Goal: Task Accomplishment & Management: Use online tool/utility

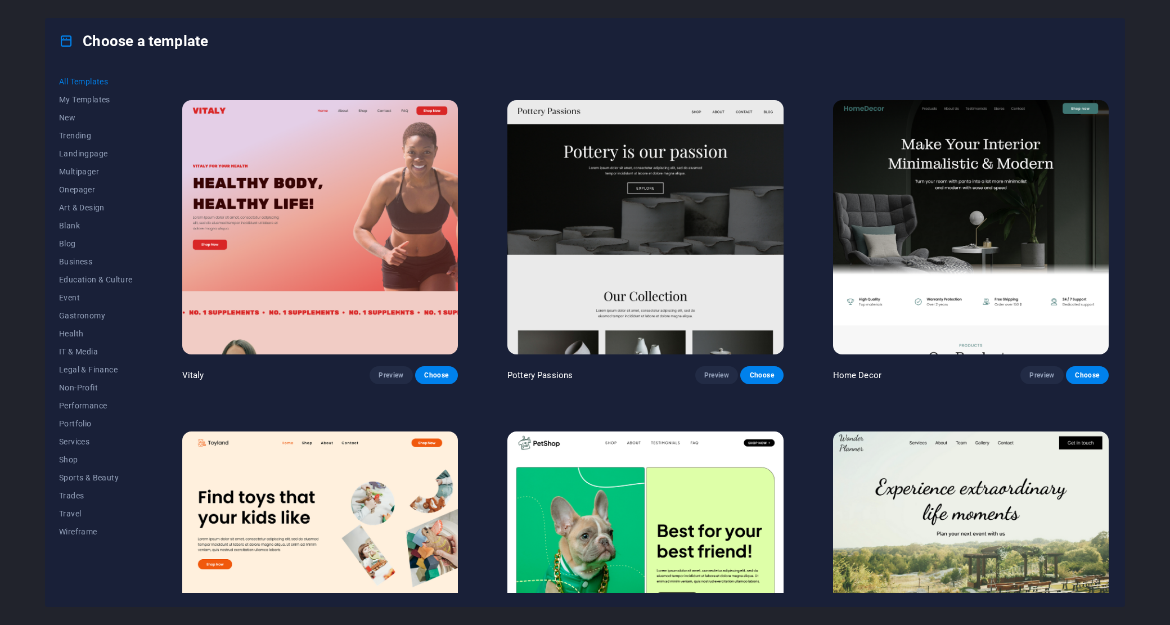
scroll to position [750, 0]
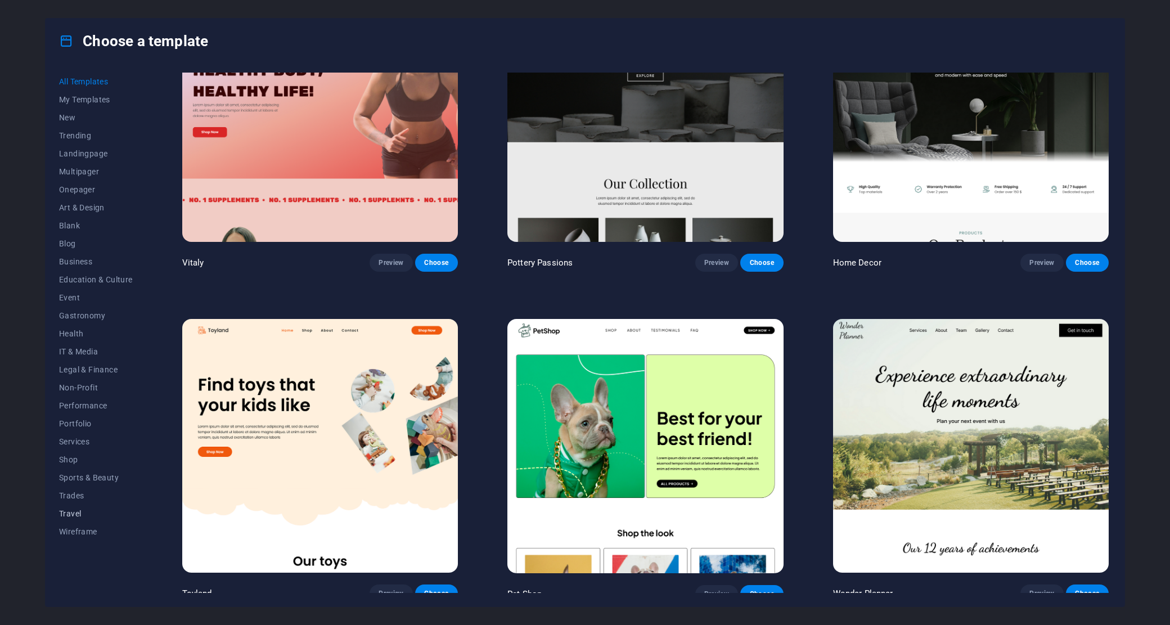
click at [74, 512] on span "Travel" at bounding box center [96, 513] width 74 height 9
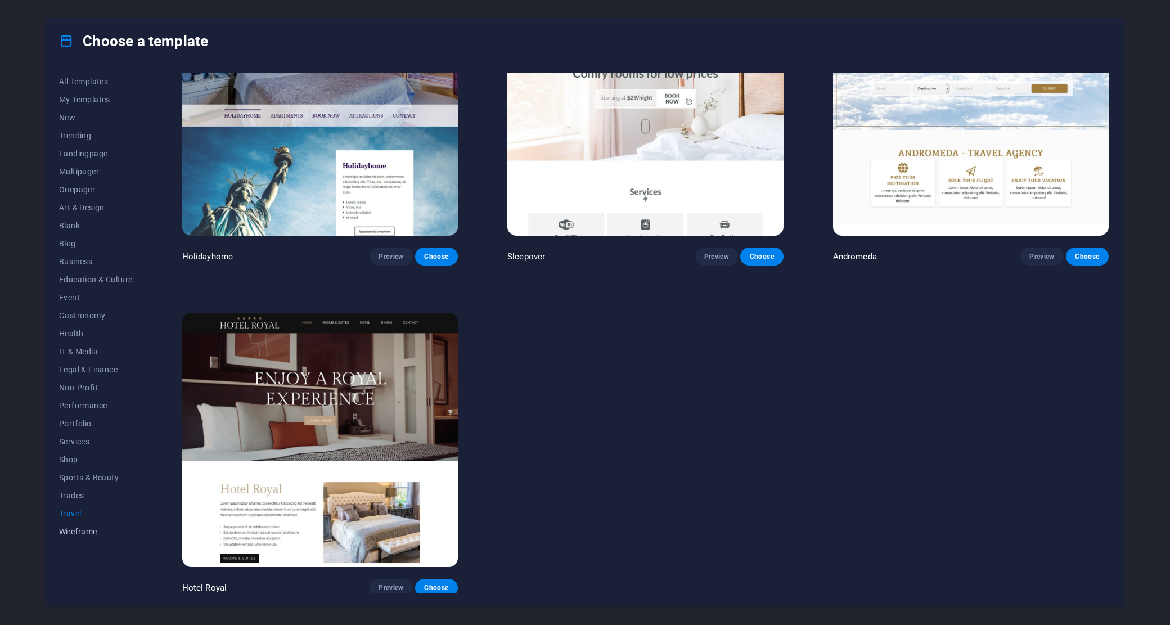
click at [82, 532] on span "Wireframe" at bounding box center [96, 531] width 74 height 9
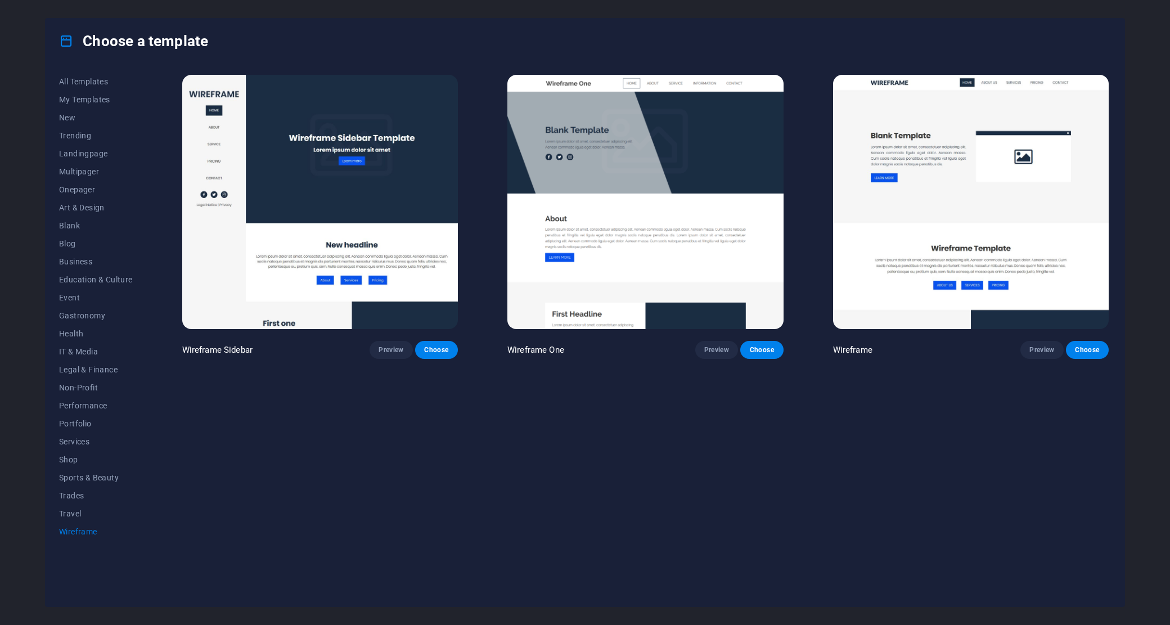
click at [658, 193] on img at bounding box center [645, 202] width 276 height 254
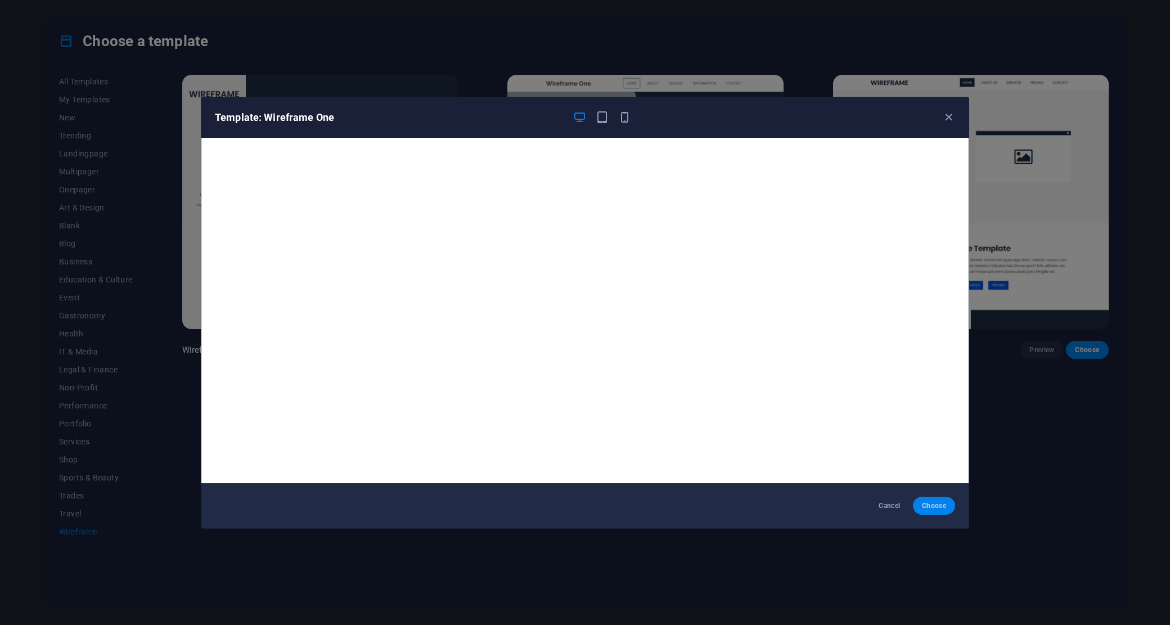
click at [935, 502] on span "Choose" at bounding box center [934, 505] width 24 height 9
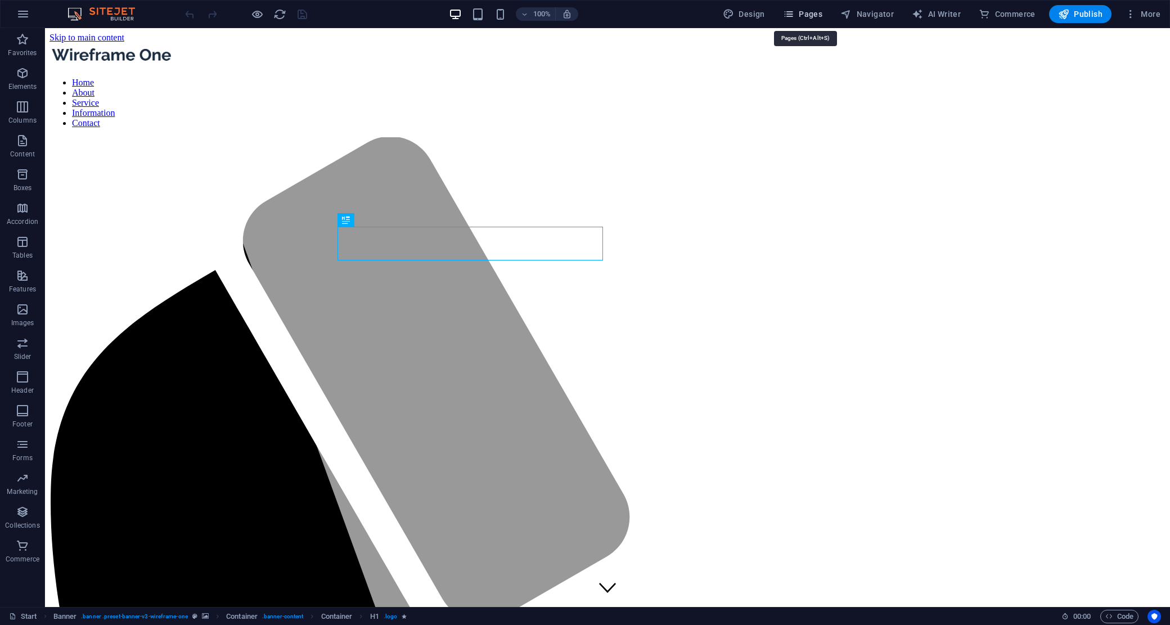
click at [802, 13] on span "Pages" at bounding box center [802, 13] width 39 height 11
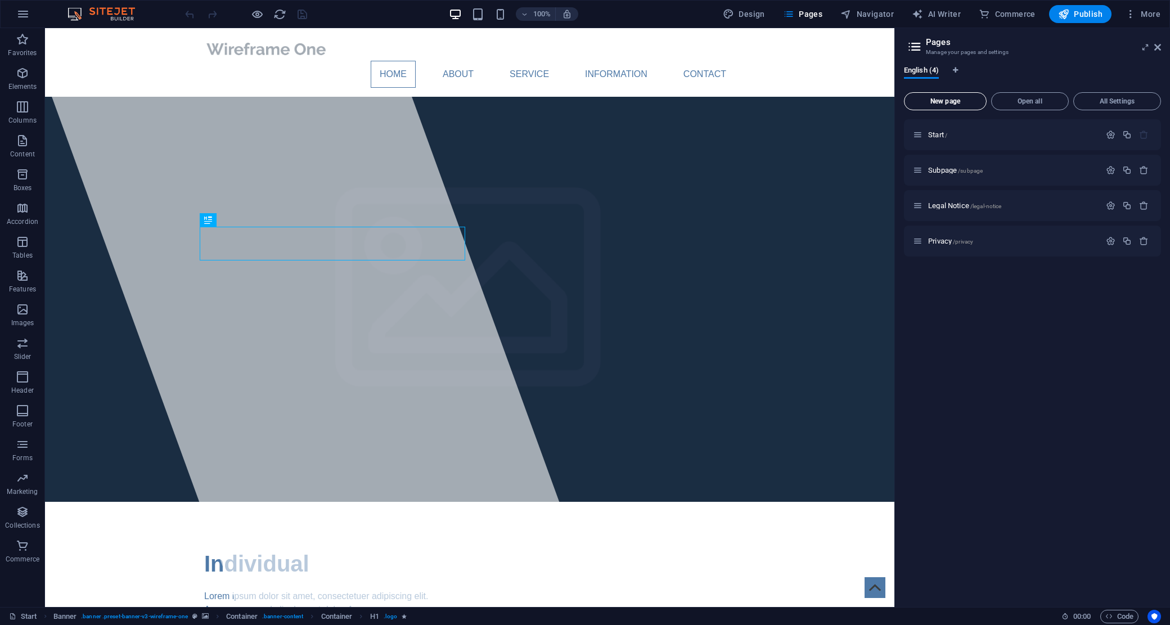
click at [949, 98] on span "New page" at bounding box center [945, 101] width 73 height 7
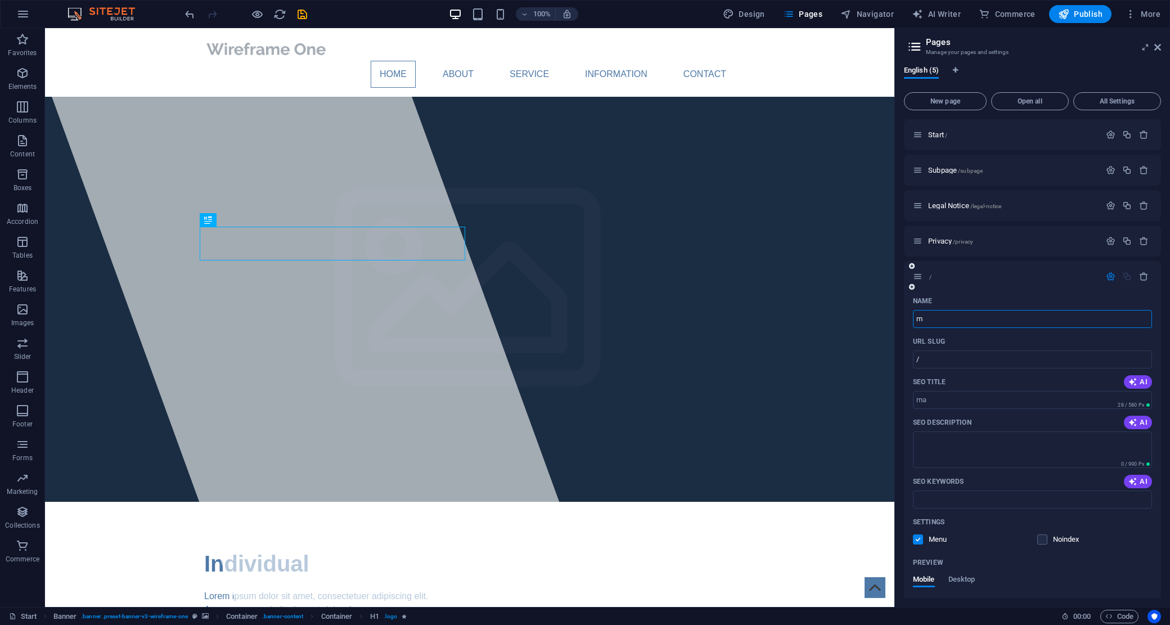
type input "ma"
type input "/"
type input "main"
type input "/main"
type input "main"
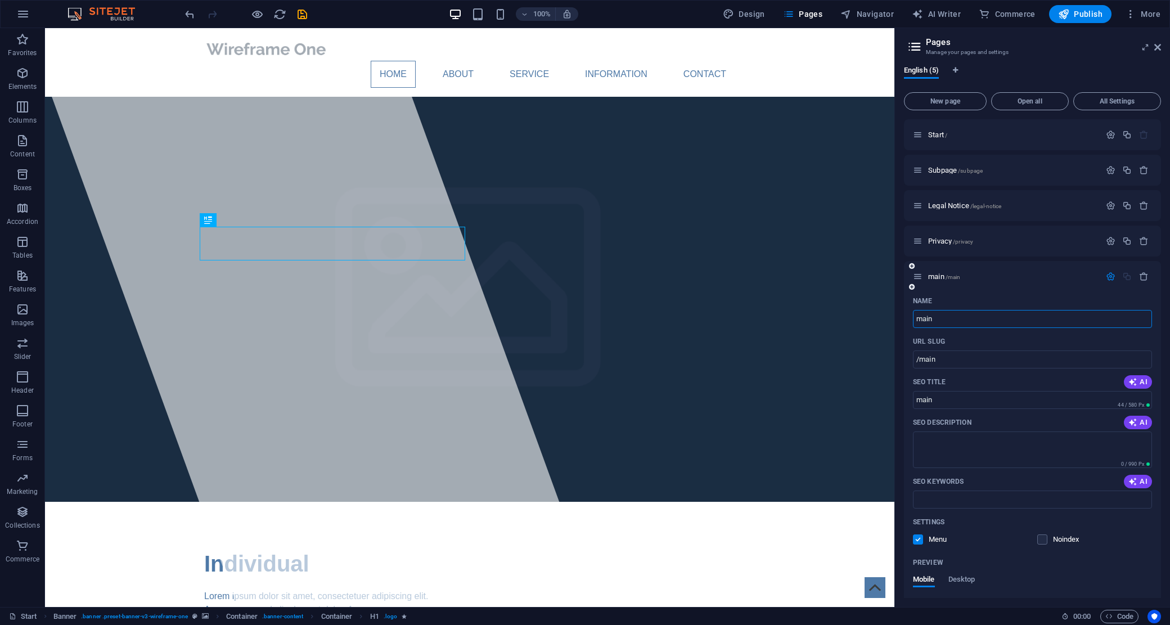
click at [968, 311] on input "main" at bounding box center [1032, 319] width 239 height 18
type input "maintance"
type input "/maintance"
type input "maintance"
drag, startPoint x: 965, startPoint y: 318, endPoint x: 913, endPoint y: 319, distance: 52.3
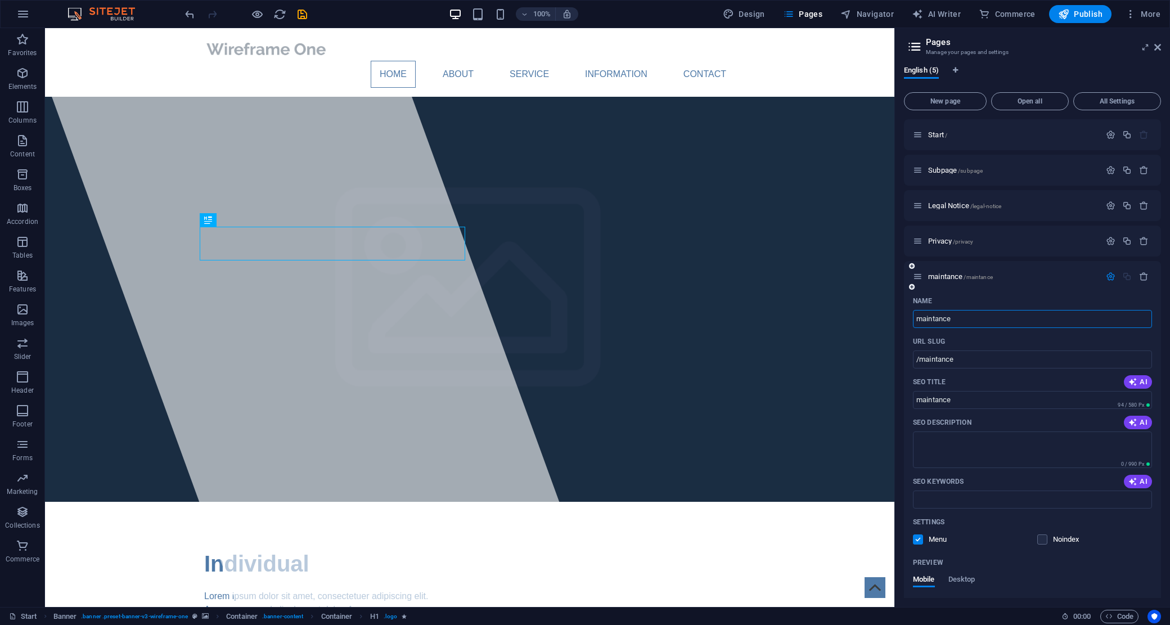
click at [913, 319] on input "maintance" at bounding box center [1032, 319] width 239 height 18
drag, startPoint x: 1008, startPoint y: 384, endPoint x: 941, endPoint y: 384, distance: 66.9
click at [979, 377] on div "SEO Title AI" at bounding box center [1032, 382] width 239 height 18
drag, startPoint x: 968, startPoint y: 399, endPoint x: 896, endPoint y: 400, distance: 72.0
click at [896, 400] on aside "Pages Manage your pages and settings English (5) New page Open all All Settings…" at bounding box center [1032, 317] width 276 height 579
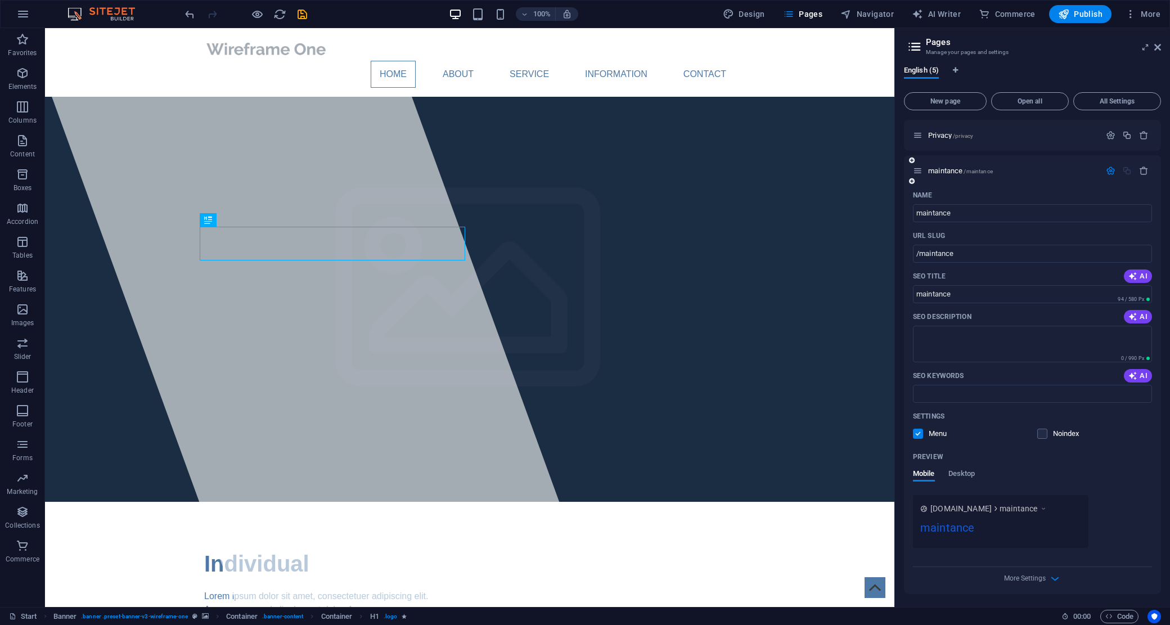
click at [991, 459] on div "Preview" at bounding box center [1032, 457] width 239 height 18
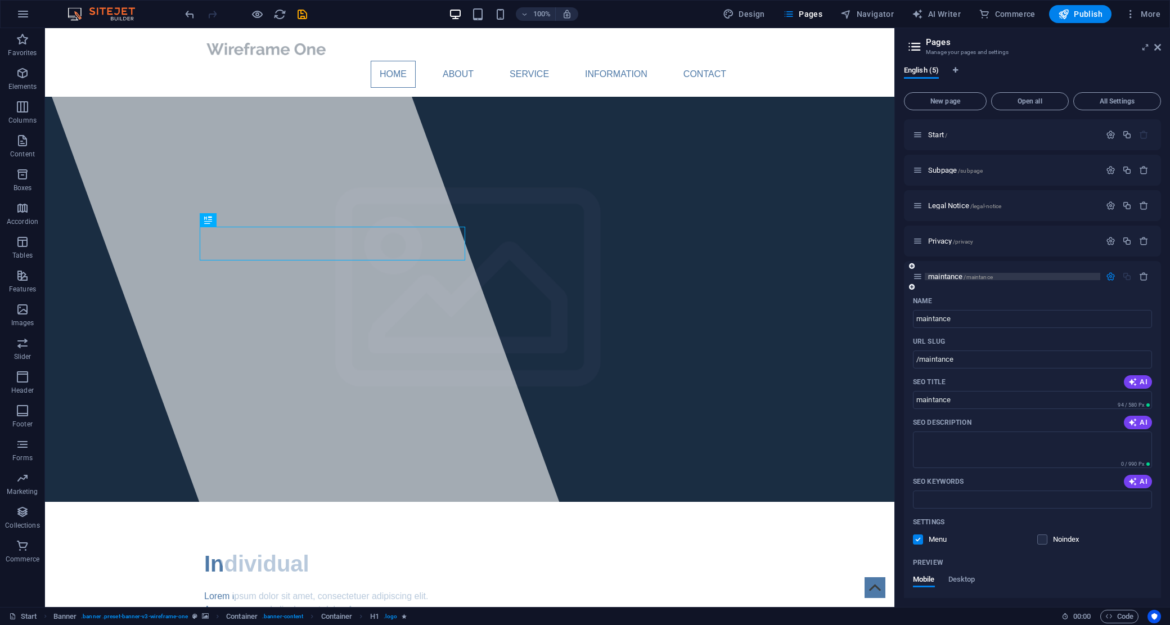
click at [941, 274] on span "maintance /maintance" at bounding box center [960, 276] width 65 height 8
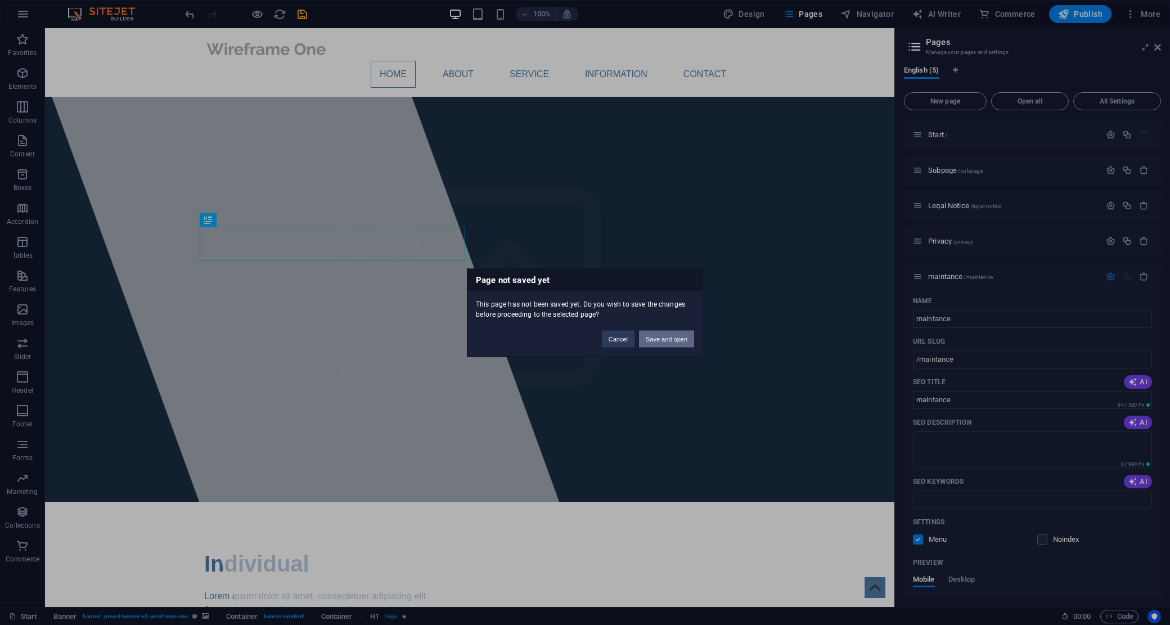
click at [682, 336] on button "Save and open" at bounding box center [666, 338] width 55 height 17
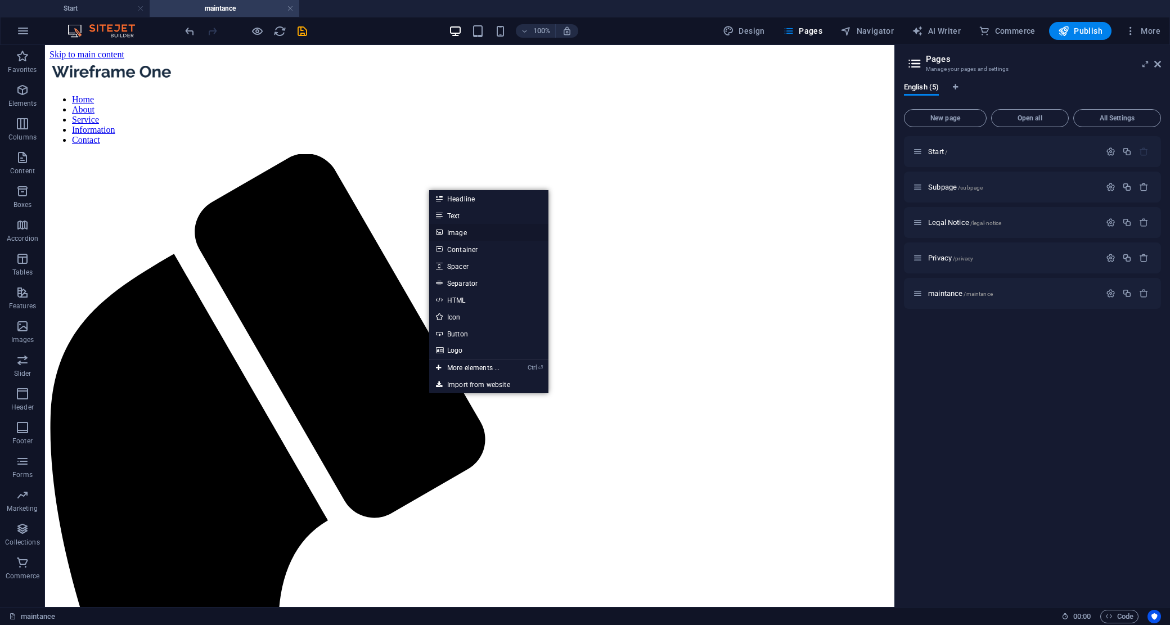
click at [468, 231] on link "Image" at bounding box center [488, 232] width 119 height 17
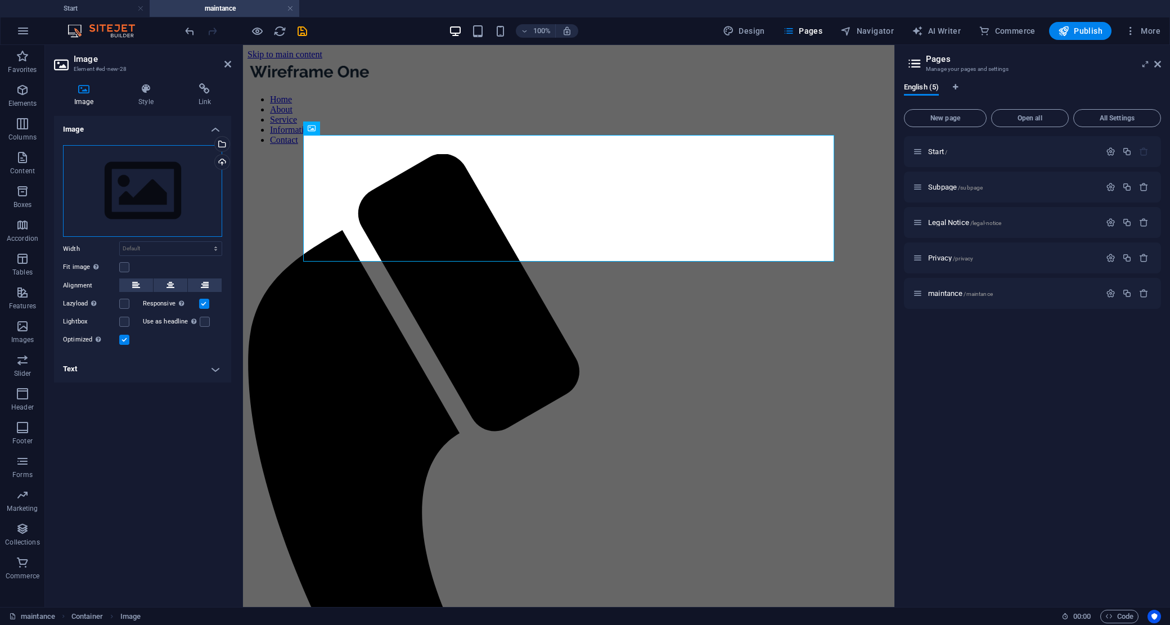
click at [131, 174] on div "Drag files here, click to choose files or select files from Files or our free s…" at bounding box center [142, 191] width 159 height 92
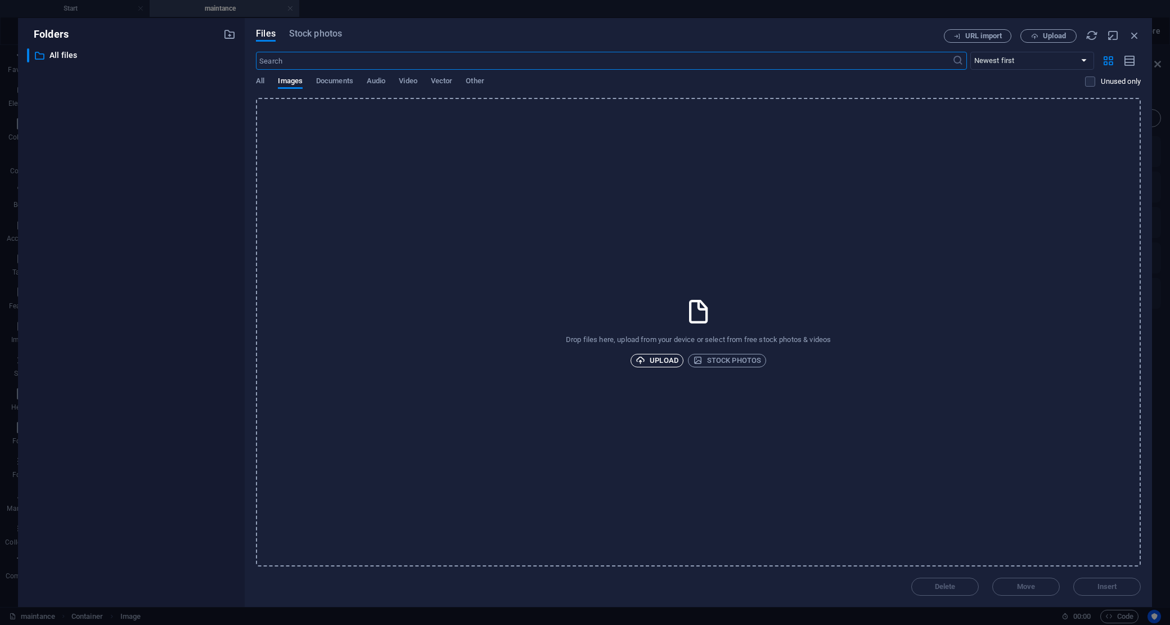
click at [648, 358] on span "Upload" at bounding box center [656, 360] width 43 height 13
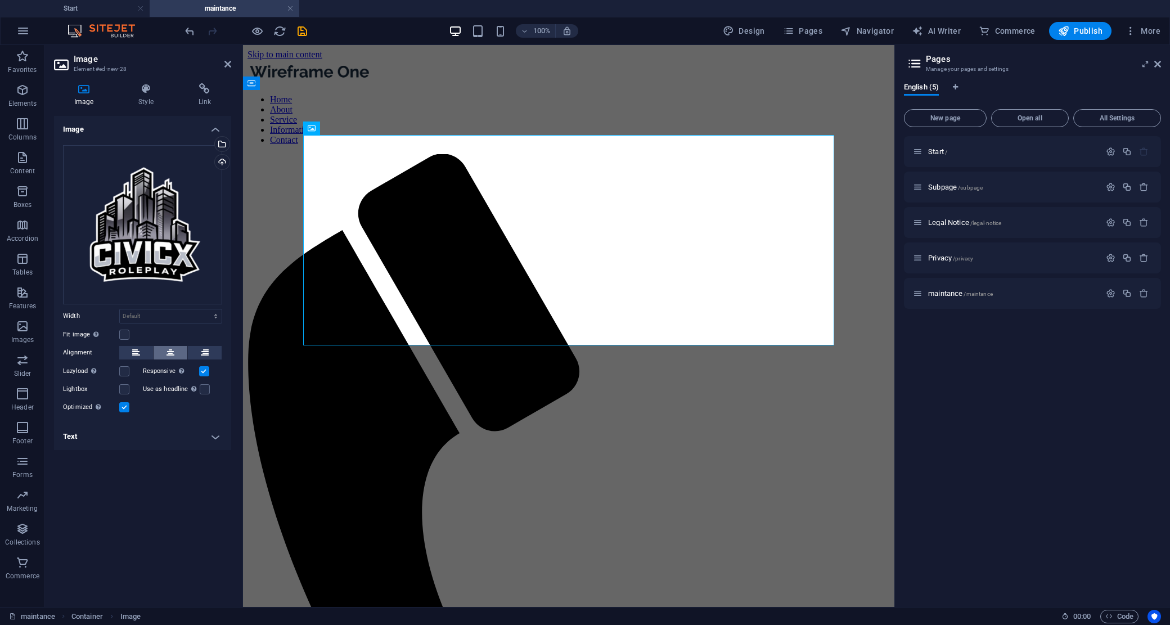
drag, startPoint x: 166, startPoint y: 283, endPoint x: 34, endPoint y: 239, distance: 138.7
click at [166, 283] on div "Drag files here, click to choose files or select files from Files or our free s…" at bounding box center [142, 279] width 177 height 287
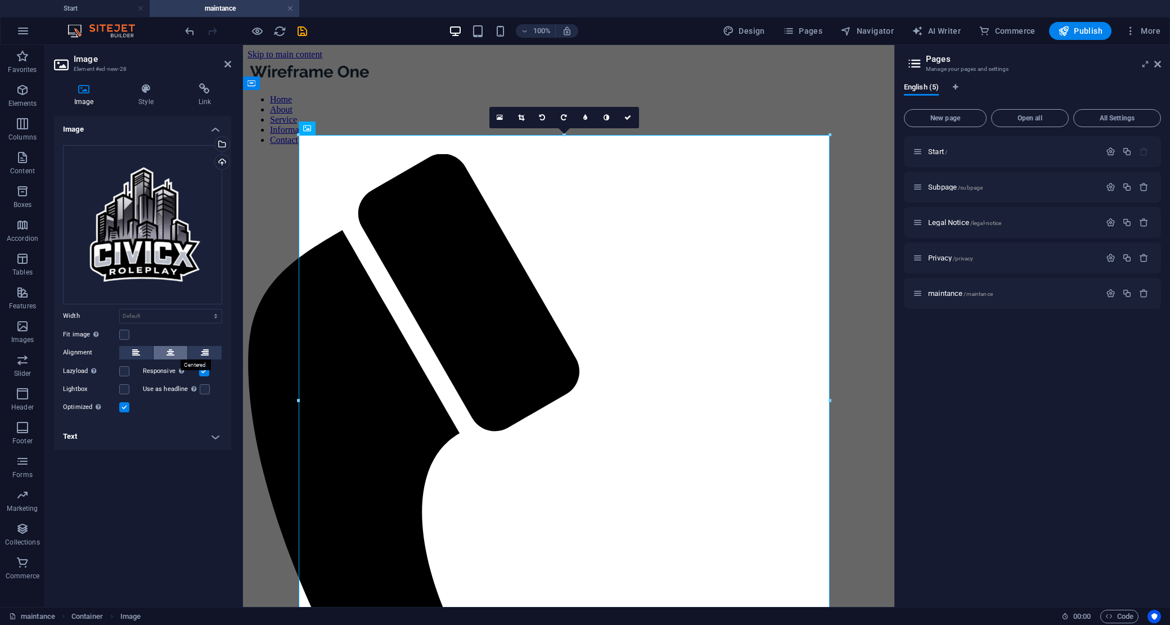
drag, startPoint x: 170, startPoint y: 353, endPoint x: 168, endPoint y: 301, distance: 51.2
click at [170, 353] on icon at bounding box center [170, 352] width 8 height 13
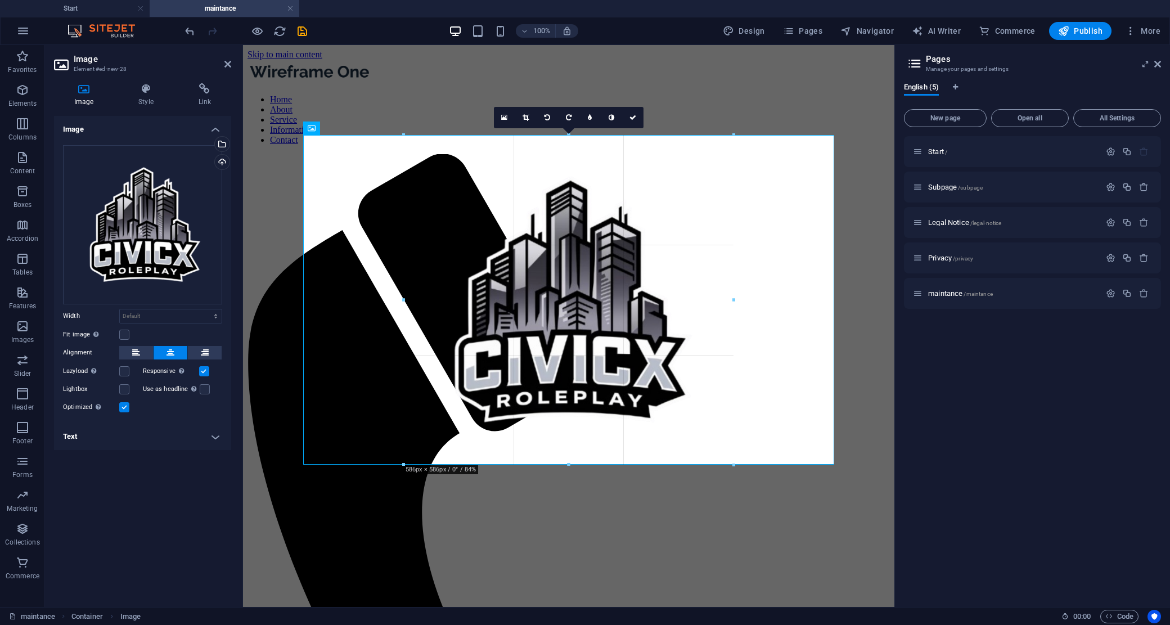
drag, startPoint x: 830, startPoint y: 564, endPoint x: 559, endPoint y: 323, distance: 362.4
type input "585"
select select "px"
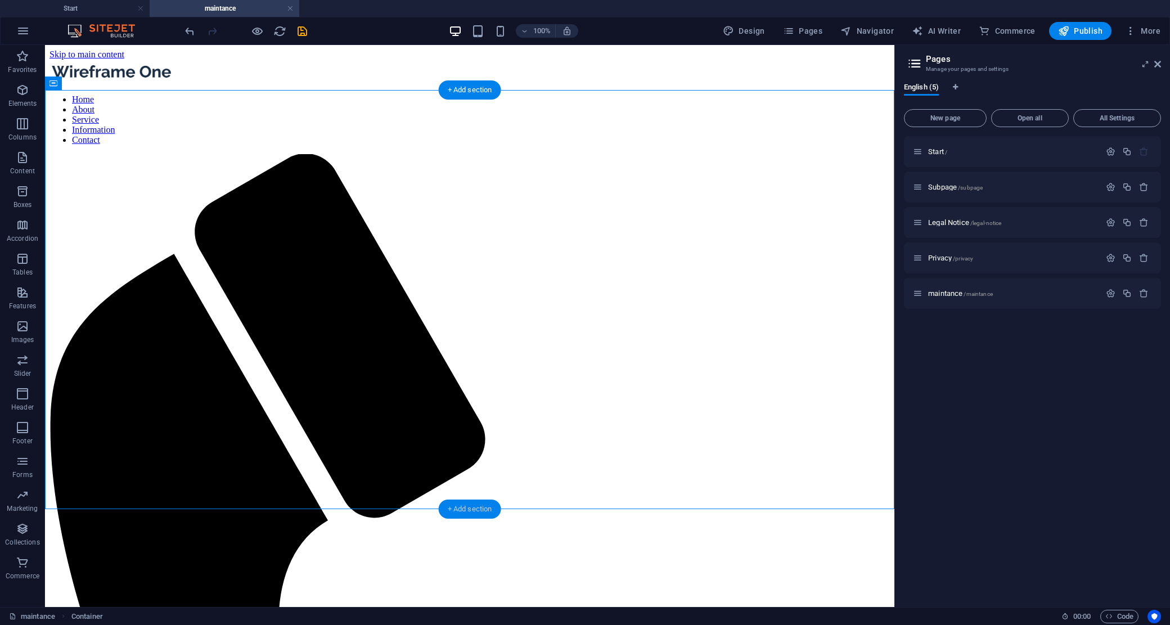
click at [473, 506] on div "+ Add section" at bounding box center [470, 508] width 62 height 19
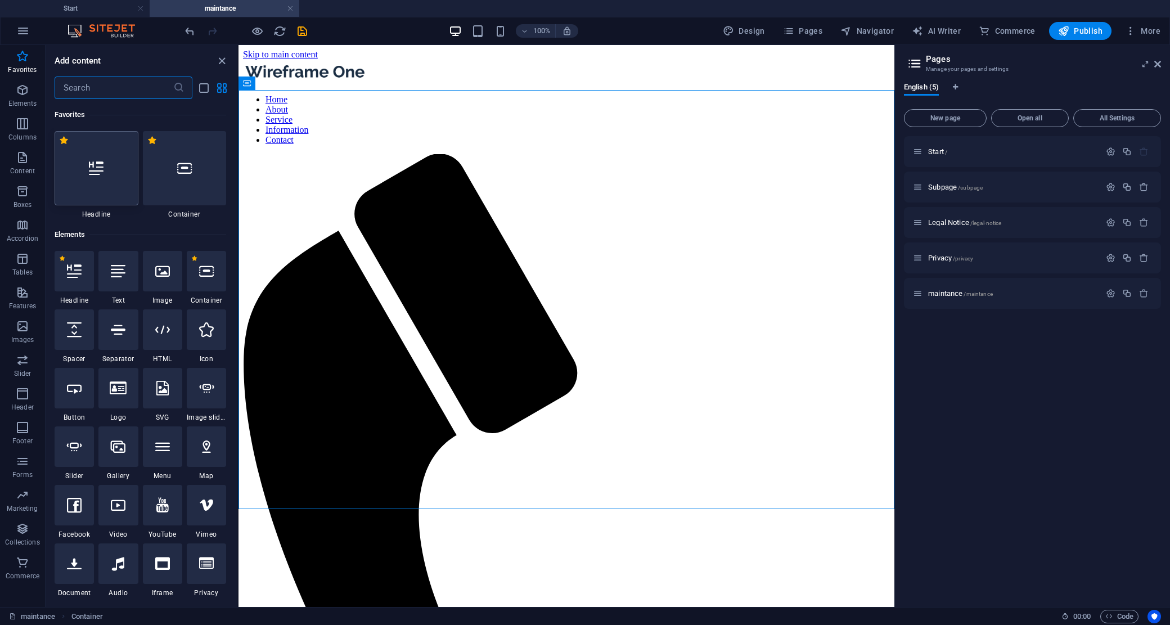
click at [110, 175] on div at bounding box center [97, 168] width 84 height 74
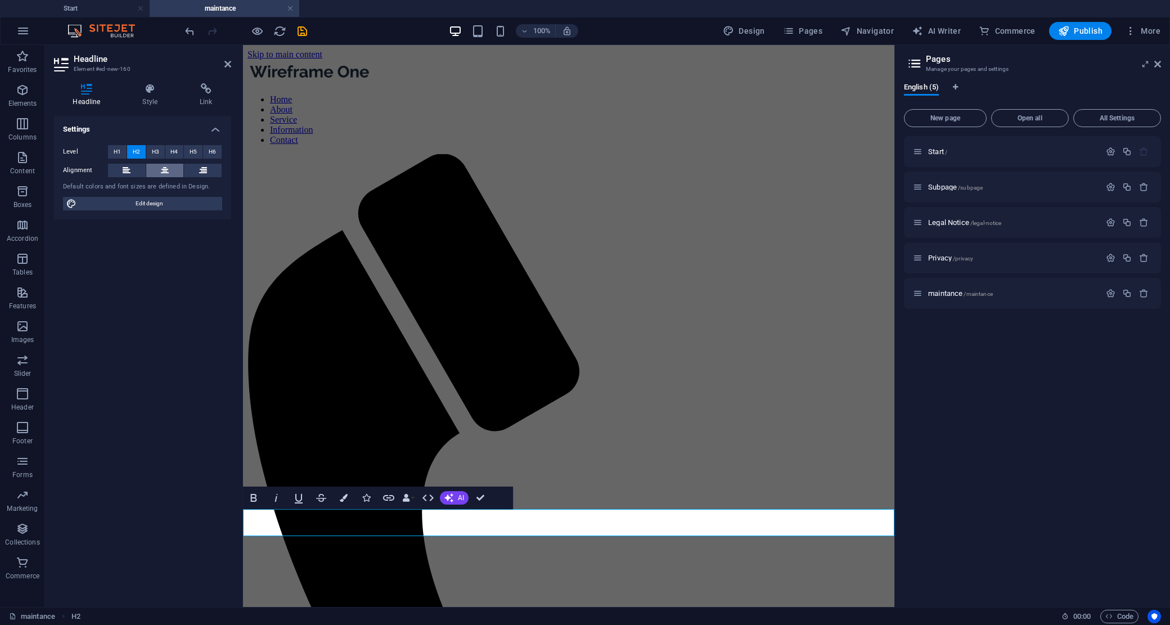
click at [165, 166] on icon at bounding box center [165, 170] width 8 height 13
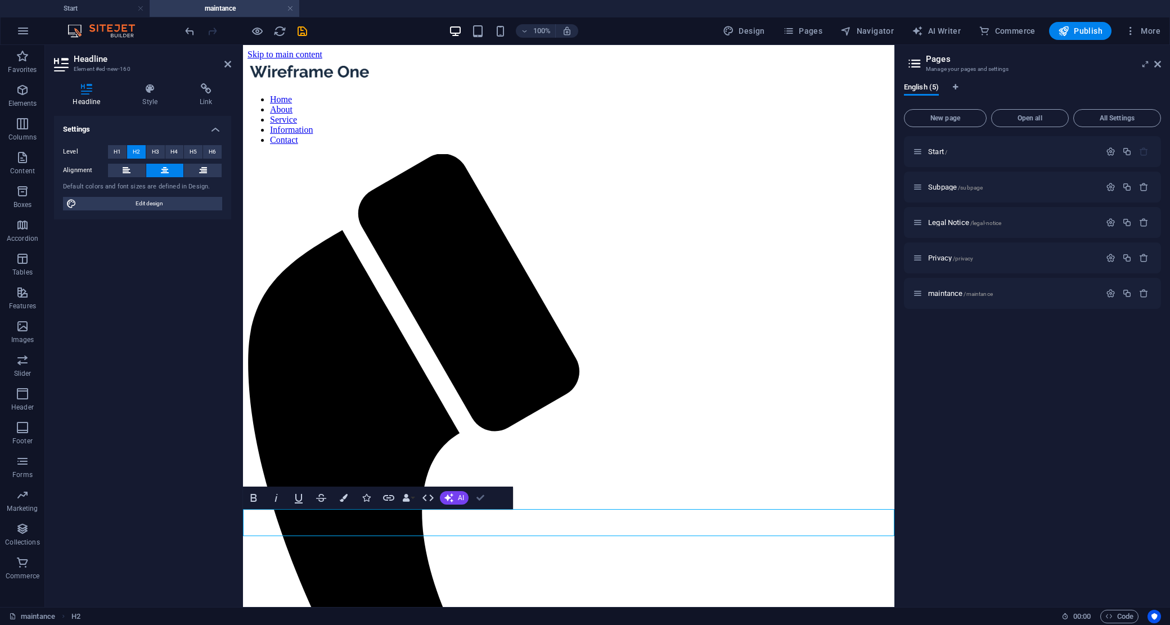
drag, startPoint x: 482, startPoint y: 495, endPoint x: 527, endPoint y: 467, distance: 53.8
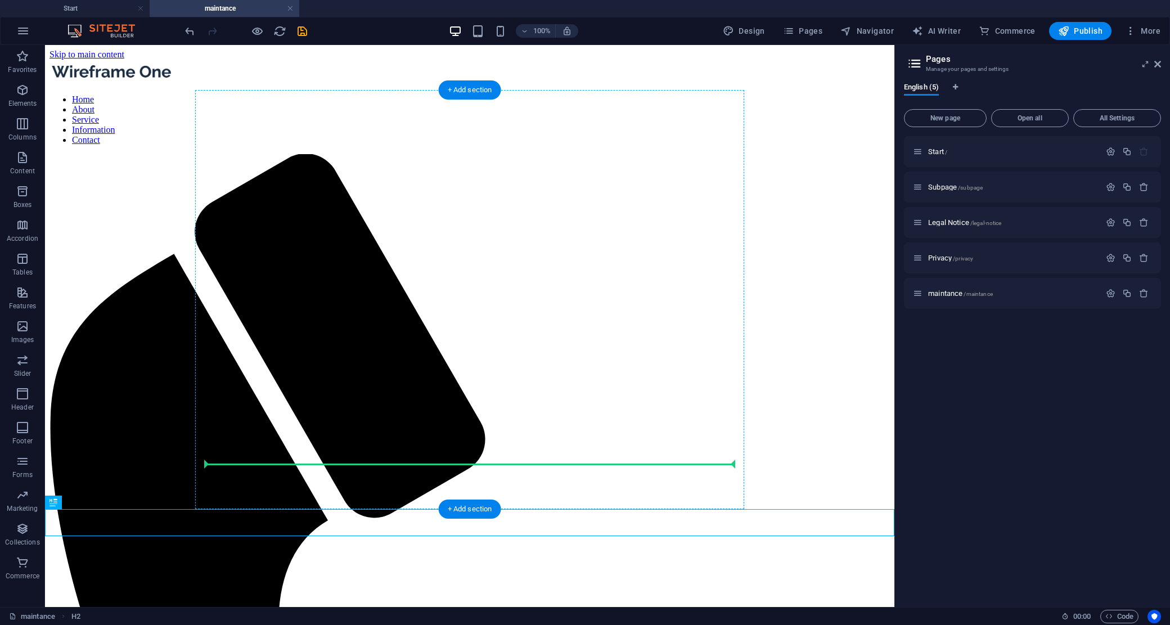
drag, startPoint x: 654, startPoint y: 532, endPoint x: 643, endPoint y: 435, distance: 97.9
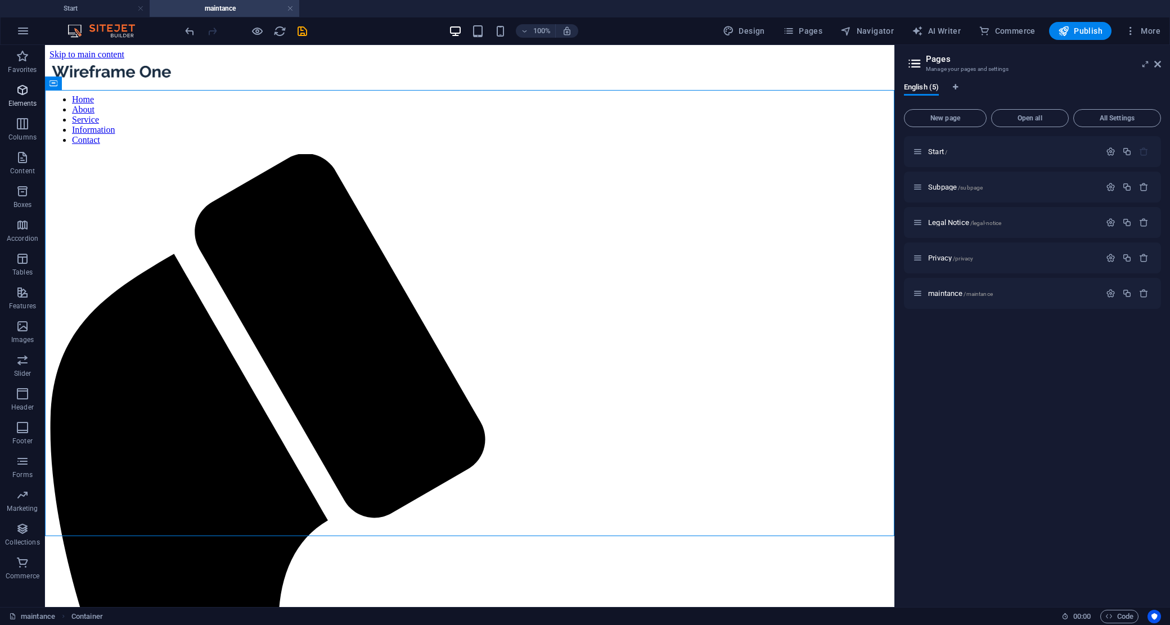
click at [24, 90] on icon "button" at bounding box center [22, 89] width 13 height 13
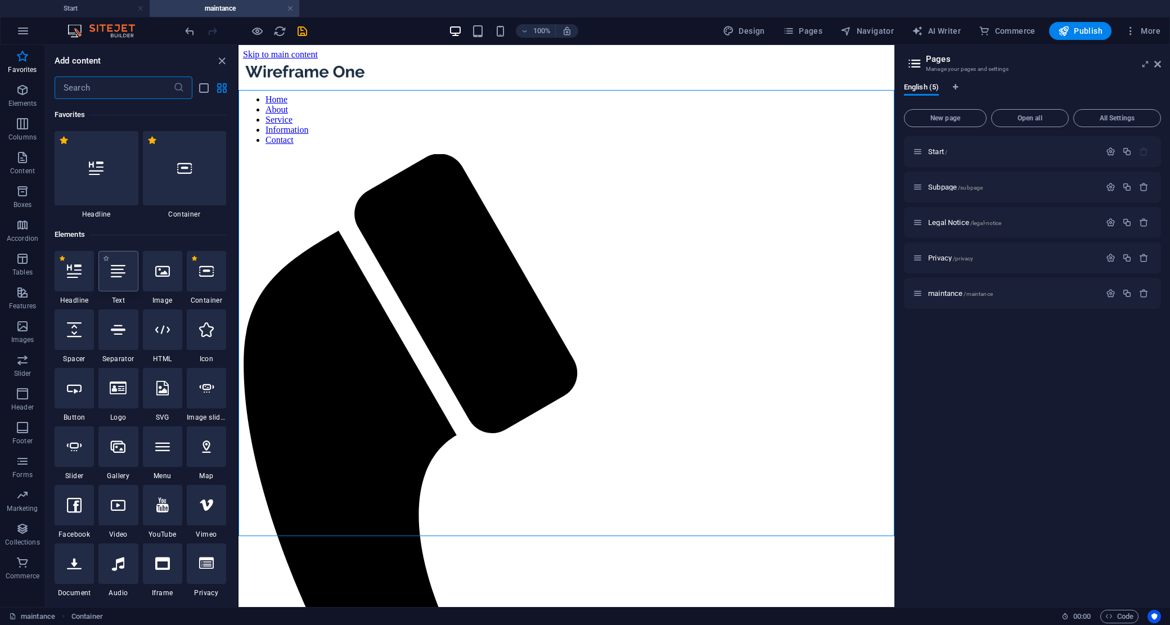
click at [120, 278] on icon at bounding box center [118, 271] width 15 height 15
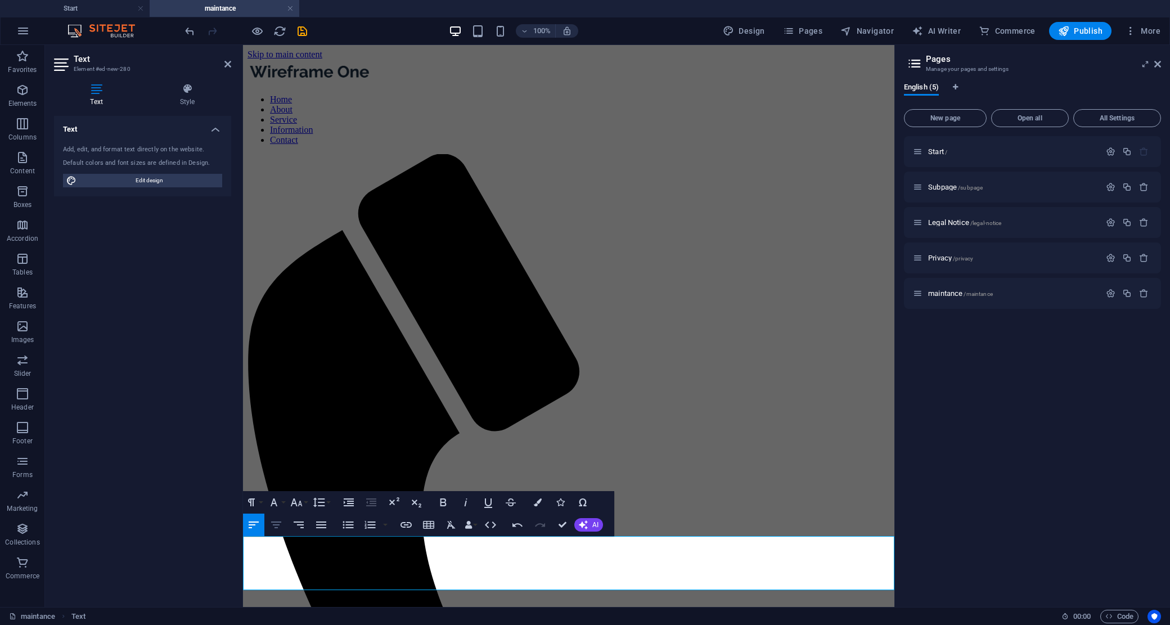
click at [282, 523] on icon "button" at bounding box center [275, 524] width 13 height 13
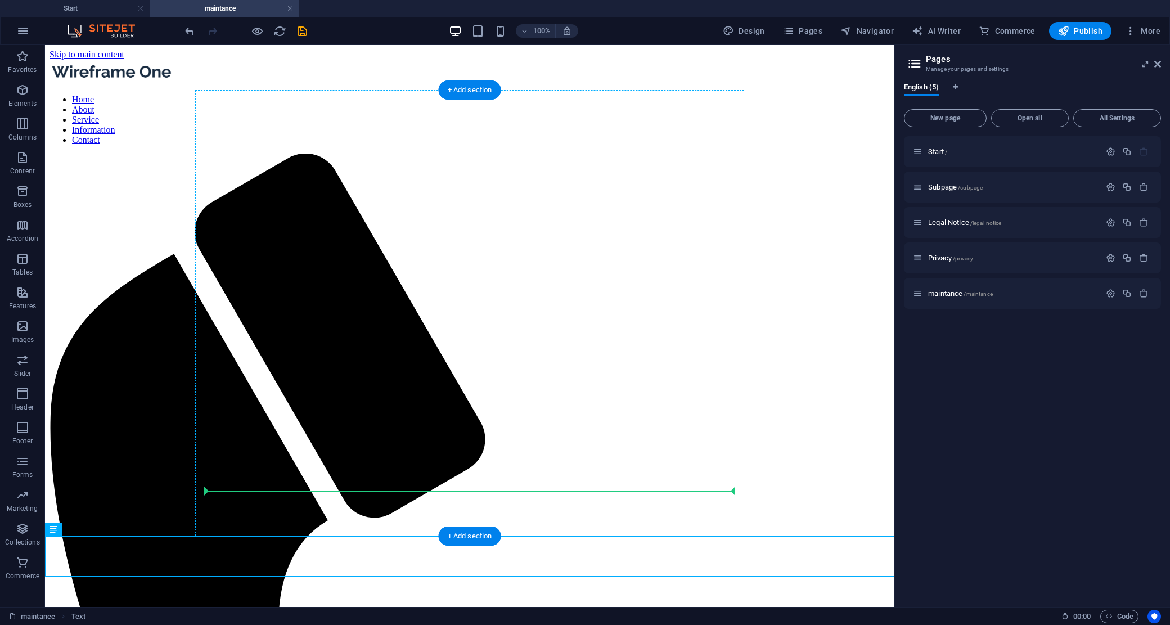
drag, startPoint x: 612, startPoint y: 541, endPoint x: 602, endPoint y: 485, distance: 57.1
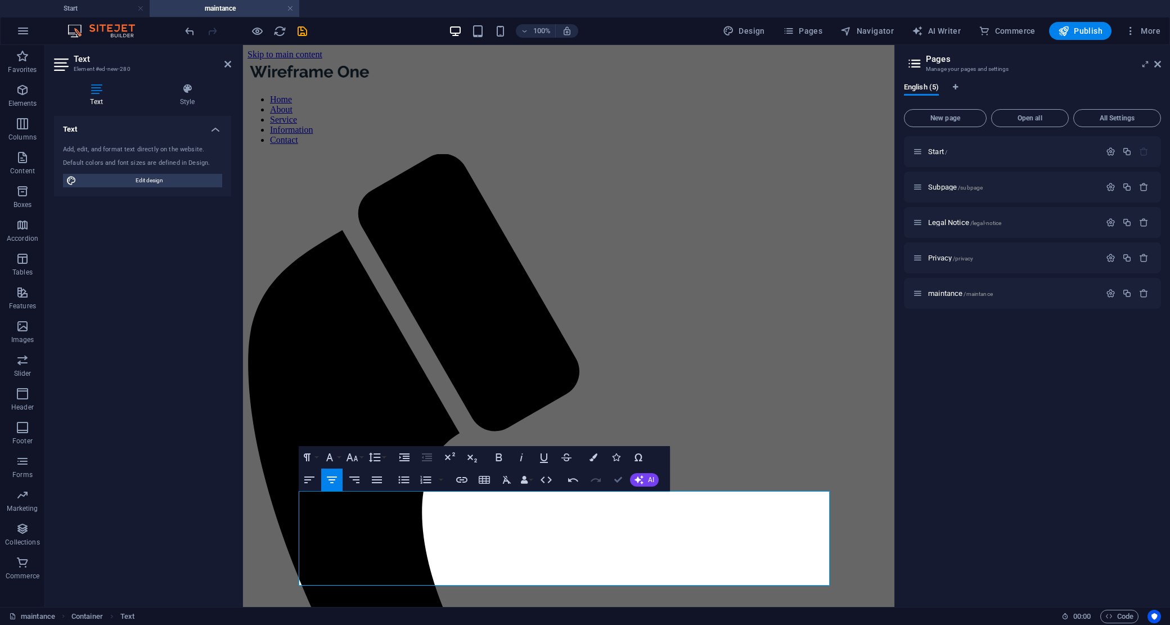
drag, startPoint x: 615, startPoint y: 481, endPoint x: 571, endPoint y: 436, distance: 63.2
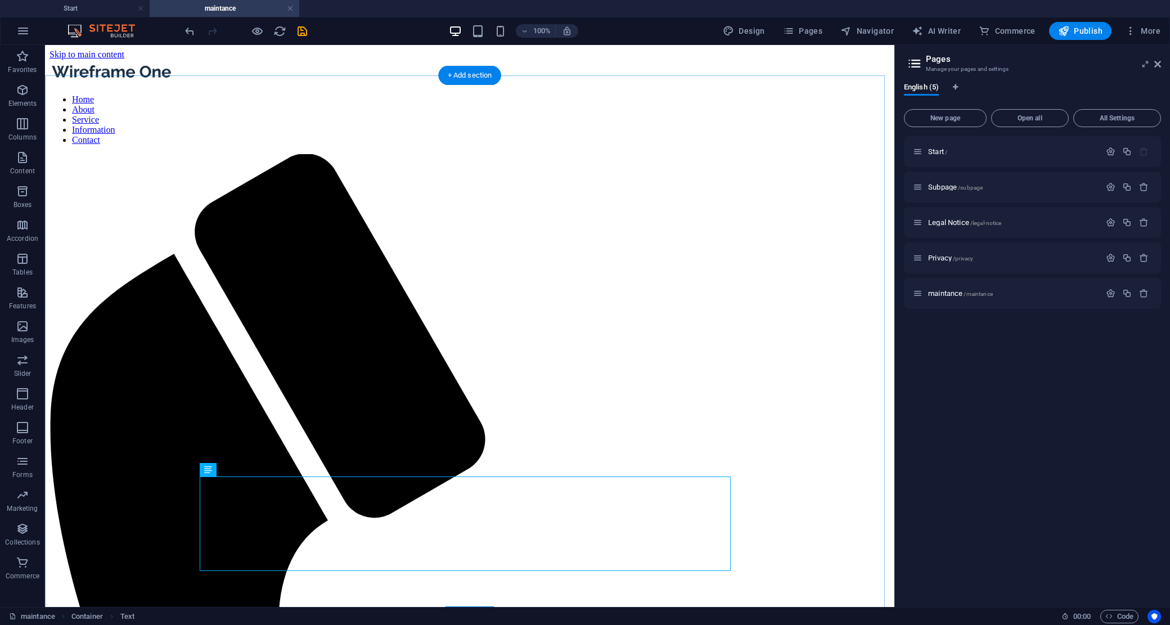
scroll to position [24, 0]
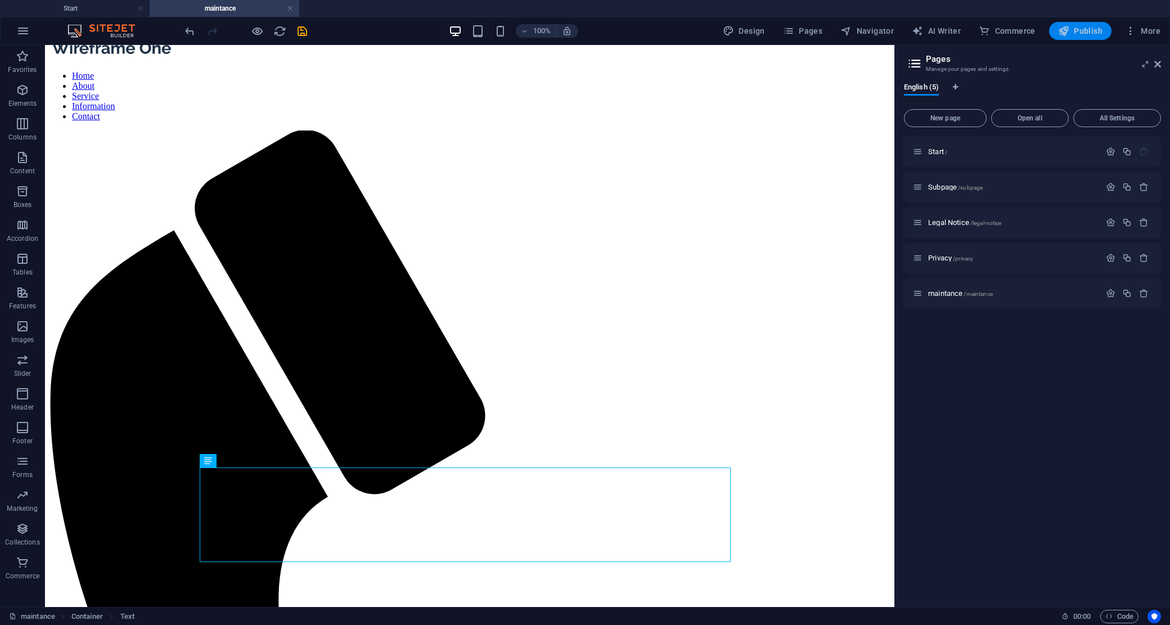
drag, startPoint x: 1078, startPoint y: 27, endPoint x: 887, endPoint y: 73, distance: 197.2
click at [1078, 27] on span "Publish" at bounding box center [1080, 30] width 44 height 11
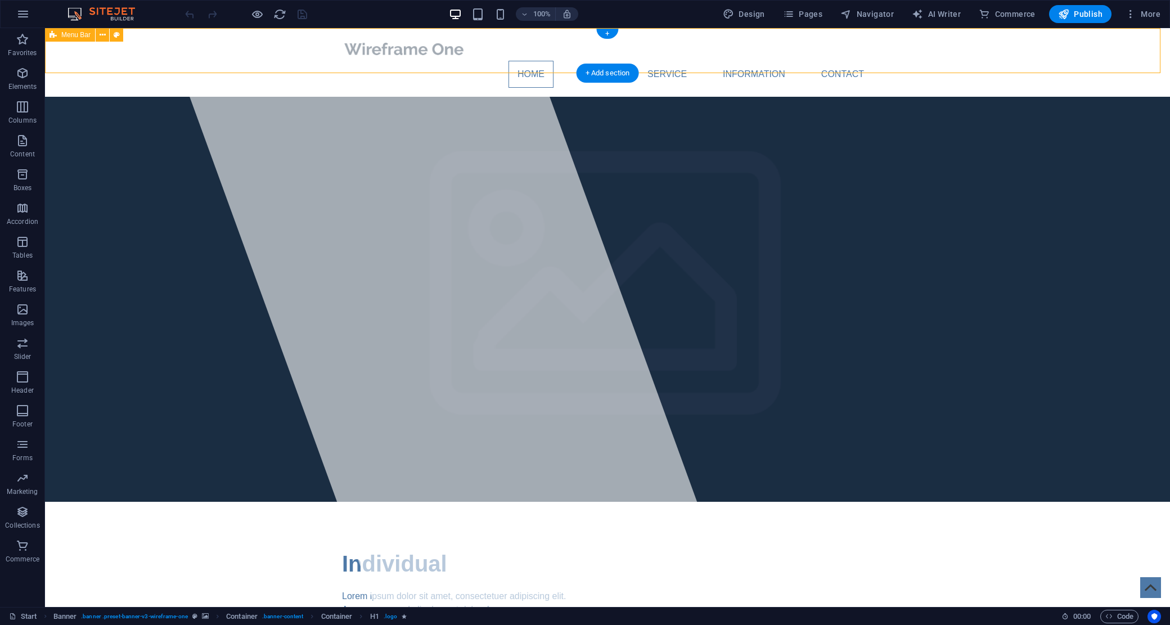
click at [912, 52] on div "Home About Service Information Contact Menu" at bounding box center [607, 62] width 1125 height 69
click at [799, 14] on span "Pages" at bounding box center [802, 13] width 39 height 11
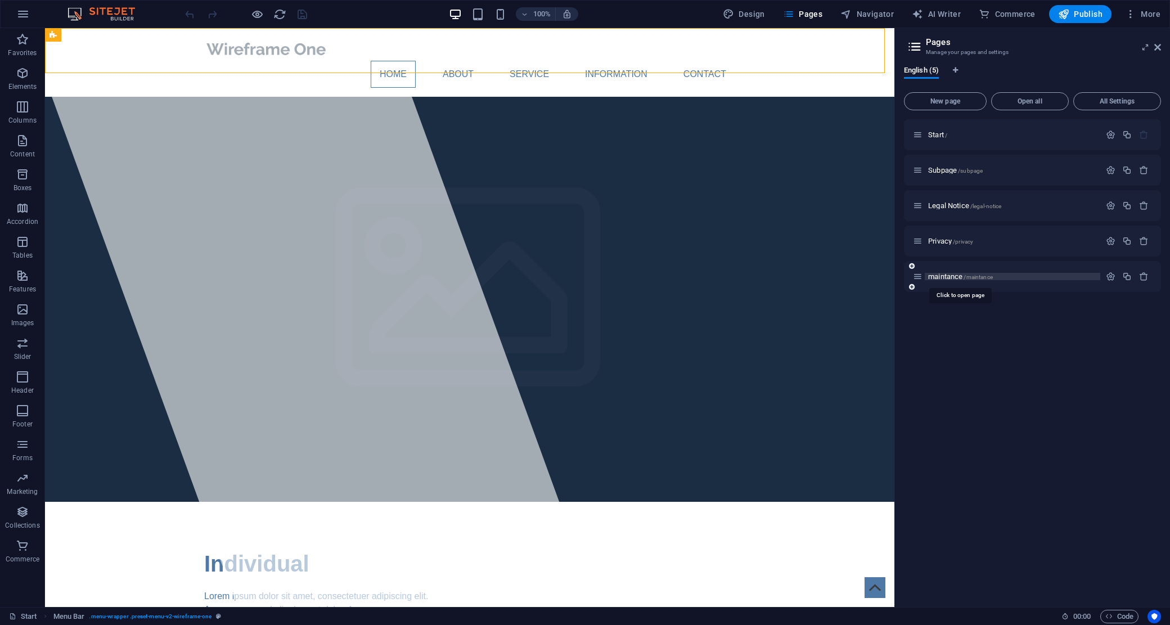
click at [946, 276] on span "maintance /maintance" at bounding box center [960, 276] width 65 height 8
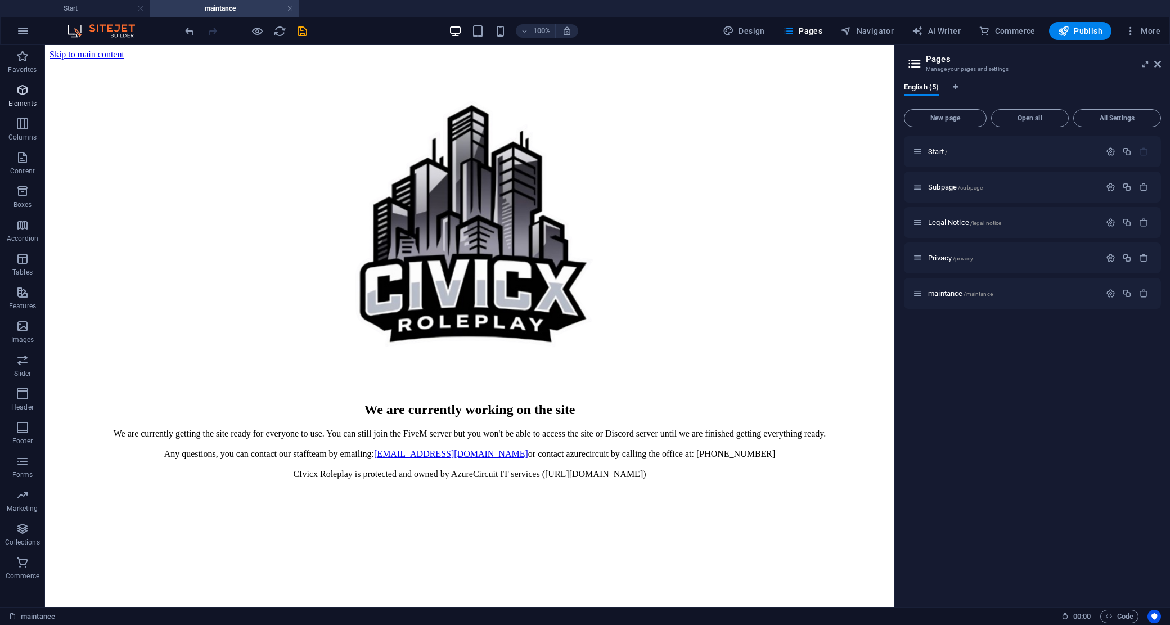
click at [22, 88] on icon "button" at bounding box center [22, 89] width 13 height 13
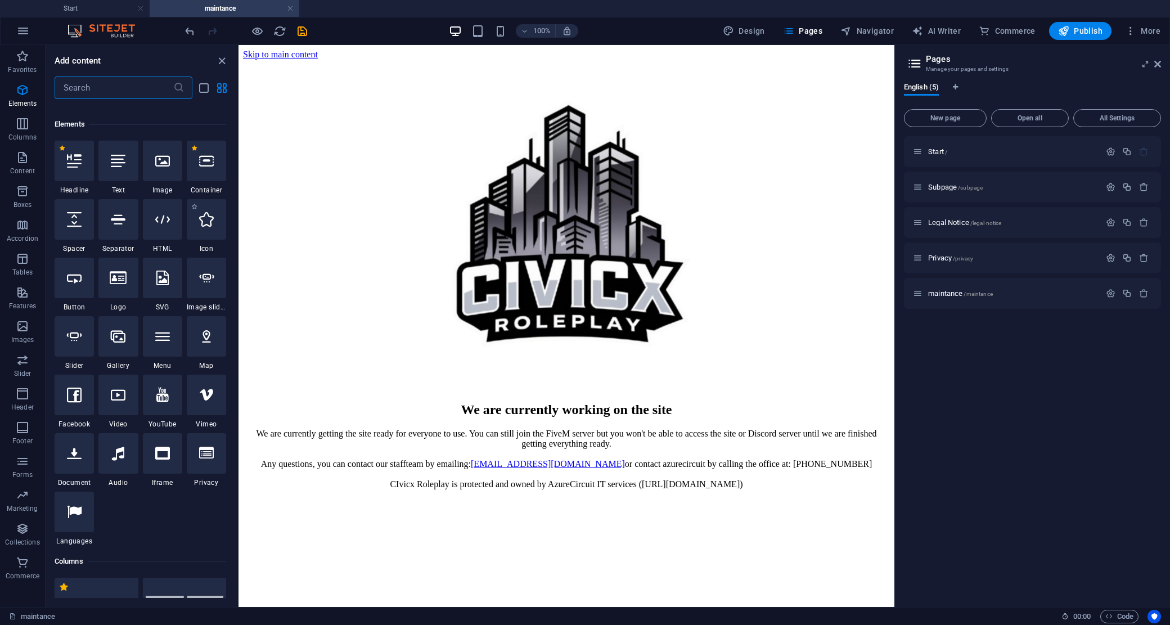
scroll to position [120, 0]
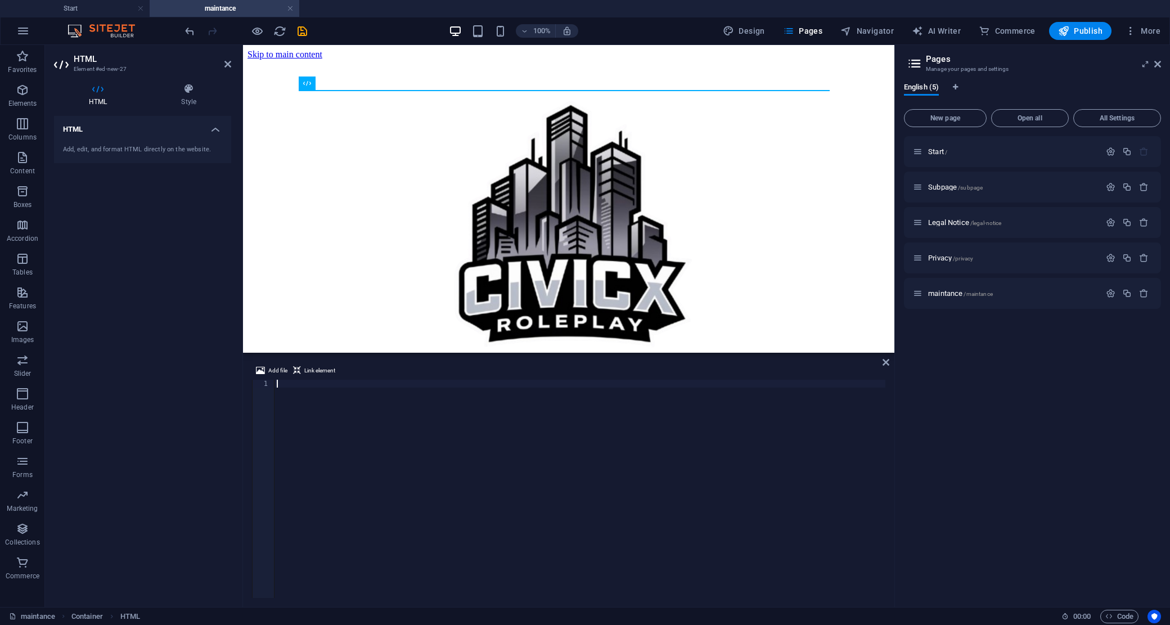
click at [365, 458] on div at bounding box center [579, 497] width 611 height 234
type textarea "</html>"
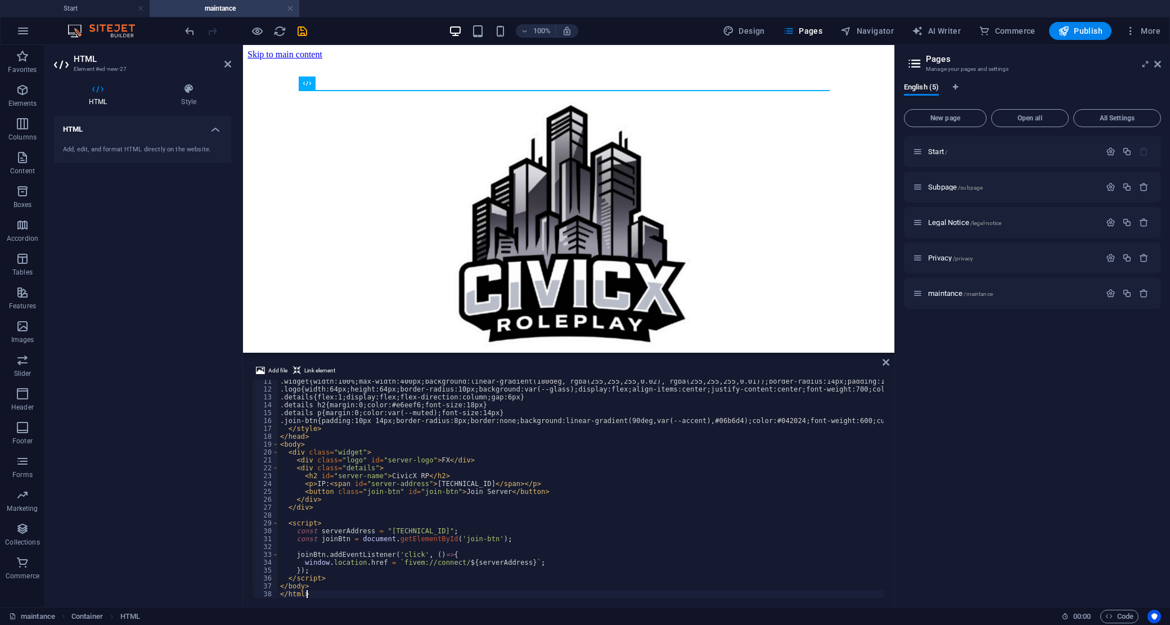
scroll to position [81, 0]
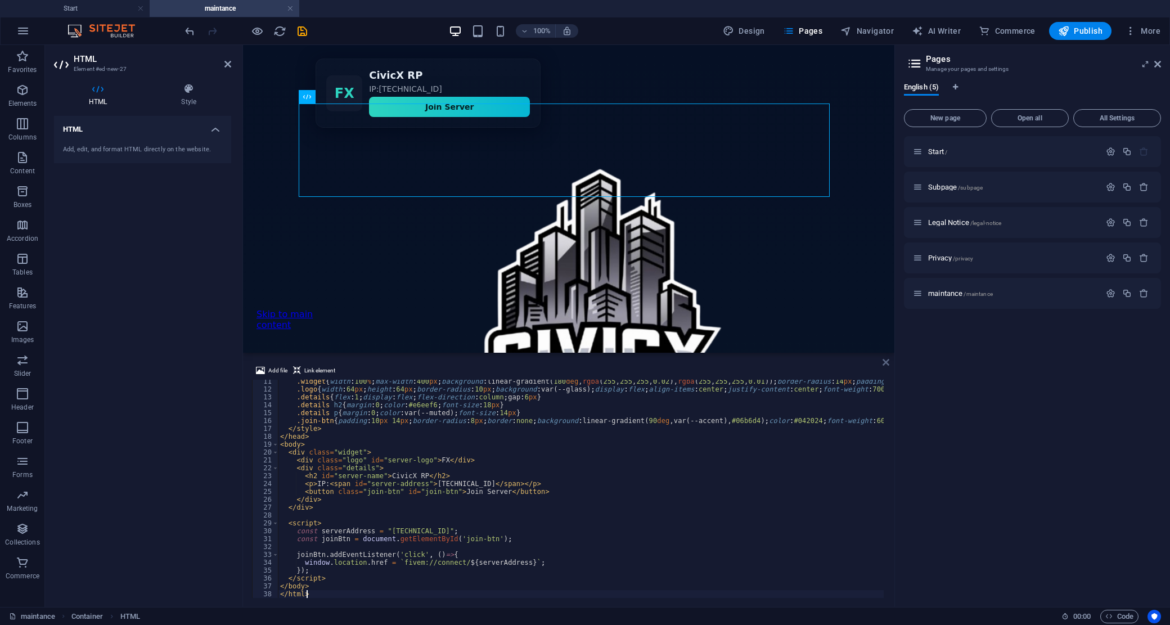
click at [887, 362] on icon at bounding box center [885, 362] width 7 height 9
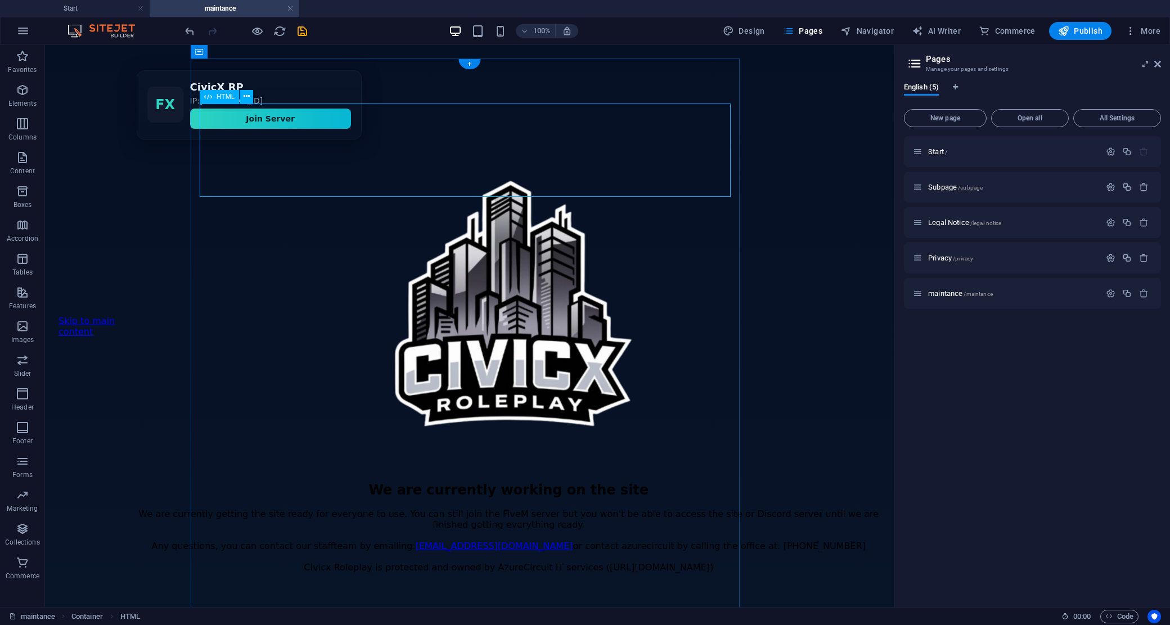
click at [473, 139] on div "FiveM Server Join Widget FX CivicX RP IP: [TECHNICAL_ID] Join Server" at bounding box center [509, 104] width 744 height 69
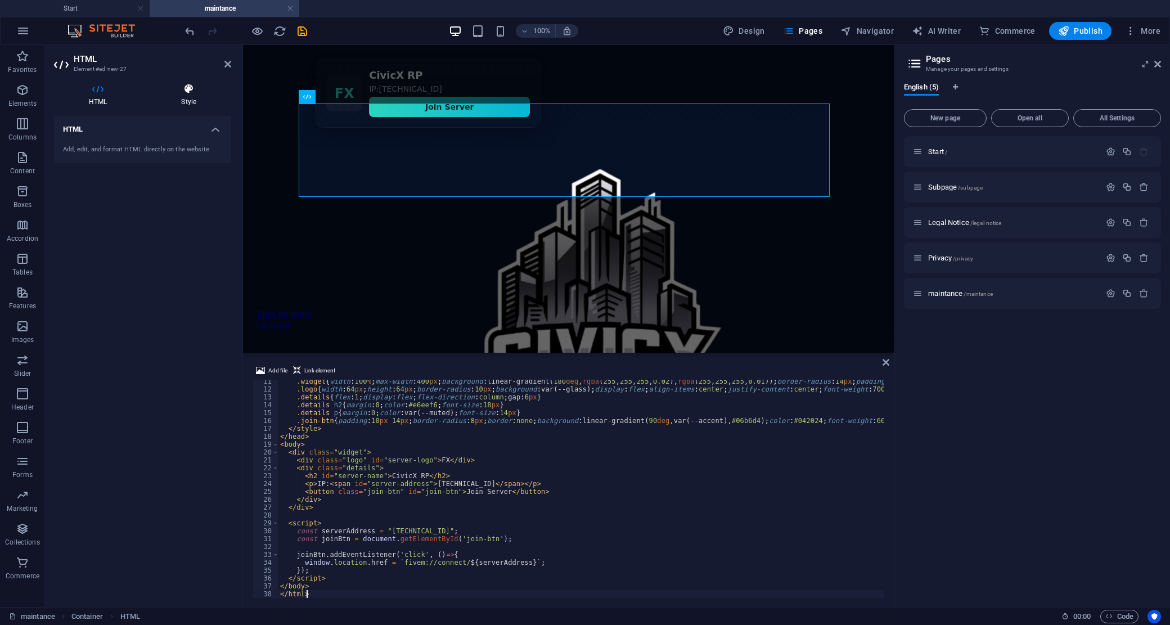
click at [186, 87] on icon at bounding box center [188, 88] width 85 height 11
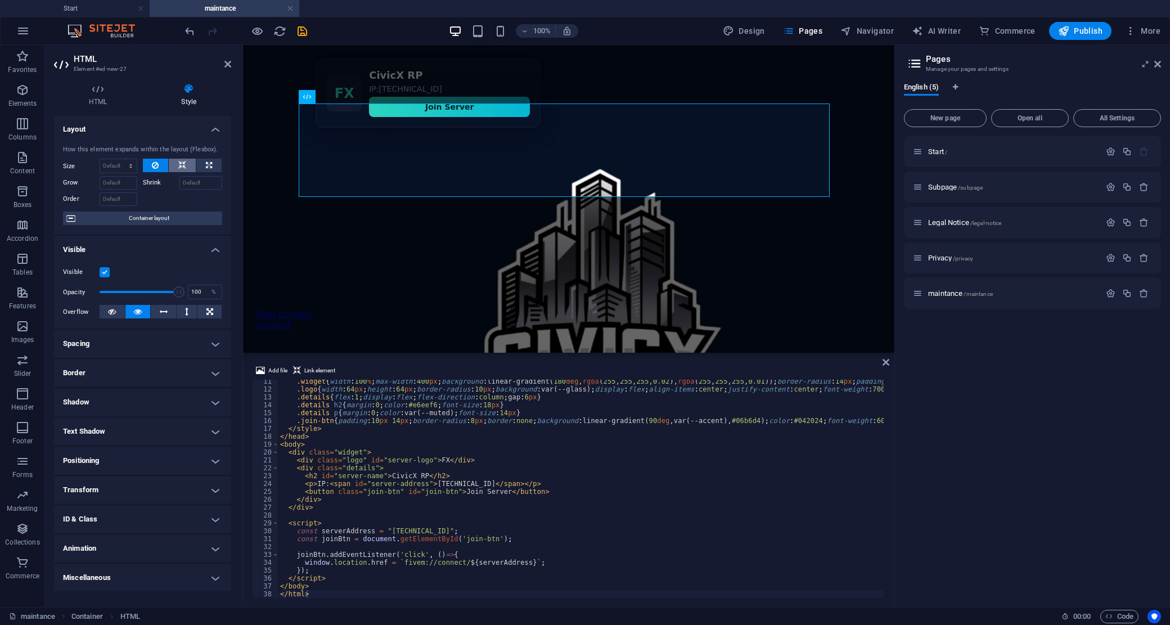
click at [180, 166] on icon at bounding box center [182, 165] width 8 height 13
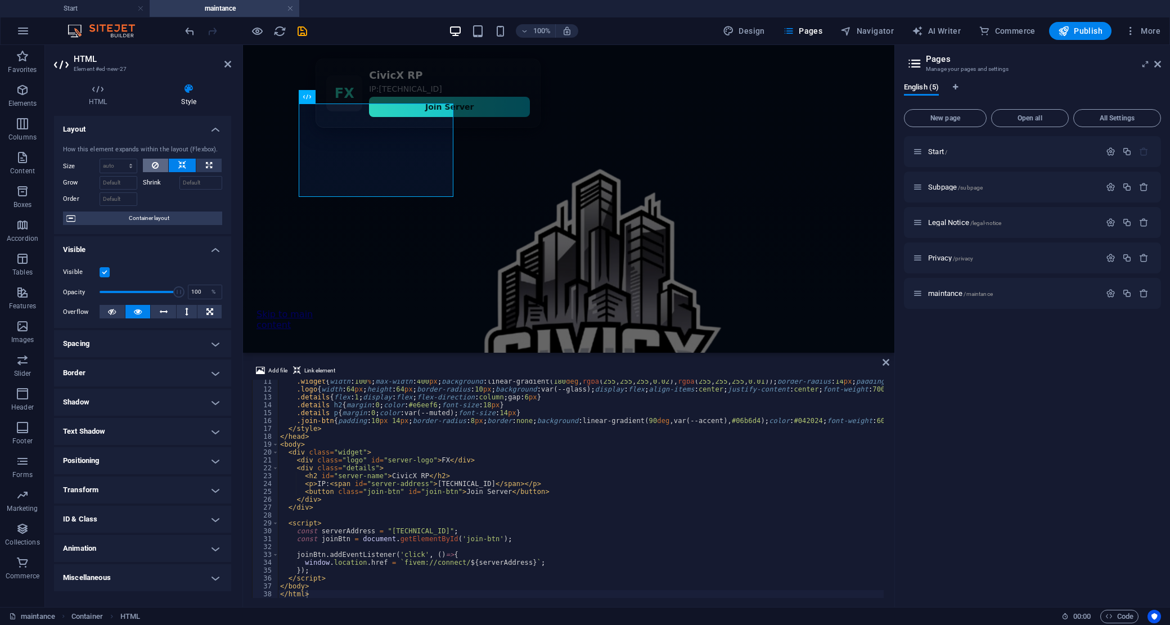
click at [163, 164] on button at bounding box center [156, 165] width 26 height 13
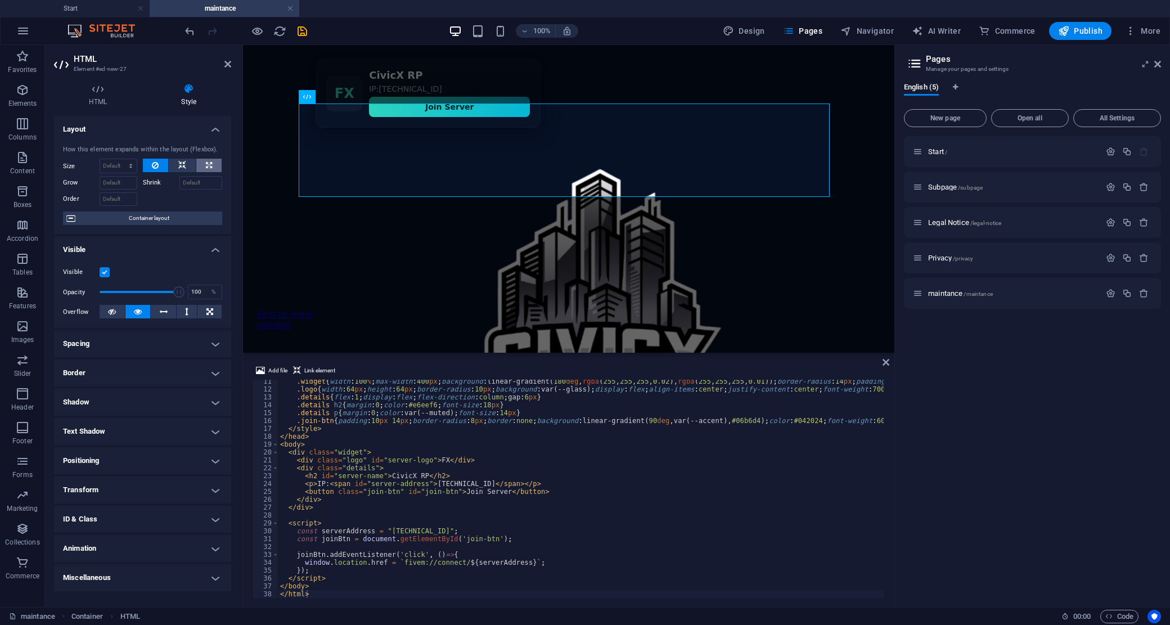
click at [207, 161] on icon at bounding box center [209, 165] width 6 height 13
type input "100"
select select "%"
click at [201, 313] on button at bounding box center [209, 311] width 24 height 13
click at [159, 162] on button at bounding box center [156, 165] width 26 height 13
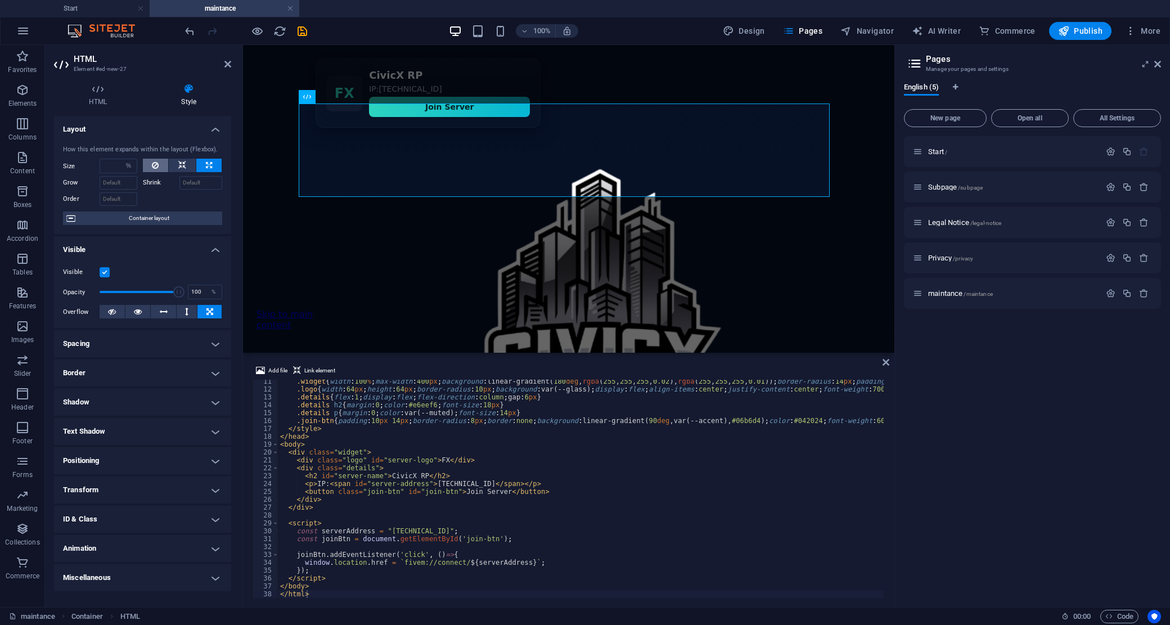
select select "DISABLED_OPTION_VALUE"
drag, startPoint x: 229, startPoint y: 59, endPoint x: 184, endPoint y: 19, distance: 60.5
click at [229, 60] on icon at bounding box center [227, 64] width 7 height 9
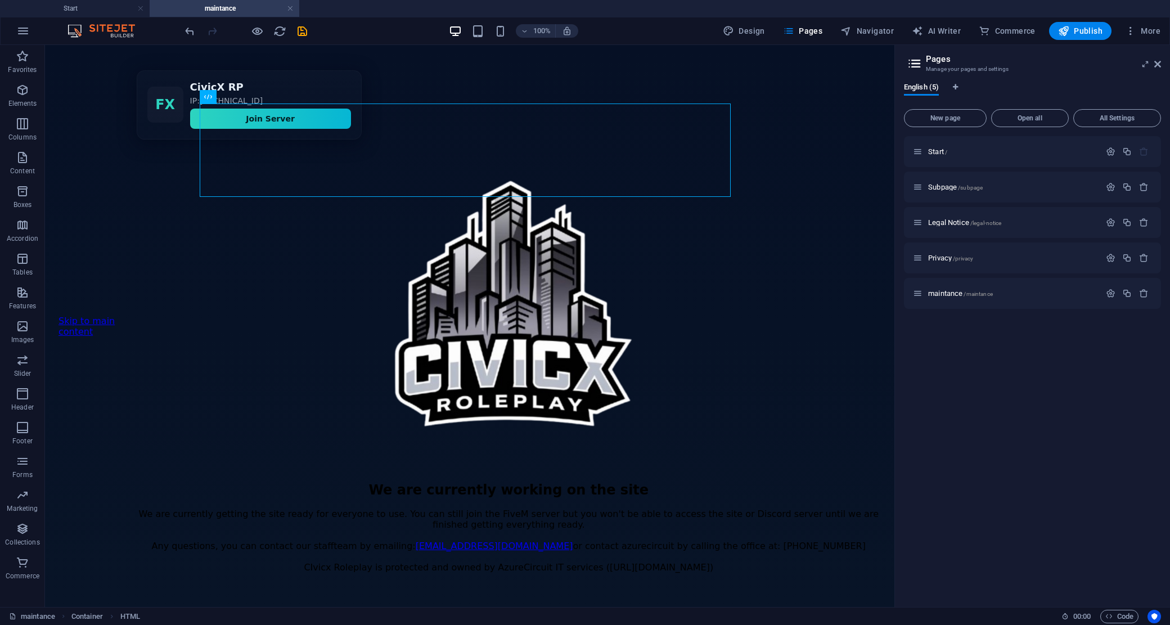
click at [782, 323] on body "Skip to main content FiveM Server Join Widget FX CivicX RP IP: [TECHNICAL_ID] J…" at bounding box center [469, 326] width 849 height 562
click at [346, 133] on div "FiveM Server Join Widget FX CivicX RP IP: [TECHNICAL_ID] Join Server" at bounding box center [509, 104] width 744 height 69
drag, startPoint x: 300, startPoint y: 114, endPoint x: 481, endPoint y: 142, distance: 183.2
click at [481, 139] on div "FiveM Server Join Widget FX CivicX RP IP: [TECHNICAL_ID] Join Server" at bounding box center [509, 104] width 744 height 69
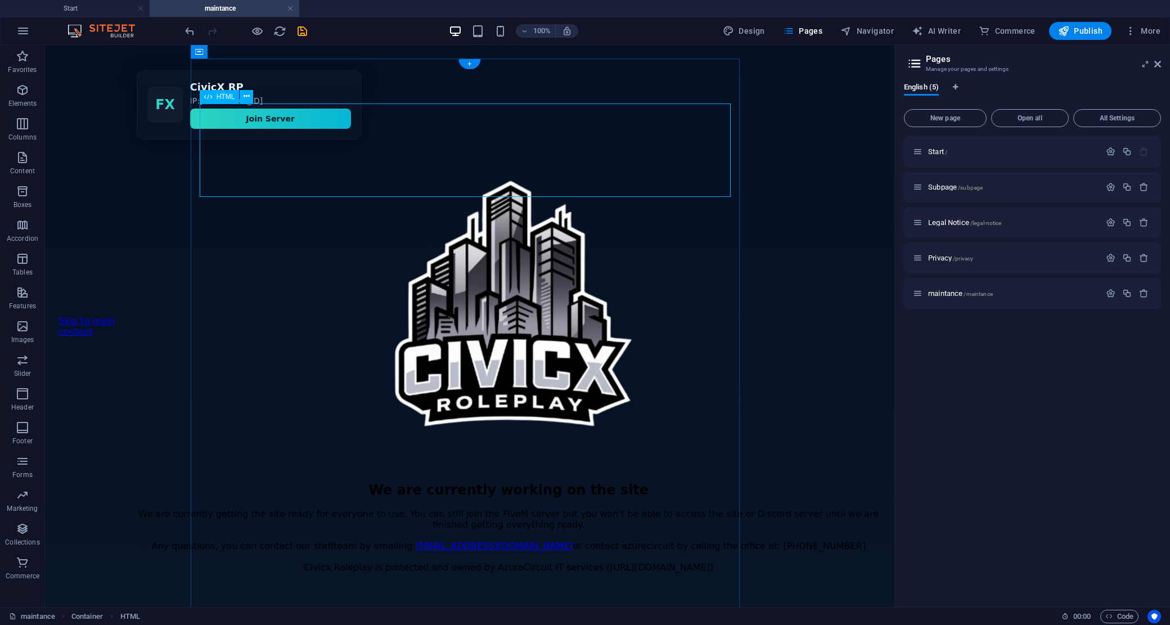
click at [345, 121] on div "FiveM Server Join Widget FX CivicX RP IP: [TECHNICAL_ID] Join Server" at bounding box center [509, 104] width 744 height 69
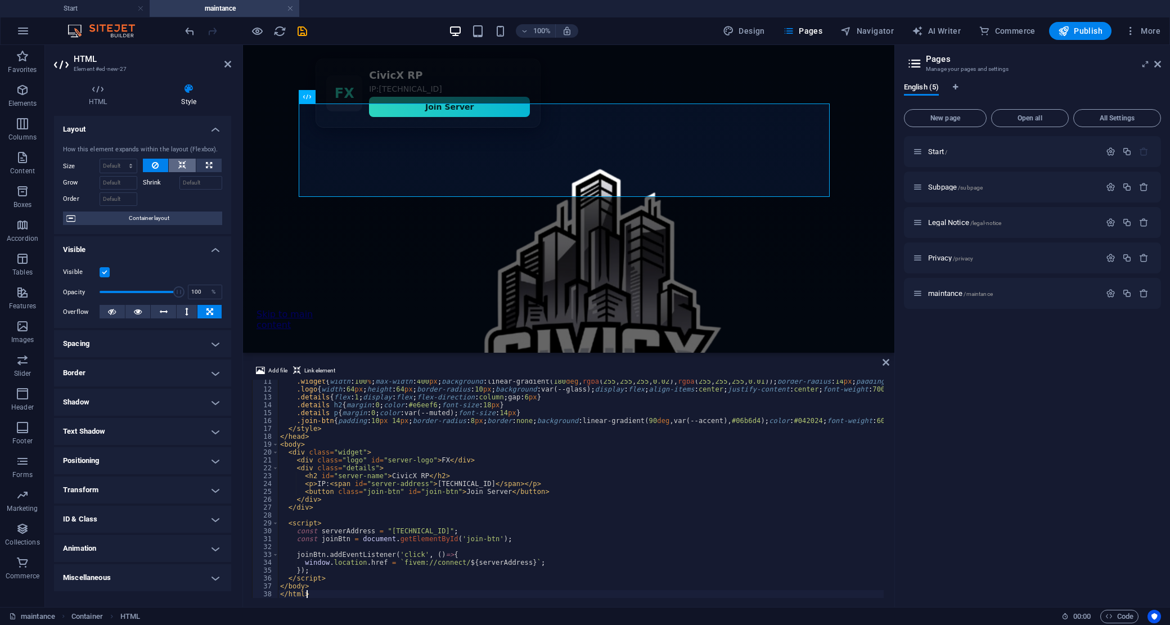
click at [182, 160] on icon at bounding box center [182, 165] width 8 height 13
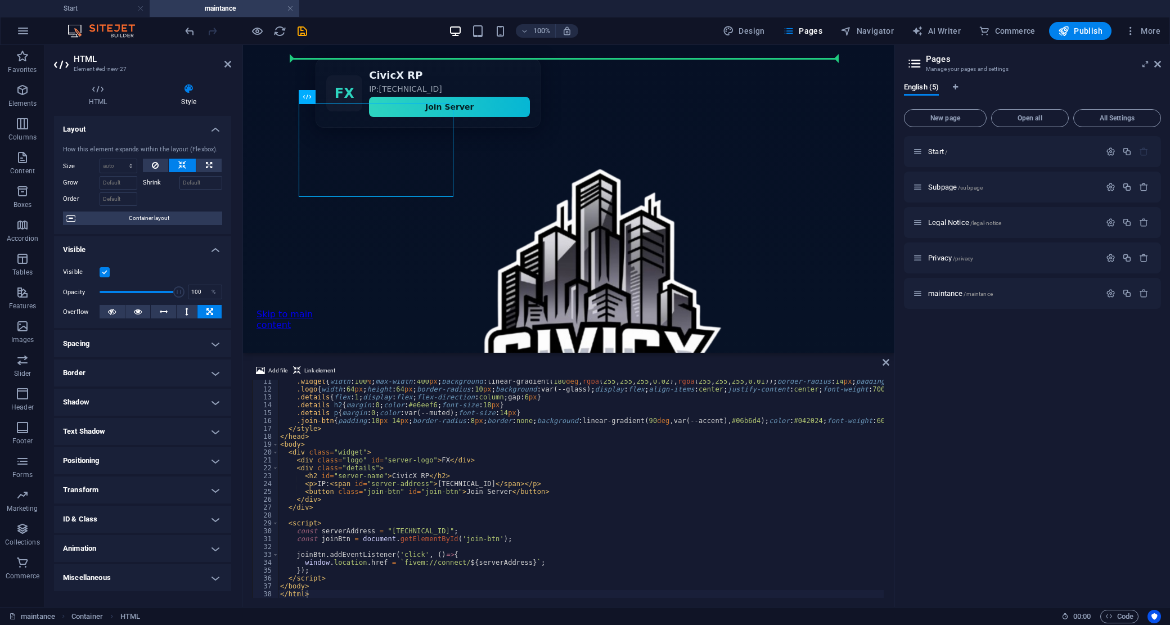
drag, startPoint x: 439, startPoint y: 186, endPoint x: 577, endPoint y: 184, distance: 138.3
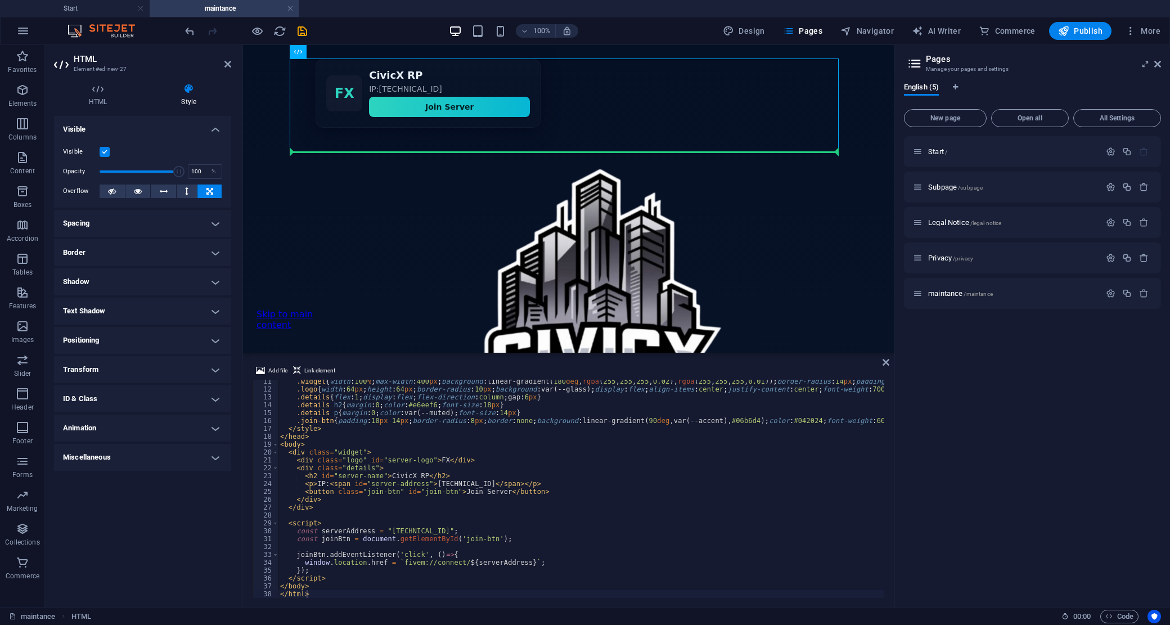
drag, startPoint x: 475, startPoint y: 135, endPoint x: 459, endPoint y: 180, distance: 47.5
click at [885, 364] on icon at bounding box center [885, 362] width 7 height 9
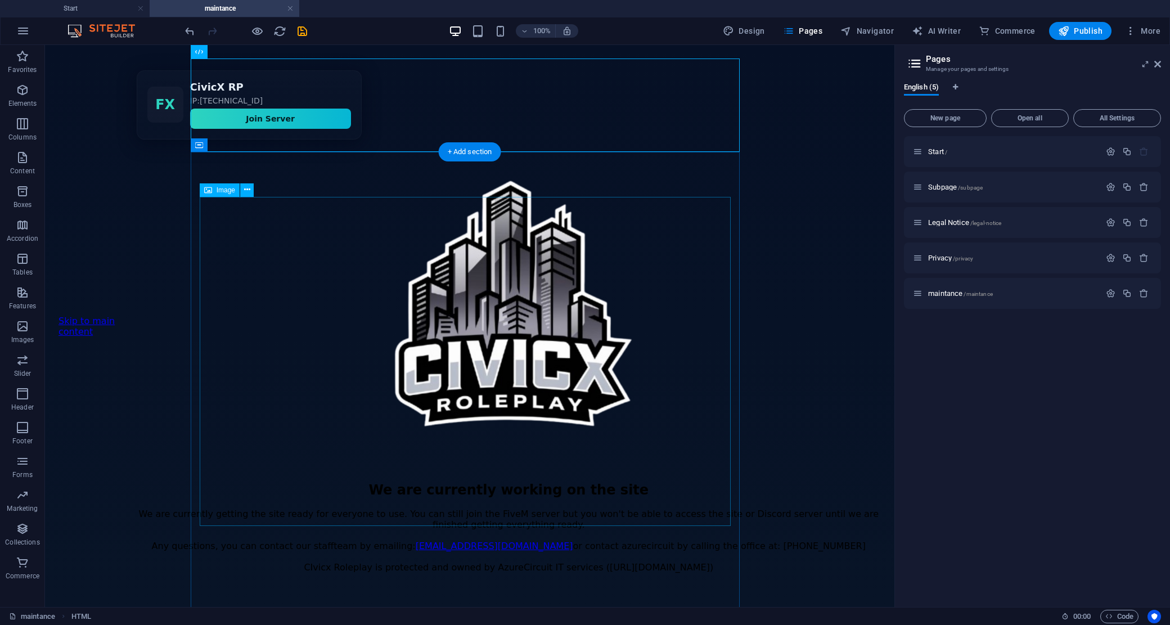
click at [712, 233] on figure at bounding box center [509, 304] width 744 height 331
click at [490, 107] on div "FiveM Server Join Widget FX CivicX RP IP: [TECHNICAL_ID] Join Server" at bounding box center [509, 104] width 744 height 69
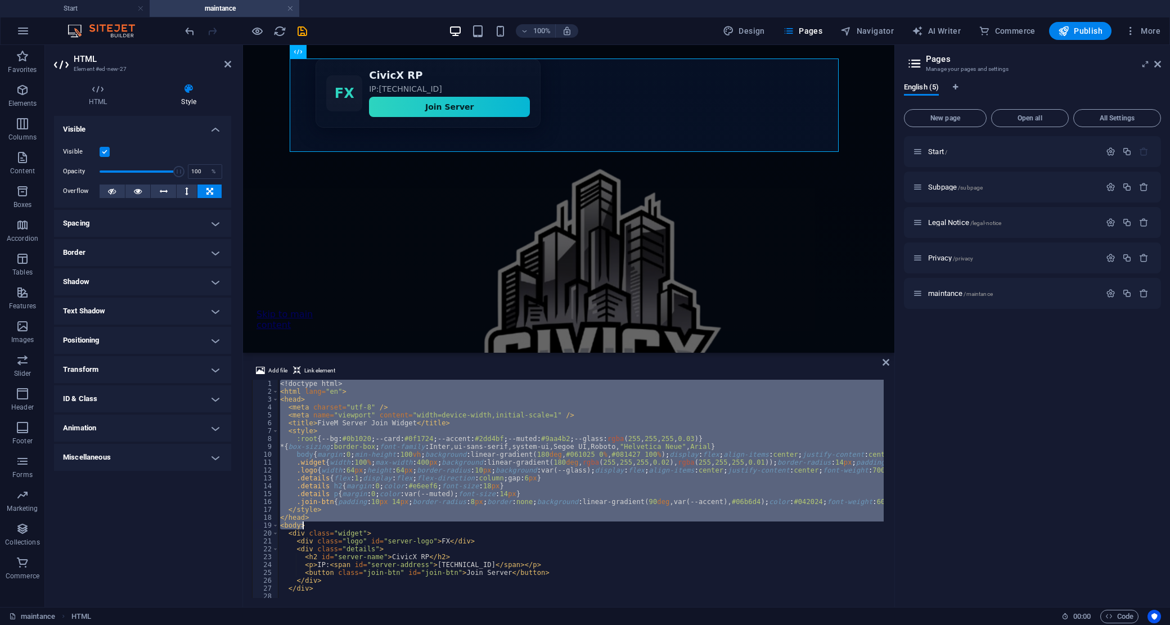
scroll to position [82, 0]
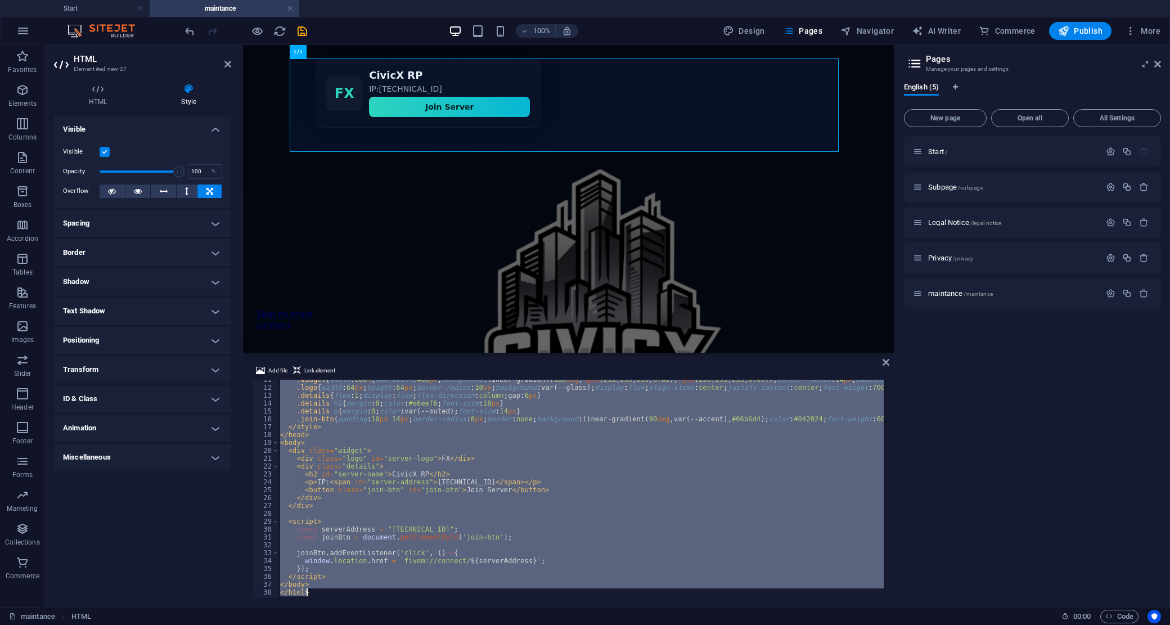
drag, startPoint x: 279, startPoint y: 383, endPoint x: 502, endPoint y: 616, distance: 322.2
click at [501, 607] on section "Favorites Elements Columns Content Boxes Accordion Tables Features Images Slide…" at bounding box center [447, 326] width 894 height 562
type textarea "</body> </html>"
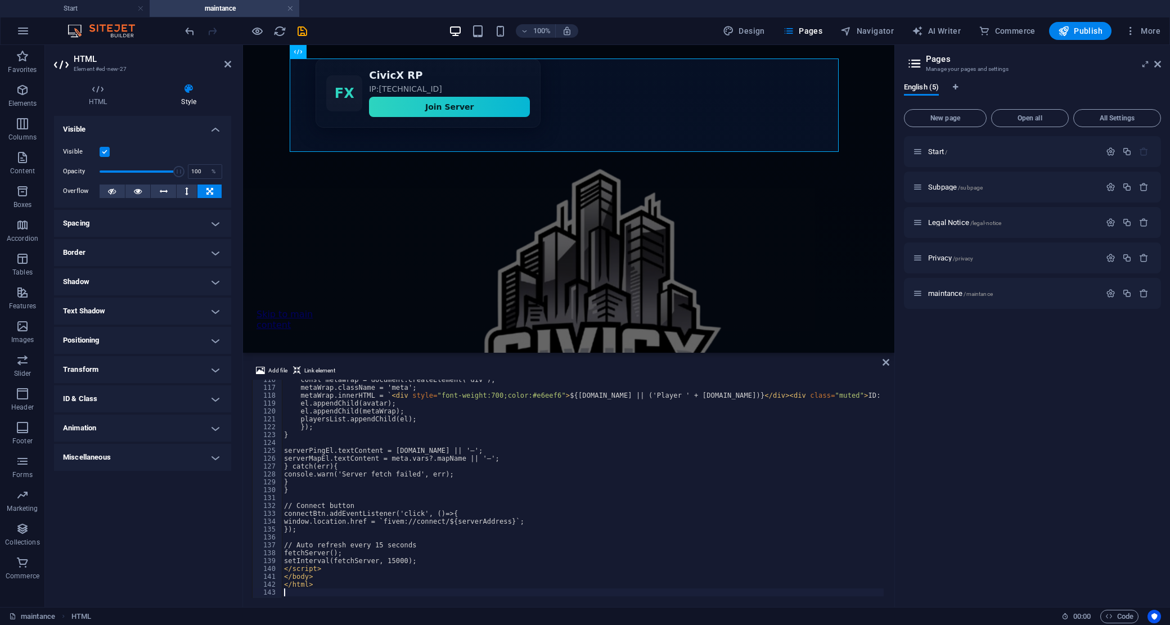
scroll to position [909, 0]
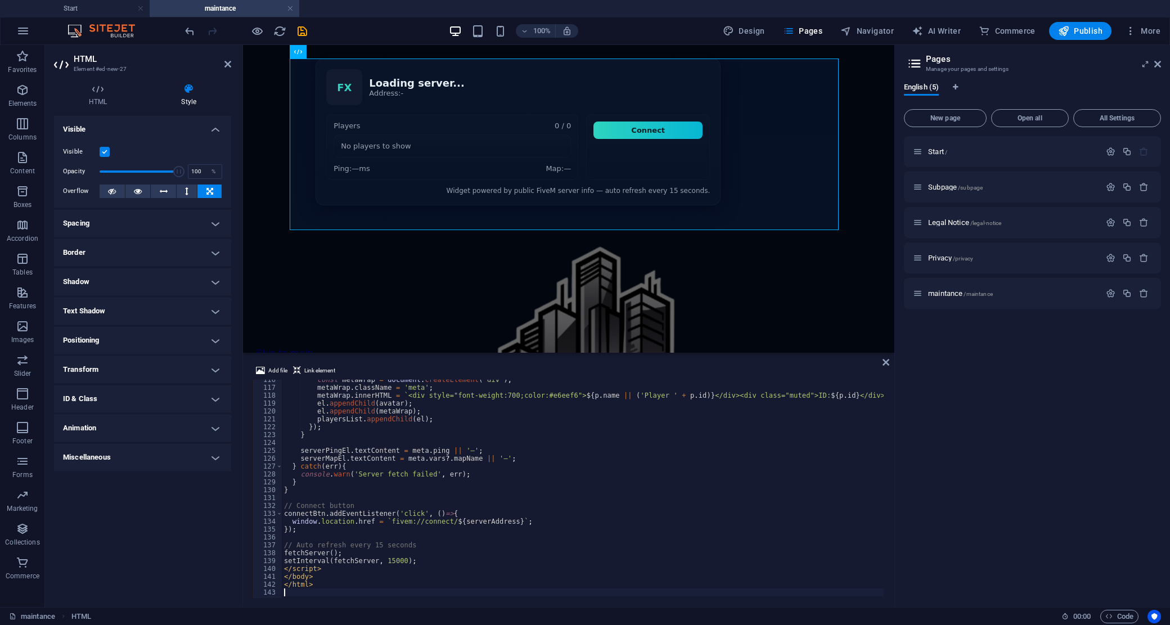
type textarea "</html>"
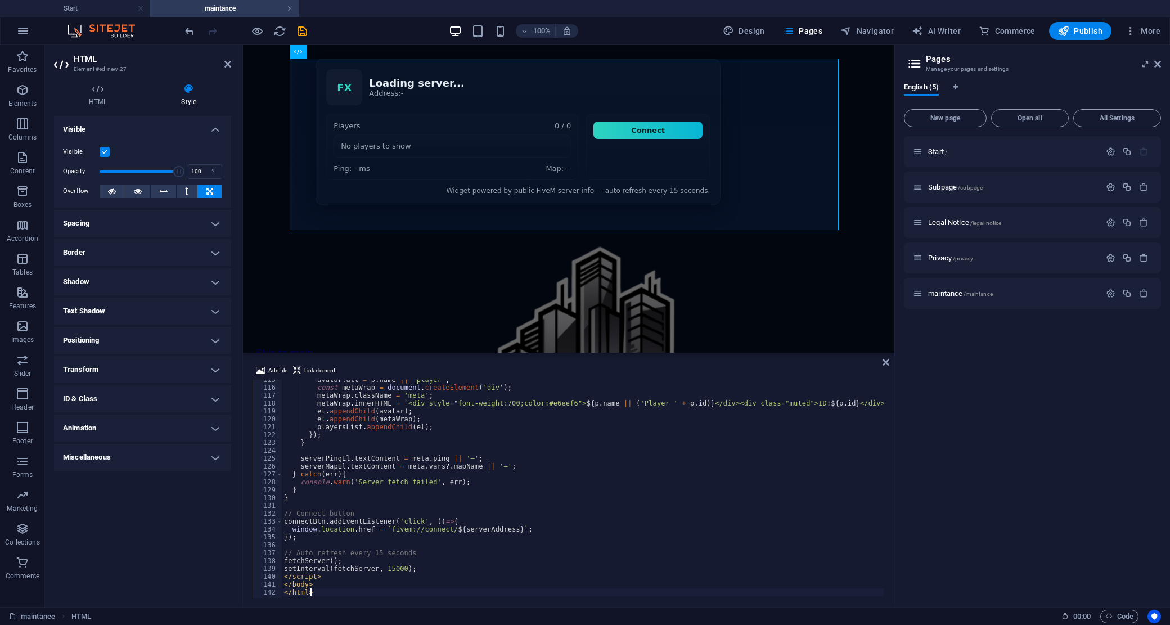
scroll to position [901, 0]
click at [886, 362] on icon at bounding box center [885, 362] width 7 height 9
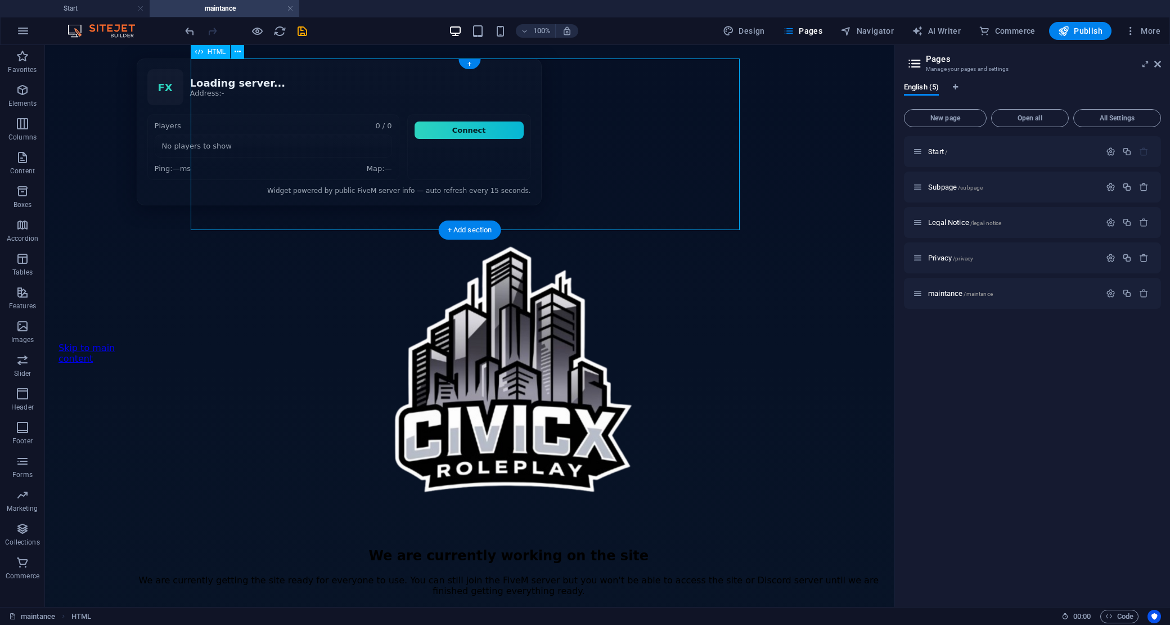
click at [359, 104] on div "FiveM Server Status Widget FX Loading server... Address: - Players 0 / 0 No pla…" at bounding box center [509, 131] width 744 height 147
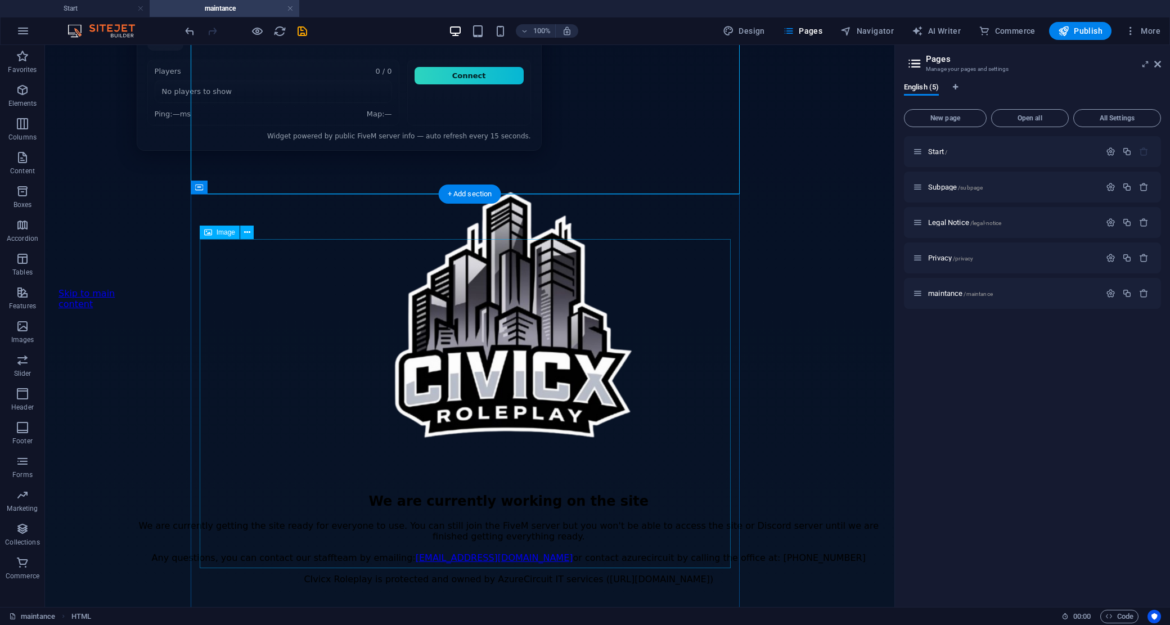
scroll to position [0, 0]
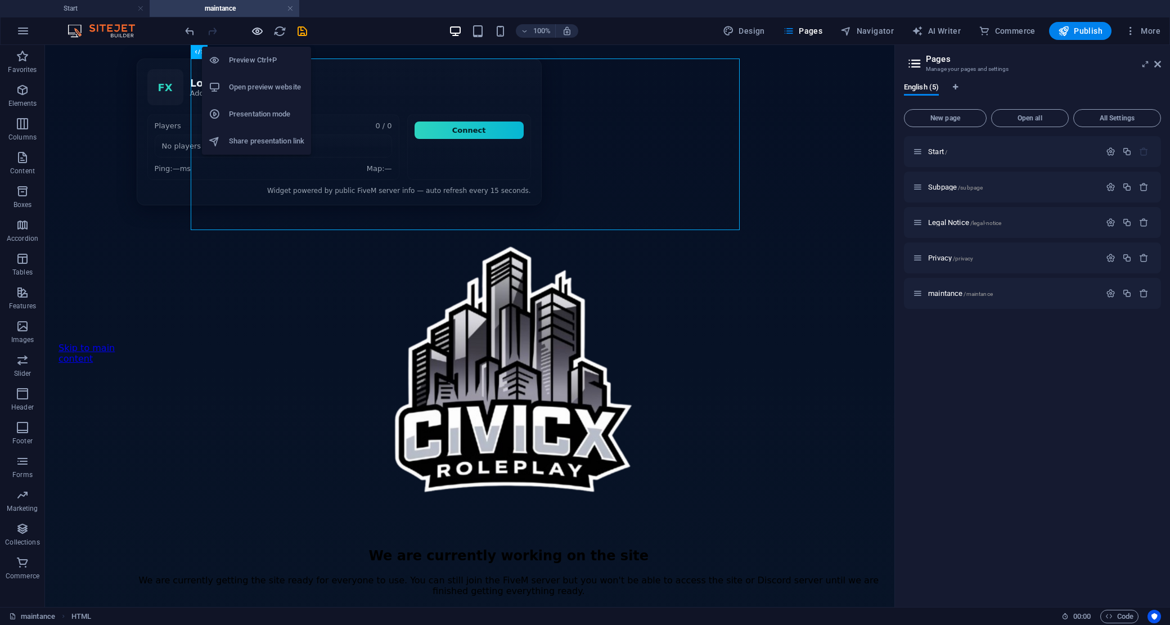
click at [251, 32] on icon "button" at bounding box center [257, 31] width 13 height 13
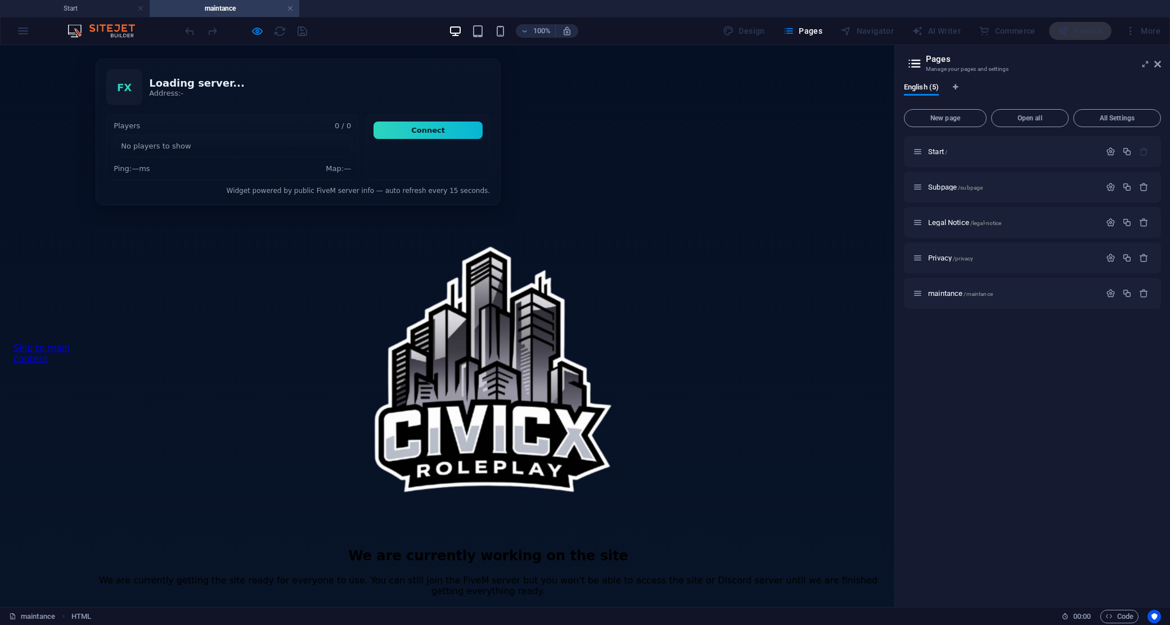
click at [477, 129] on button "Connect" at bounding box center [427, 129] width 109 height 17
click at [254, 32] on icon "button" at bounding box center [257, 31] width 13 height 13
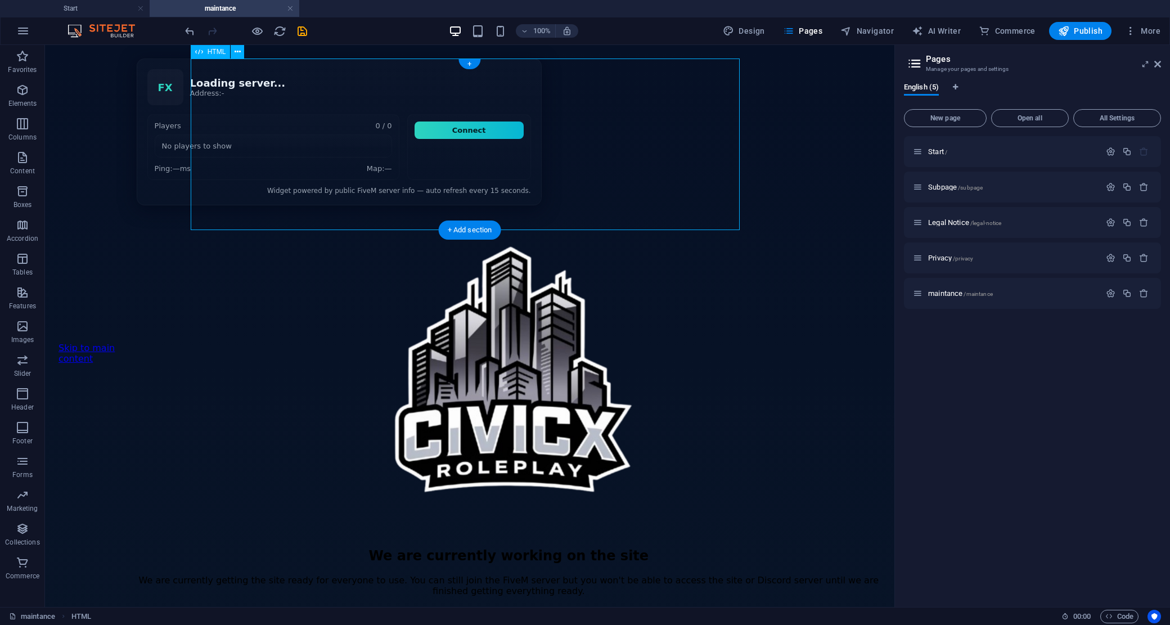
click at [414, 82] on div "FiveM Server Status Widget FX Loading server... Address: - Players 0 / 0 No pla…" at bounding box center [509, 131] width 744 height 147
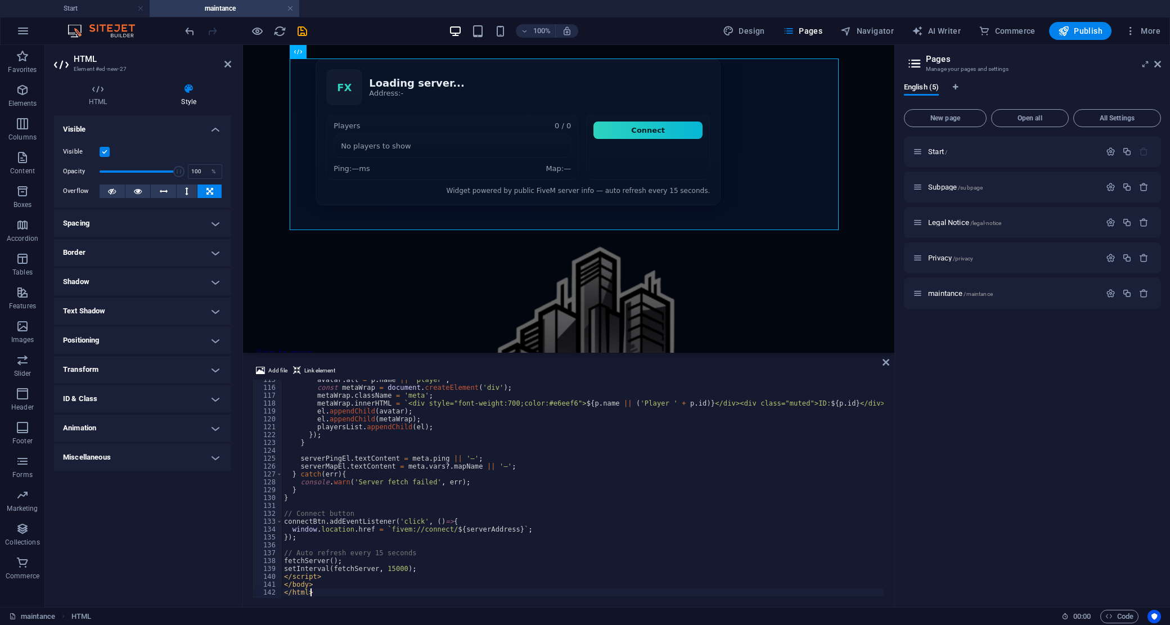
click at [551, 527] on div "avatar . alt = p . name || 'player' ; const metaWrap = document . createElement…" at bounding box center [725, 492] width 886 height 232
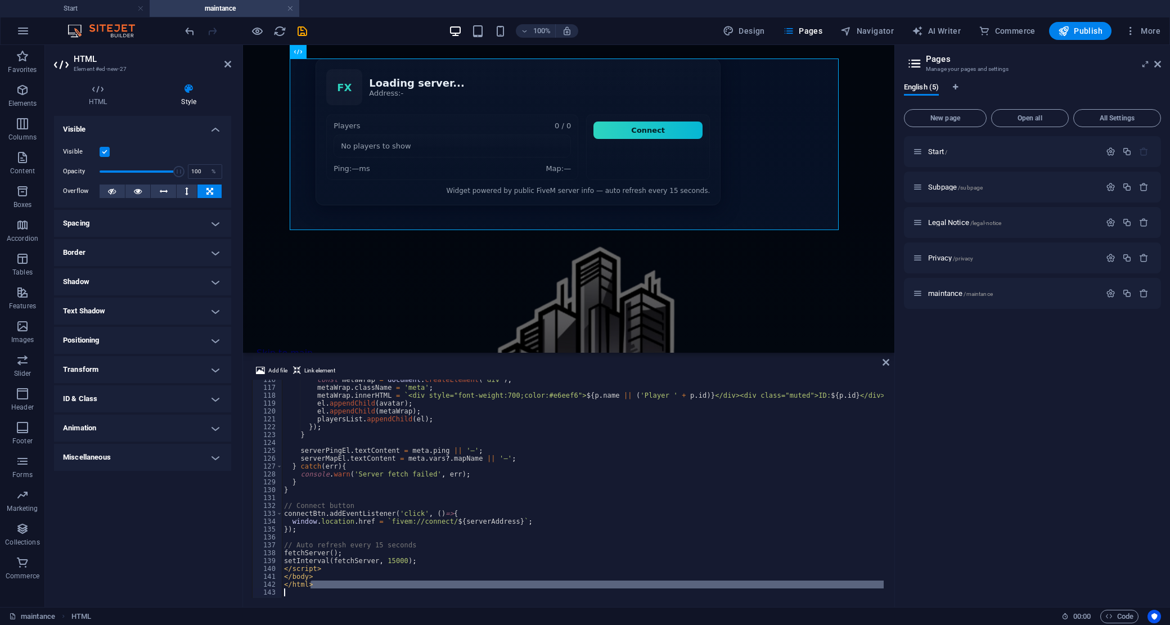
scroll to position [82, 0]
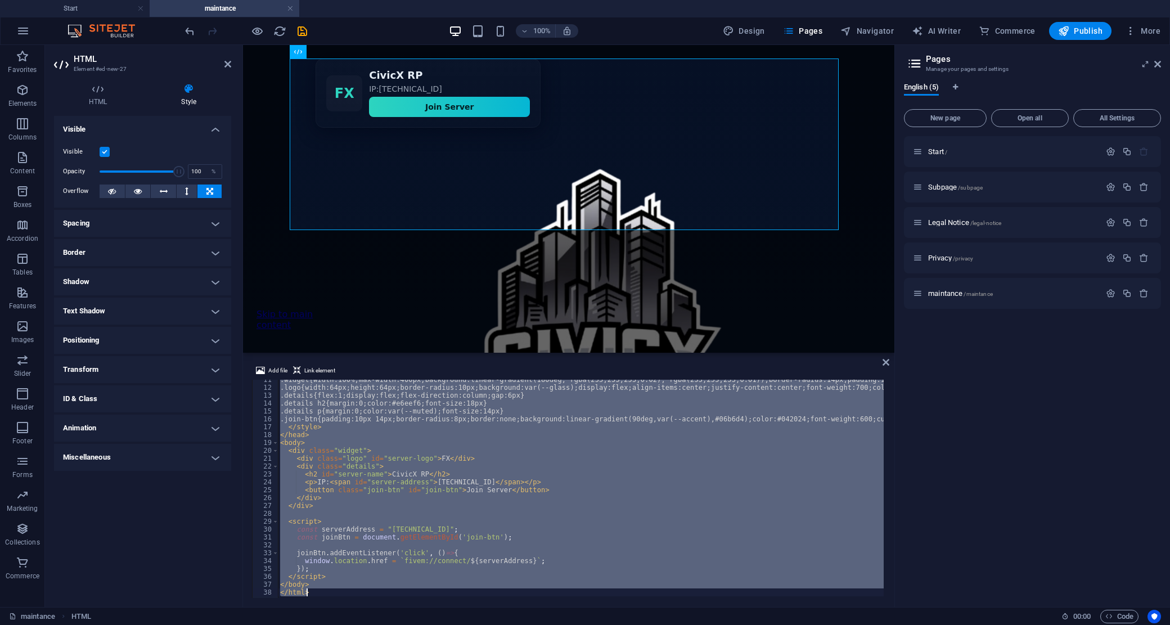
click at [566, 495] on div ".widget{width:100%;max-width:400px;background:linear-gradient(180deg, rgba(255,…" at bounding box center [581, 489] width 606 height 218
type textarea "</div>"
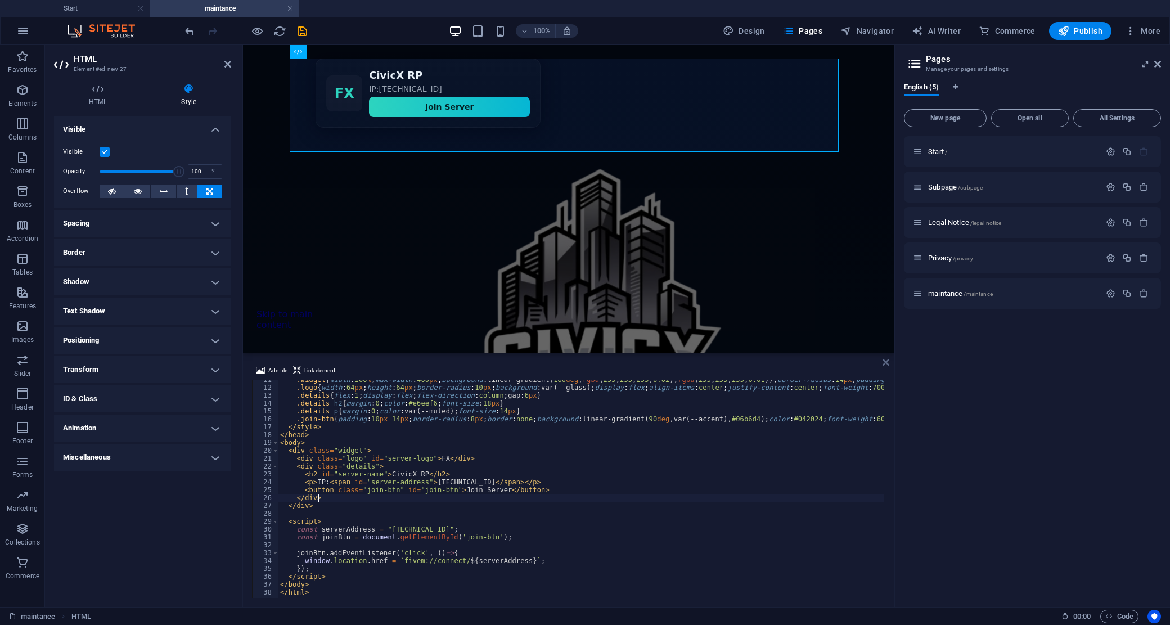
click at [882, 364] on icon at bounding box center [885, 362] width 7 height 9
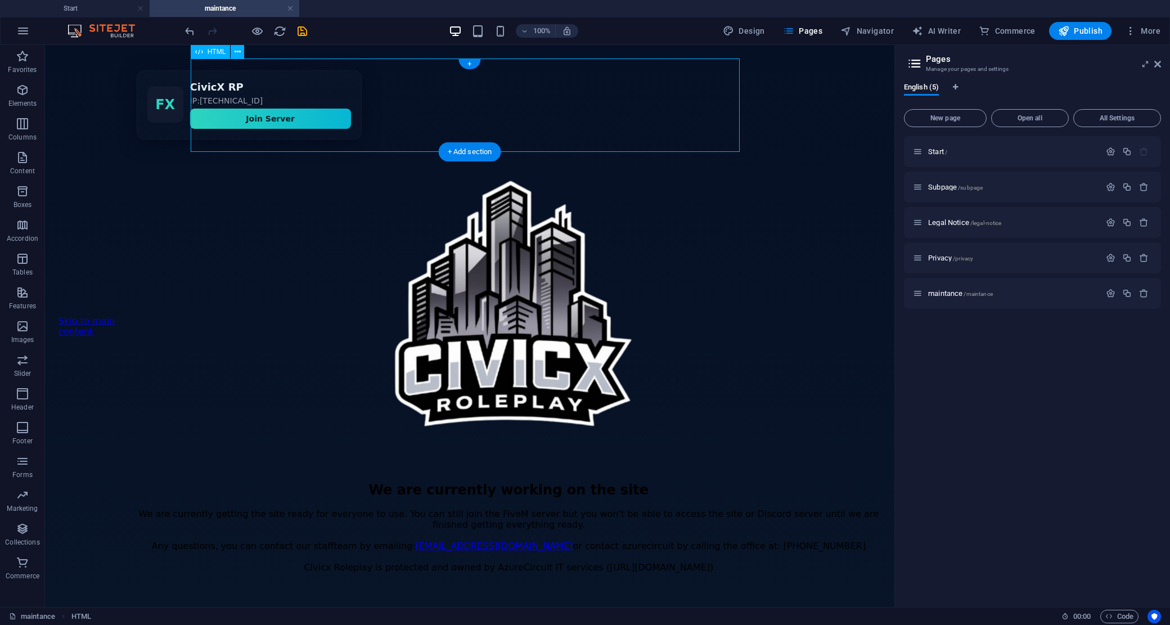
click at [356, 114] on div "FiveM Server Join Widget FX CivicX RP IP: [TECHNICAL_ID] Join Server" at bounding box center [509, 104] width 744 height 69
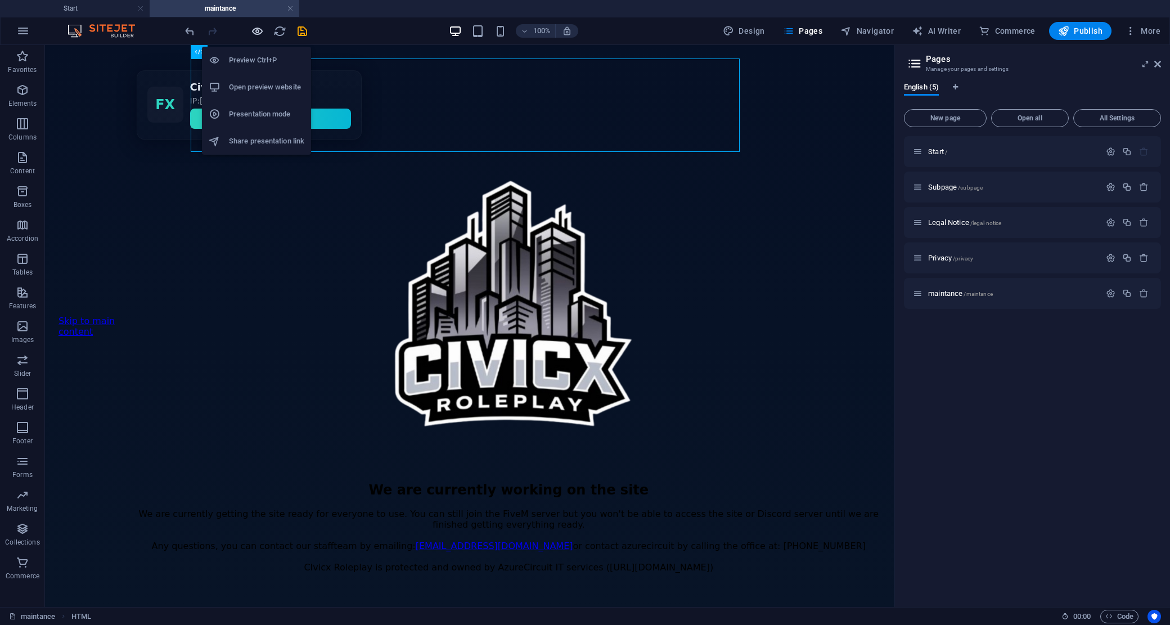
click at [254, 25] on icon "button" at bounding box center [257, 31] width 13 height 13
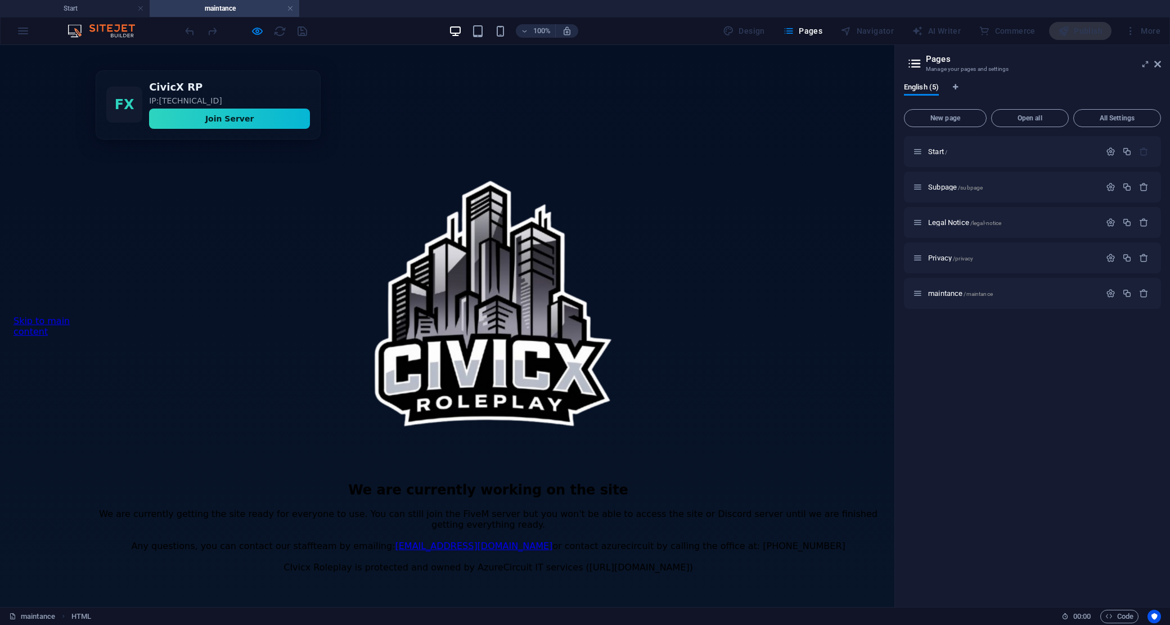
click at [310, 118] on button "Join Server" at bounding box center [229, 119] width 161 height 20
click at [310, 116] on button "Join Server" at bounding box center [229, 119] width 161 height 20
click at [291, 116] on button "Join Server" at bounding box center [229, 119] width 161 height 20
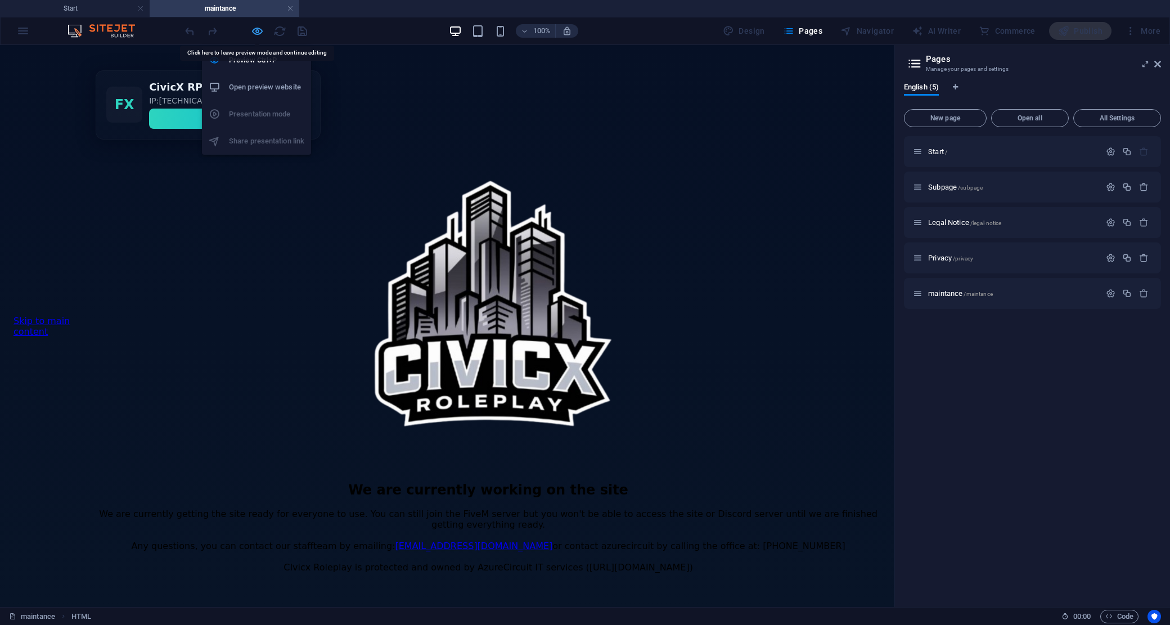
click at [254, 27] on icon "button" at bounding box center [257, 31] width 13 height 13
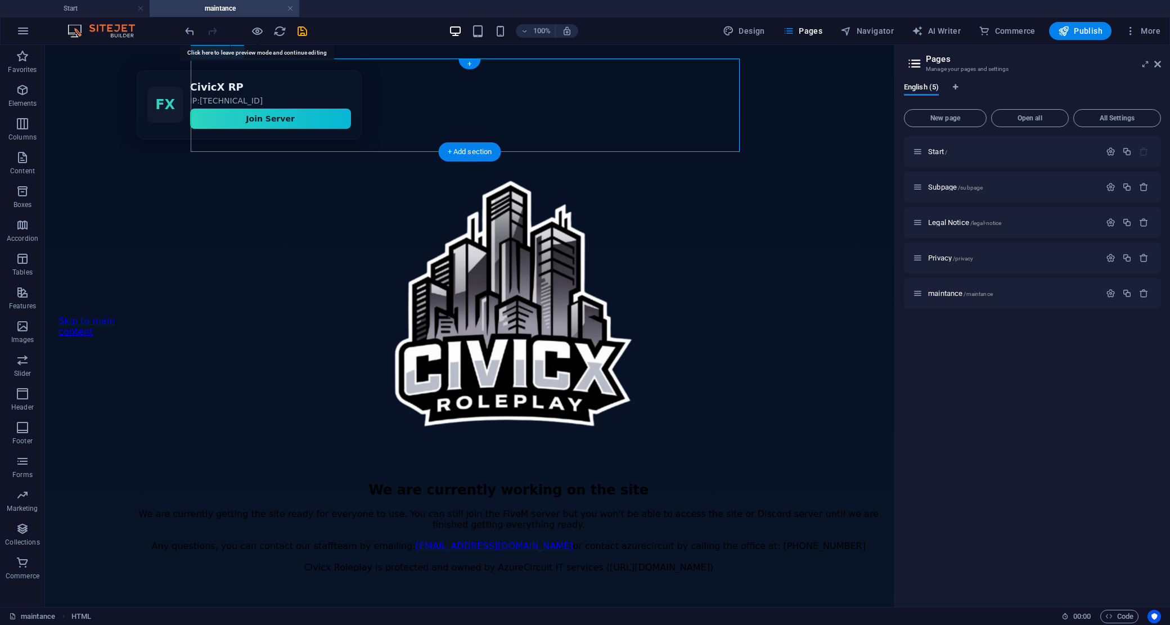
click at [473, 93] on div "FiveM Server Join Widget FX CivicX RP IP: [TECHNICAL_ID] Join Server" at bounding box center [509, 104] width 744 height 69
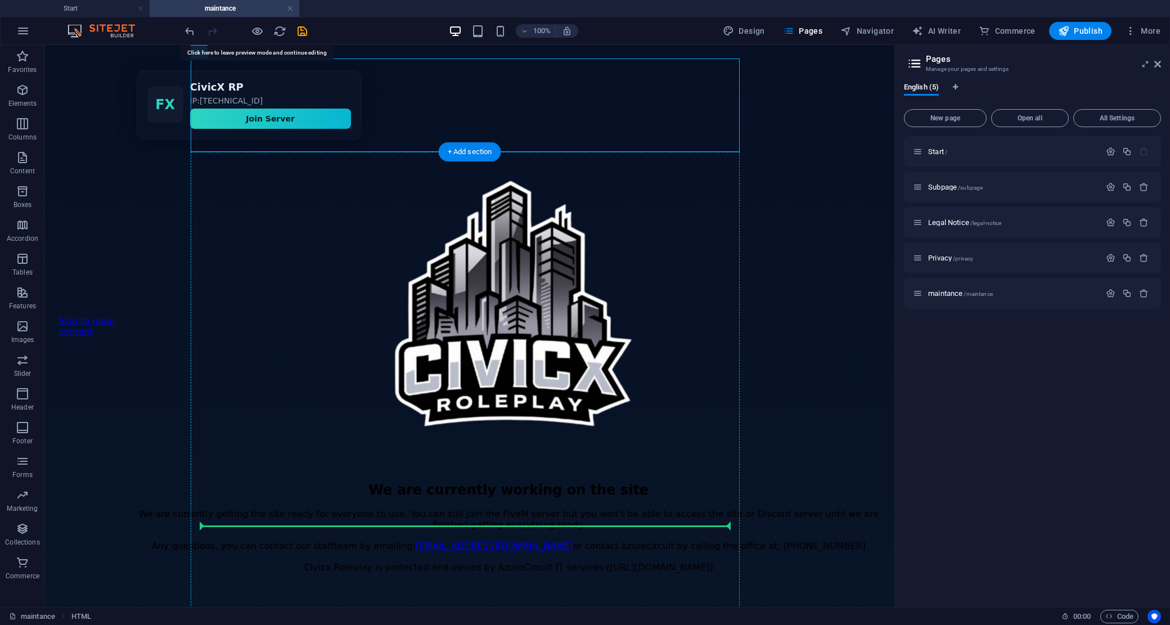
scroll to position [98, 0]
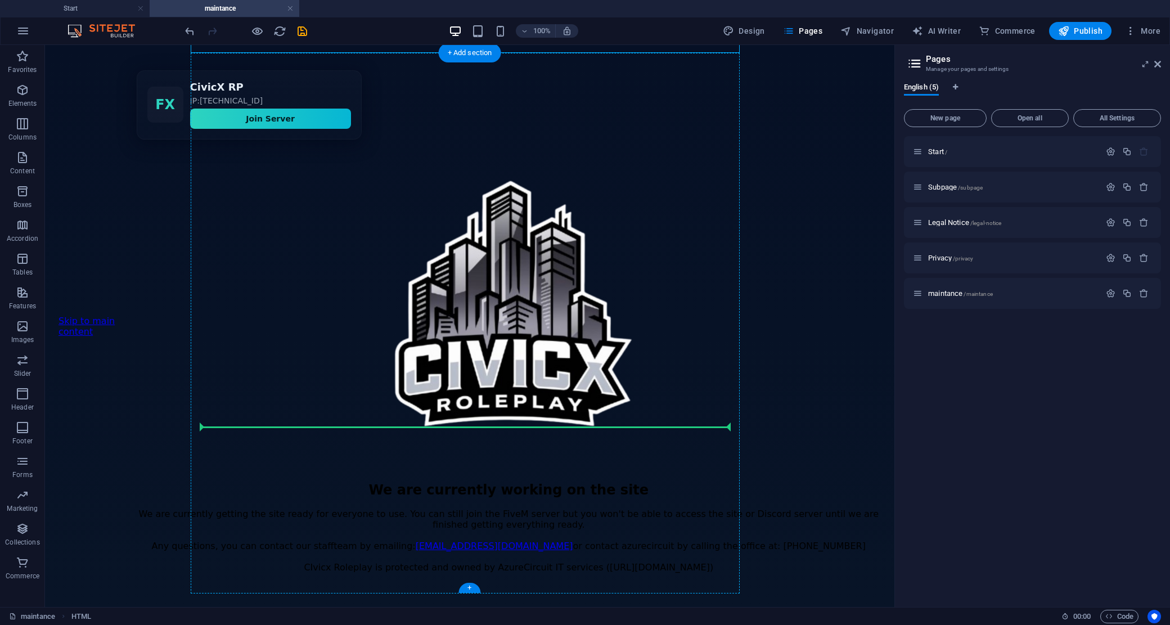
drag, startPoint x: 355, startPoint y: 89, endPoint x: 458, endPoint y: 417, distance: 343.4
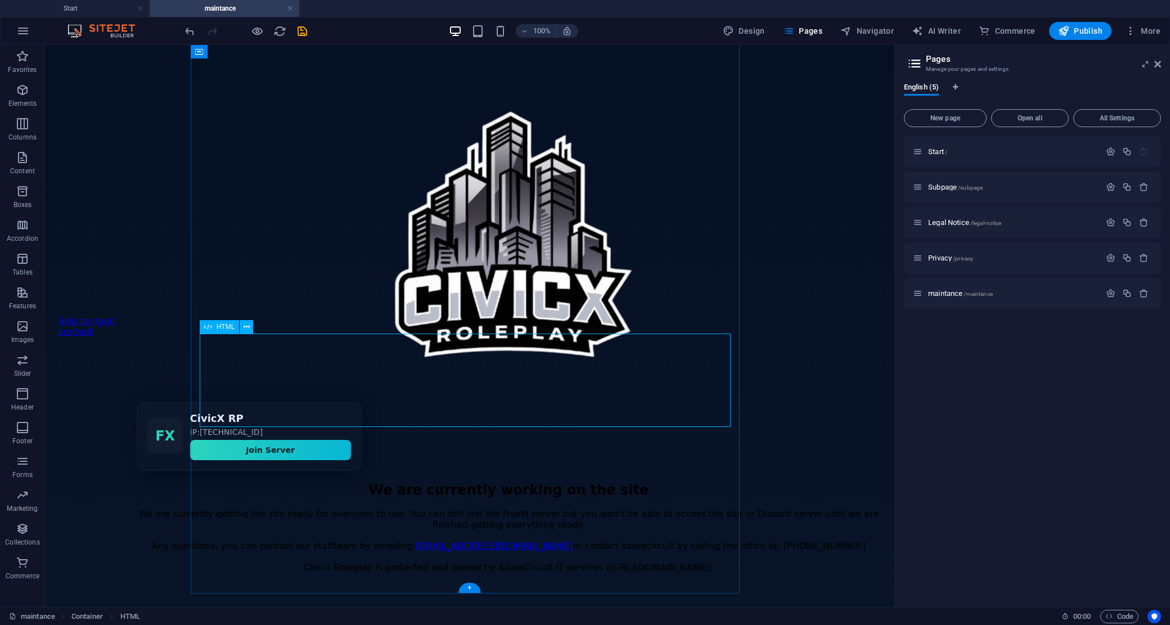
click at [476, 401] on div "FiveM Server Join Widget FX CivicX RP IP: [TECHNICAL_ID] Join Server" at bounding box center [509, 435] width 744 height 69
click at [450, 401] on div "FiveM Server Join Widget FX CivicX RP IP: [TECHNICAL_ID] Join Server" at bounding box center [509, 435] width 744 height 69
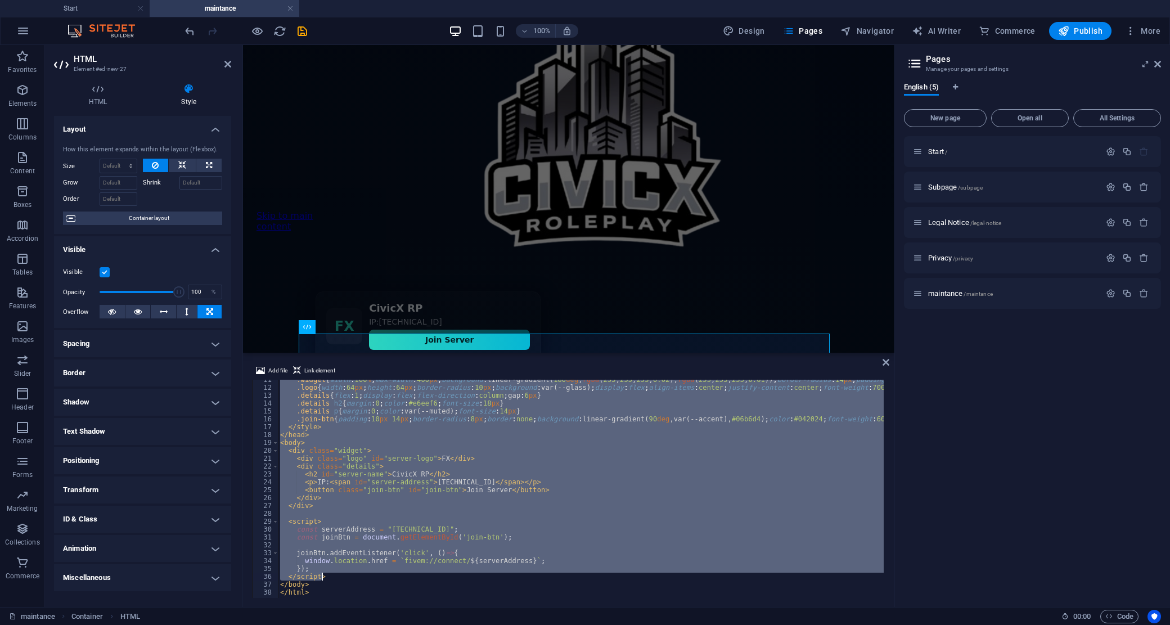
scroll to position [82, 0]
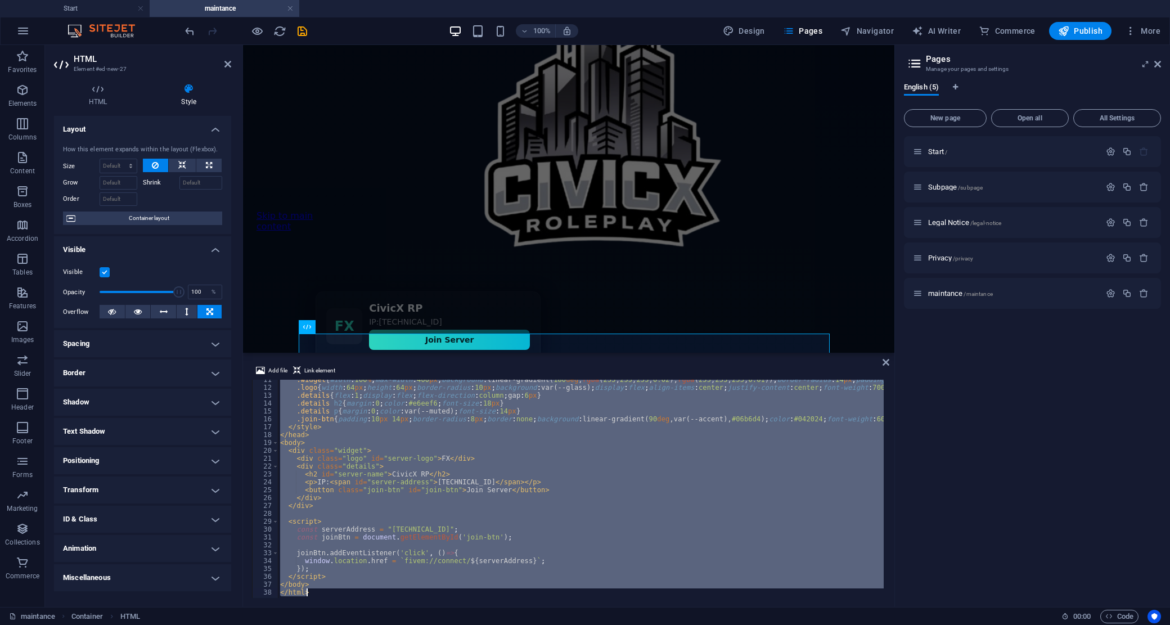
drag, startPoint x: 279, startPoint y: 383, endPoint x: 414, endPoint y: 604, distance: 258.9
click at [414, 604] on div "Add file Link element </div> 11 12 13 14 15 16 17 18 19 20 21 22 23 24 25 26 27…" at bounding box center [568, 481] width 651 height 252
type textarea "</body> </html>"
paste textarea
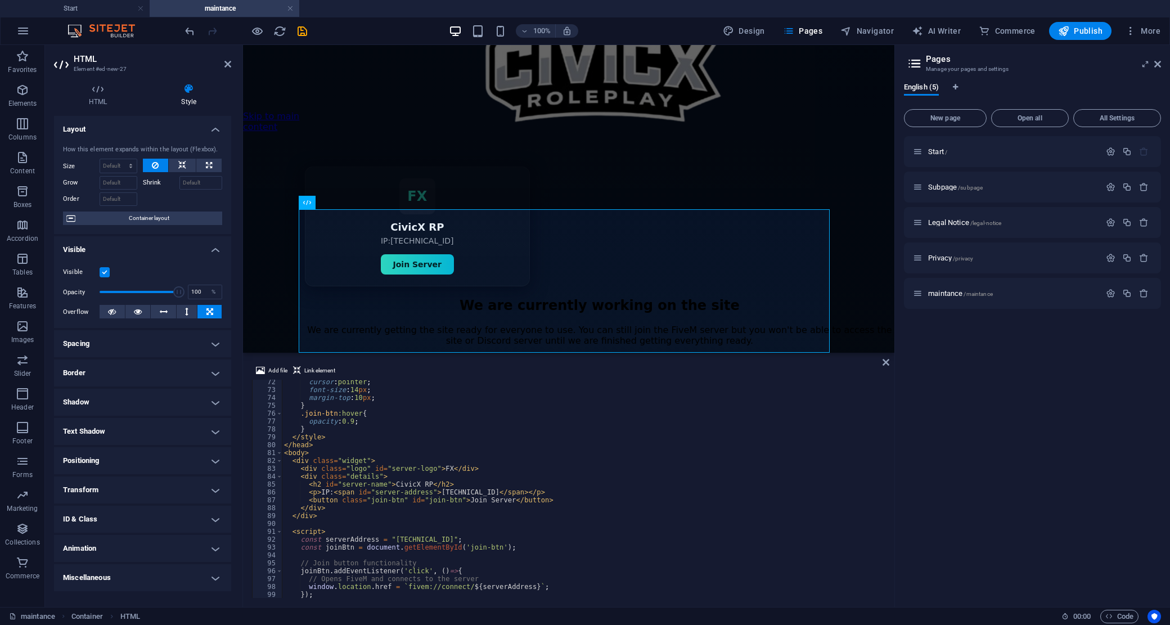
scroll to position [593, 0]
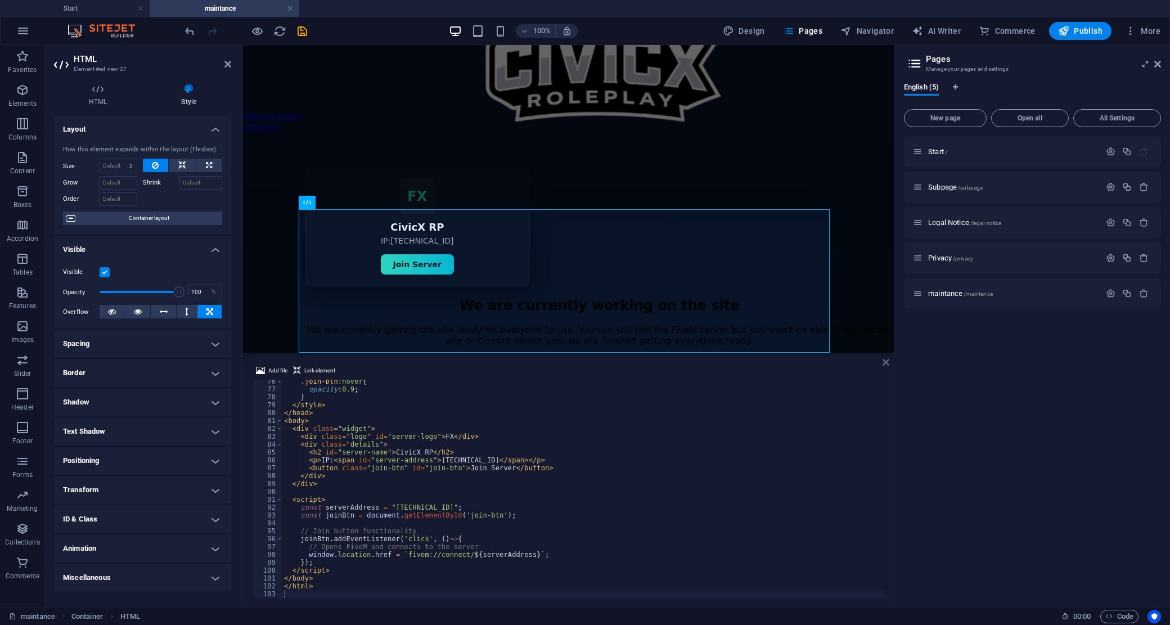
click at [885, 361] on icon at bounding box center [885, 362] width 7 height 9
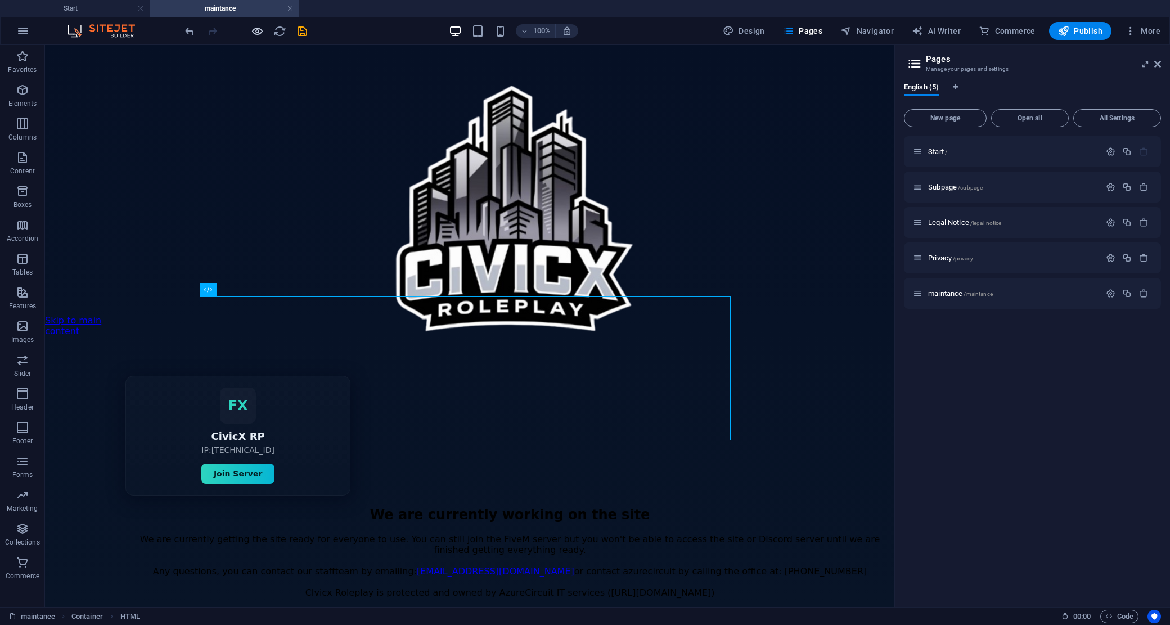
click at [255, 25] on icon "button" at bounding box center [257, 31] width 13 height 13
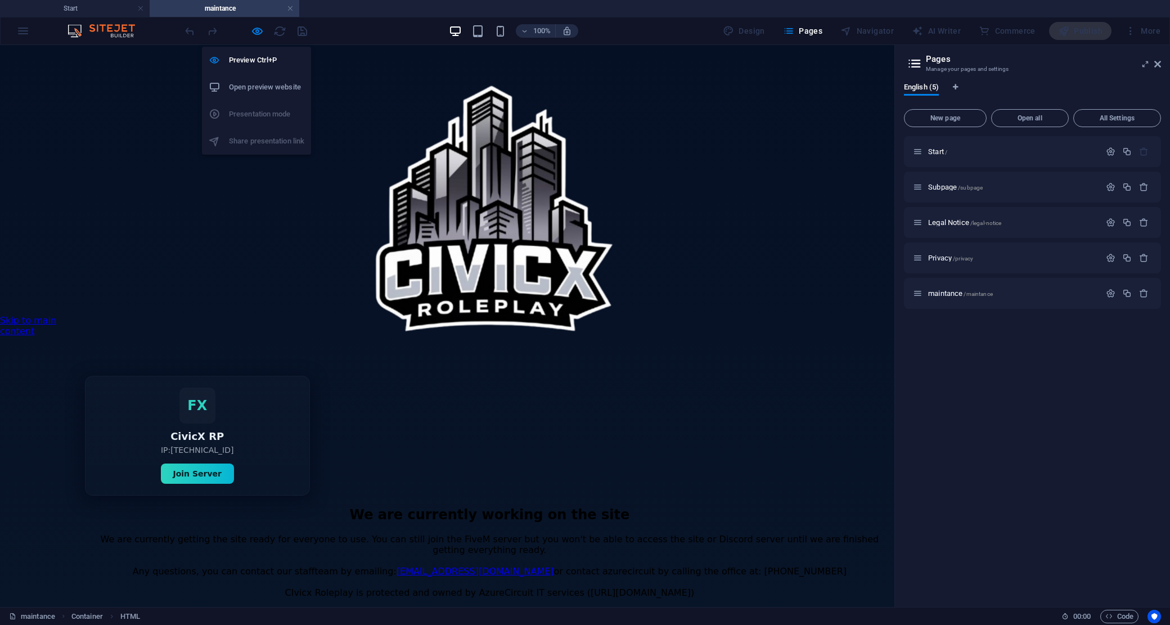
scroll to position [107, 0]
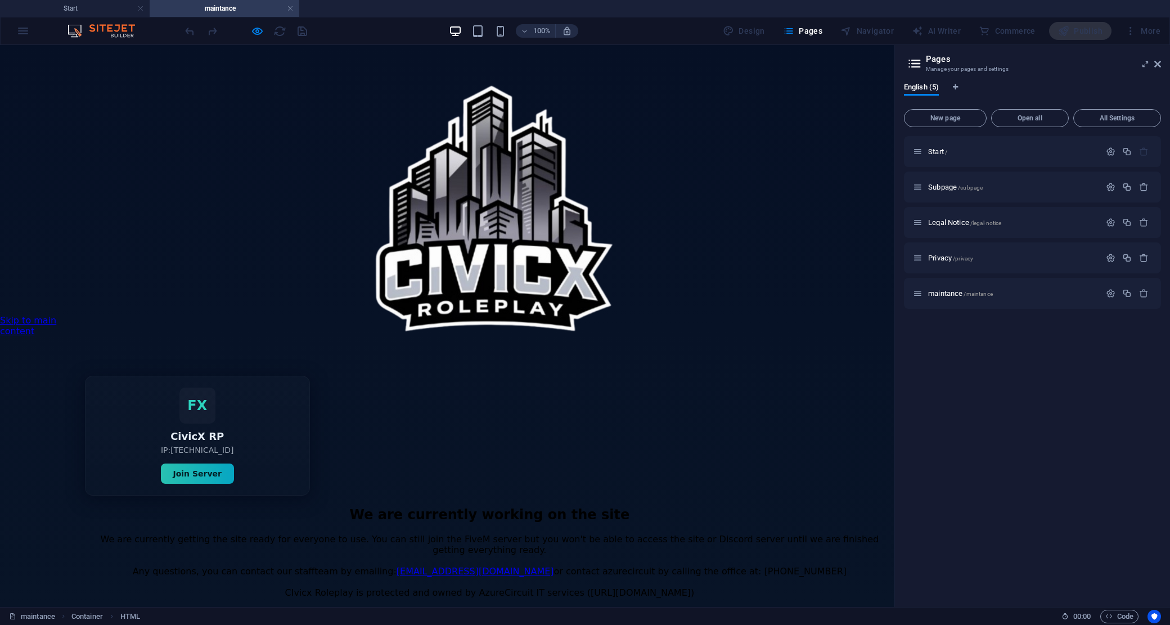
click at [234, 463] on button "Join Server" at bounding box center [197, 473] width 73 height 20
drag, startPoint x: 295, startPoint y: 413, endPoint x: 279, endPoint y: 416, distance: 16.1
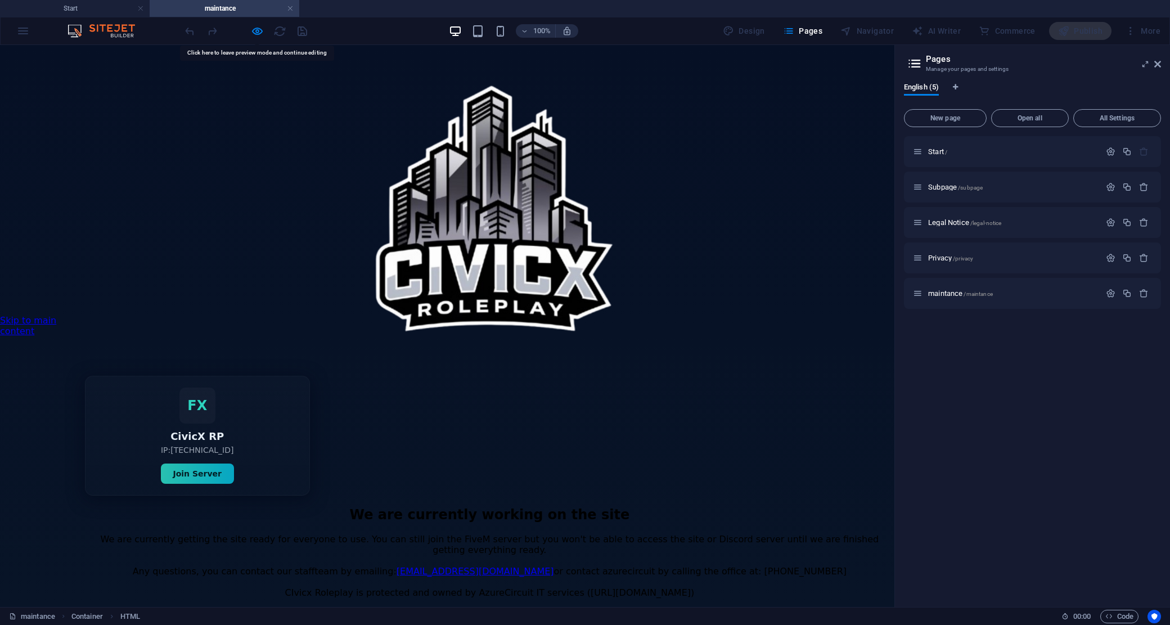
click at [234, 463] on button "Join Server" at bounding box center [197, 473] width 73 height 20
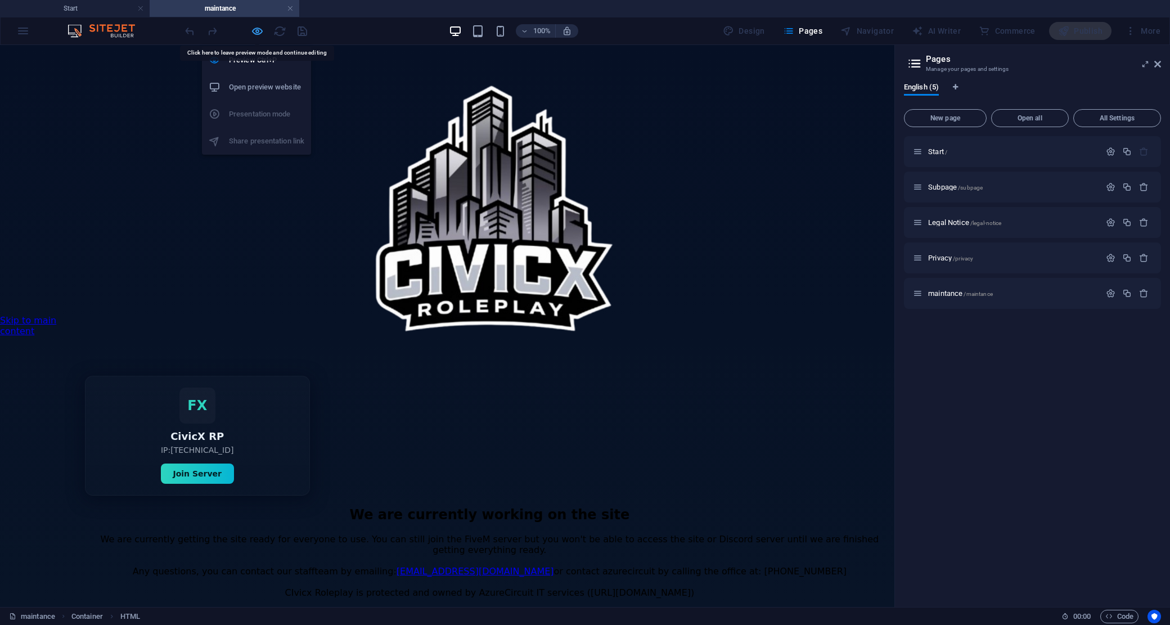
click at [255, 32] on icon "button" at bounding box center [257, 31] width 13 height 13
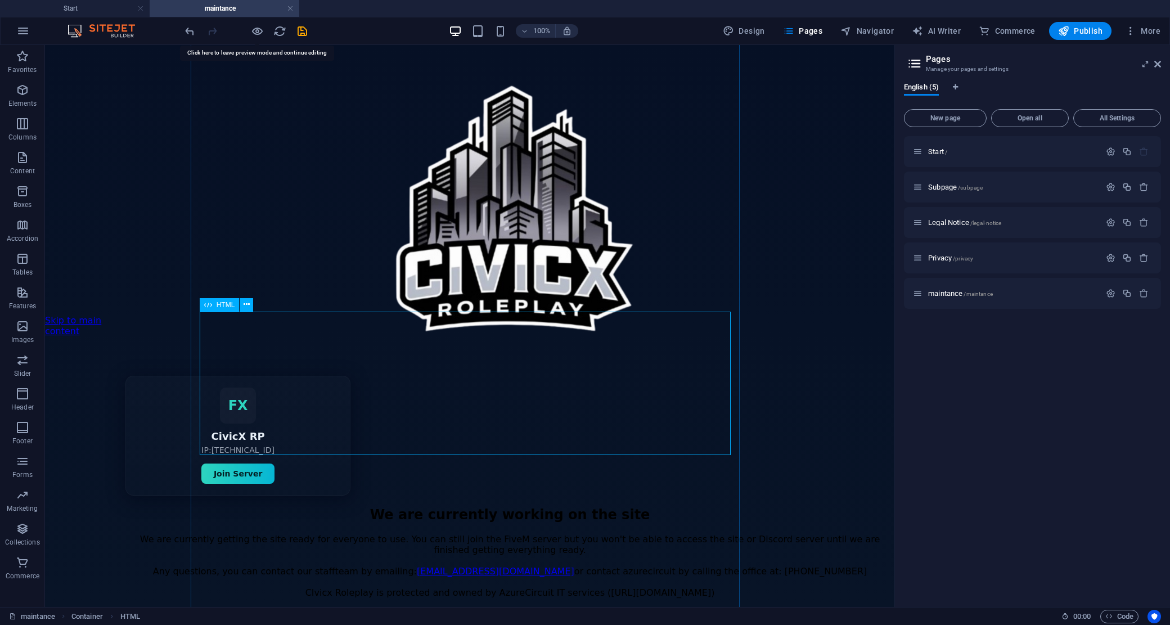
click at [308, 414] on div "FiveM Server Join Widget FX CivicX RP IP: [TECHNICAL_ID] Join Server" at bounding box center [509, 436] width 769 height 120
drag, startPoint x: 395, startPoint y: 383, endPoint x: 389, endPoint y: 375, distance: 10.1
click at [505, 387] on div "FiveM Server Join Widget FX CivicX RP IP: [TECHNICAL_ID] Join Server" at bounding box center [509, 436] width 769 height 120
click at [361, 376] on div "FiveM Server Join Widget FX CivicX RP IP: [TECHNICAL_ID] Join Server" at bounding box center [509, 436] width 769 height 120
click at [380, 376] on div "FiveM Server Join Widget FX CivicX RP IP: [TECHNICAL_ID] Join Server" at bounding box center [509, 436] width 769 height 120
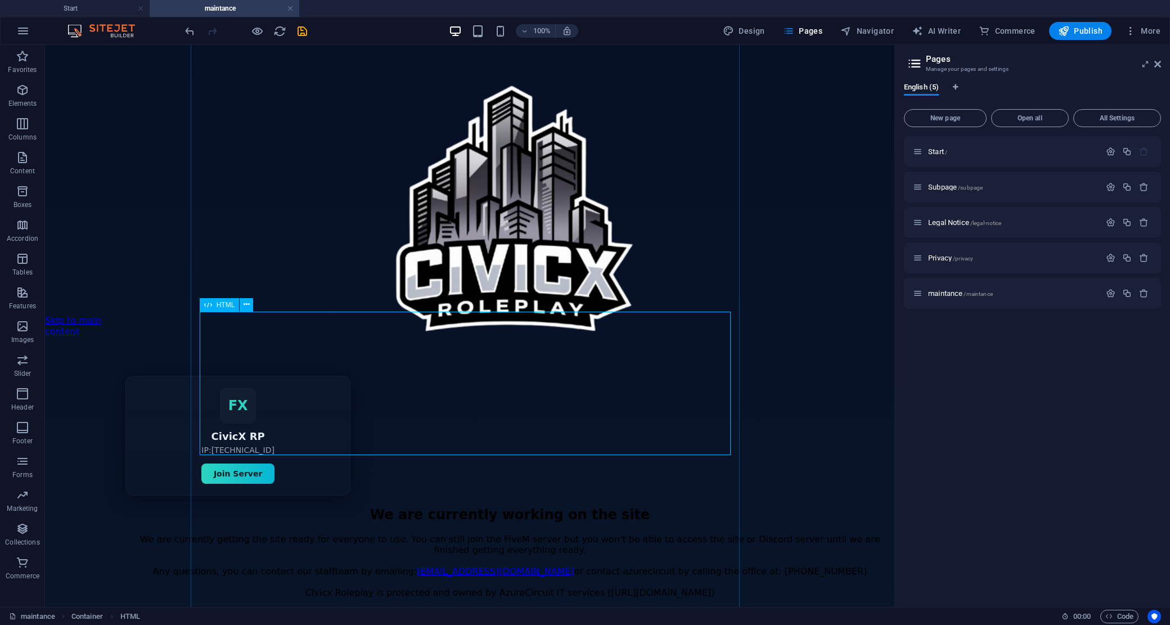
scroll to position [0, 0]
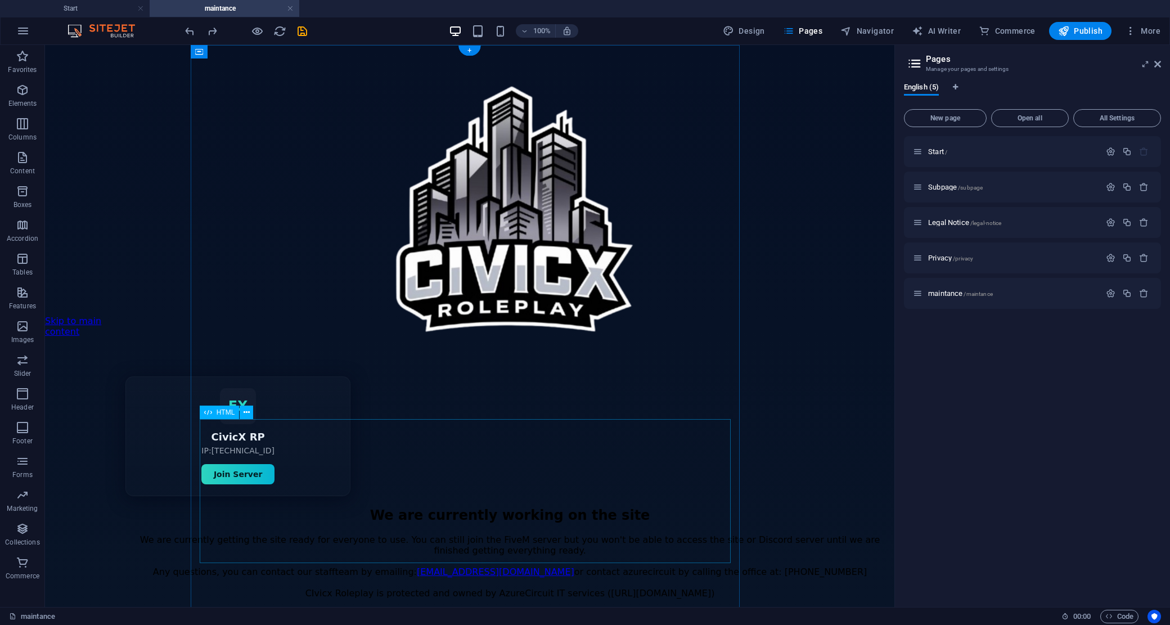
click at [385, 454] on div "FiveM Server Join Widget FX CivicX RP IP: [TECHNICAL_ID] Join Server" at bounding box center [509, 436] width 769 height 120
click at [384, 453] on div "FiveM Server Join Widget FX CivicX RP IP: [TECHNICAL_ID] Join Server" at bounding box center [509, 436] width 769 height 120
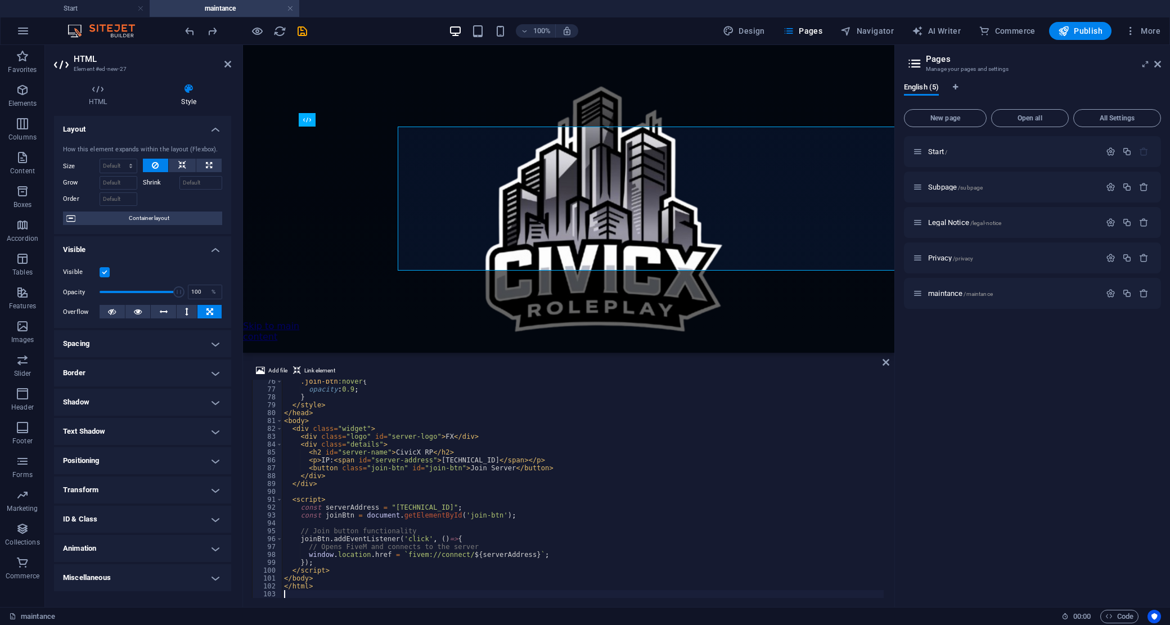
scroll to position [292, 0]
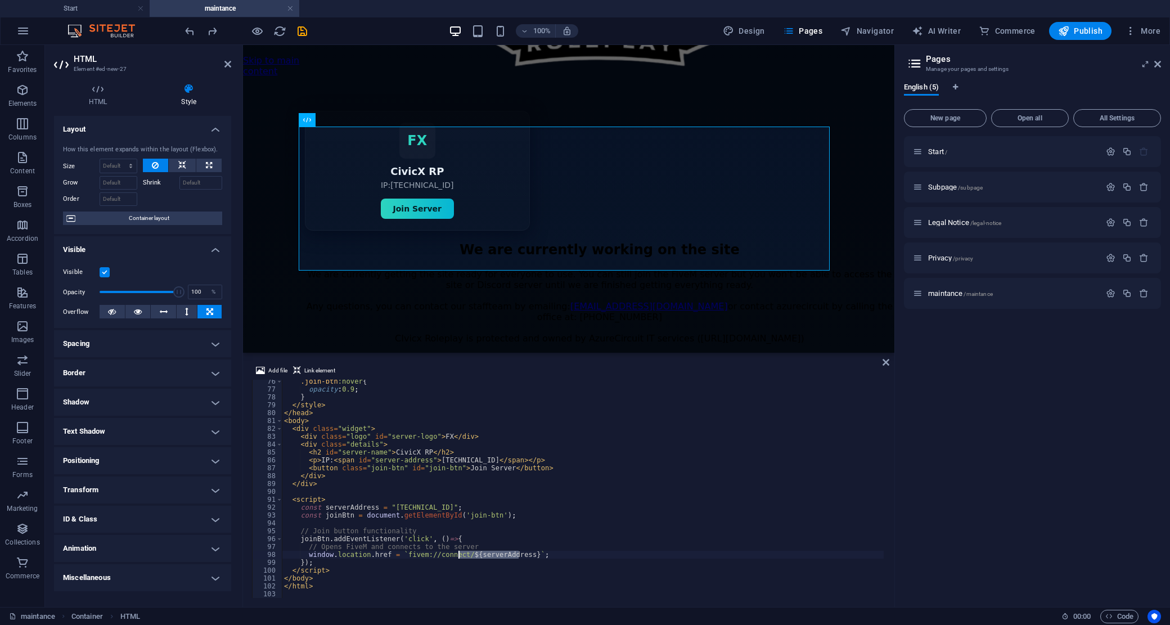
drag, startPoint x: 517, startPoint y: 553, endPoint x: 491, endPoint y: 547, distance: 27.1
click at [457, 552] on div ".join-btn :hover { opacity : 0.9 ; } </ style > </ head > < body > < div class …" at bounding box center [583, 494] width 602 height 234
click at [566, 518] on div ".join-btn :hover { opacity : 0.9 ; } </ style > </ head > < body > < div class …" at bounding box center [583, 494] width 602 height 234
type textarea "const joinBtn = document.getElementById('join-btn');"
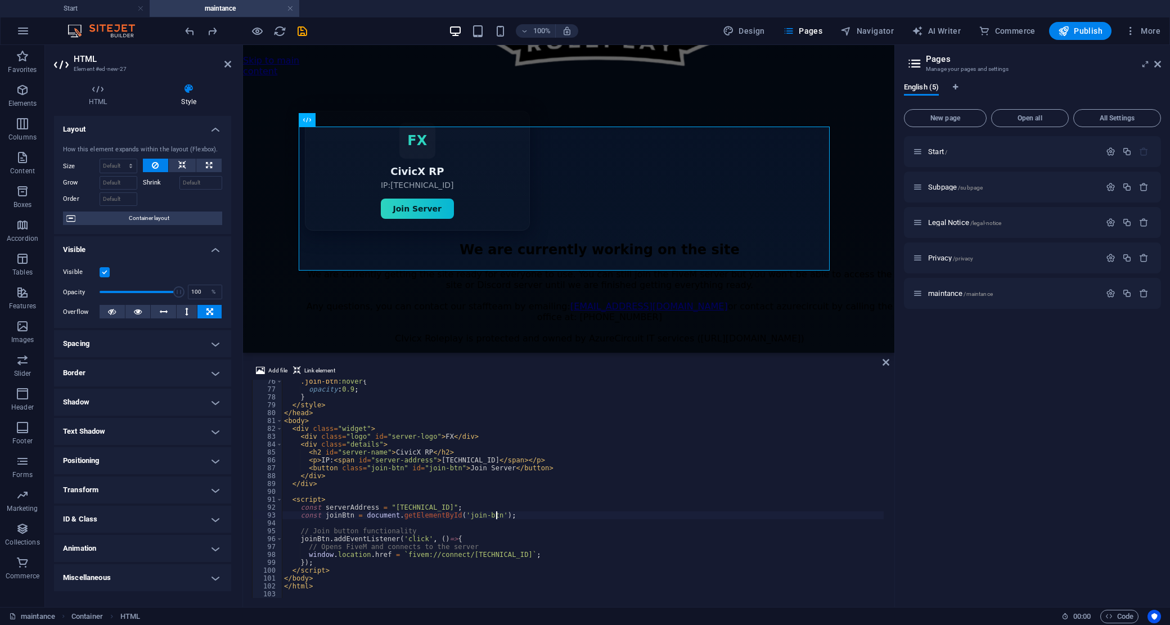
scroll to position [518, 0]
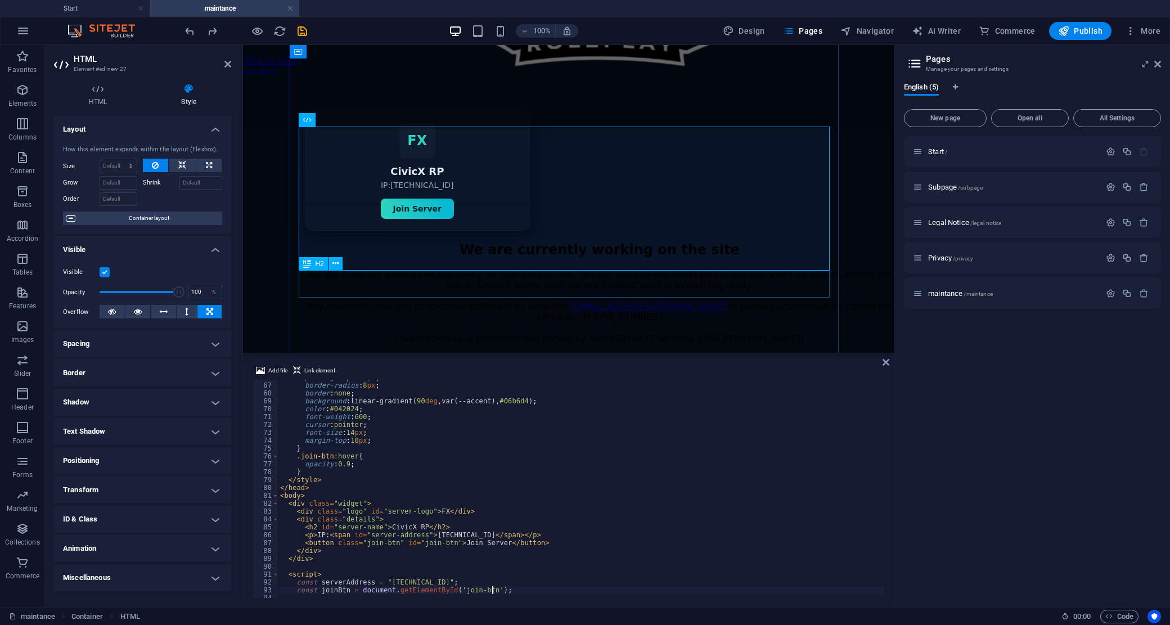
click at [617, 216] on div "FiveM Server Join Widget FX CivicX RP IP: [TECHNICAL_ID] Join Server" at bounding box center [599, 171] width 589 height 120
click at [302, 34] on icon "save" at bounding box center [302, 31] width 13 height 13
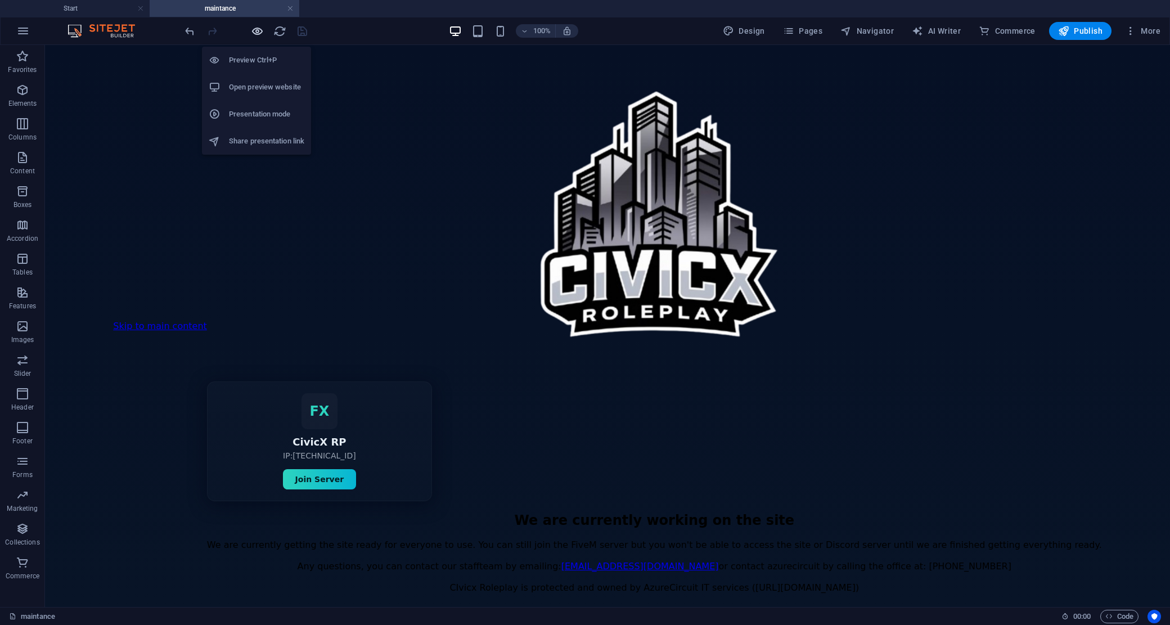
click at [256, 32] on icon "button" at bounding box center [257, 31] width 13 height 13
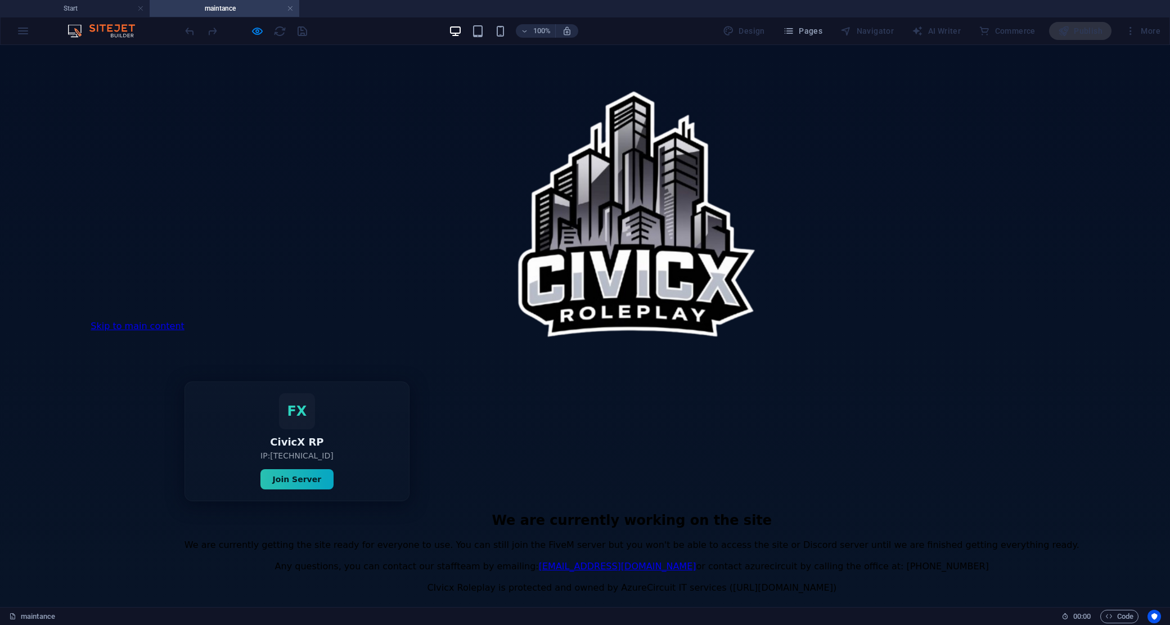
click at [333, 469] on button "Join Server" at bounding box center [296, 479] width 73 height 20
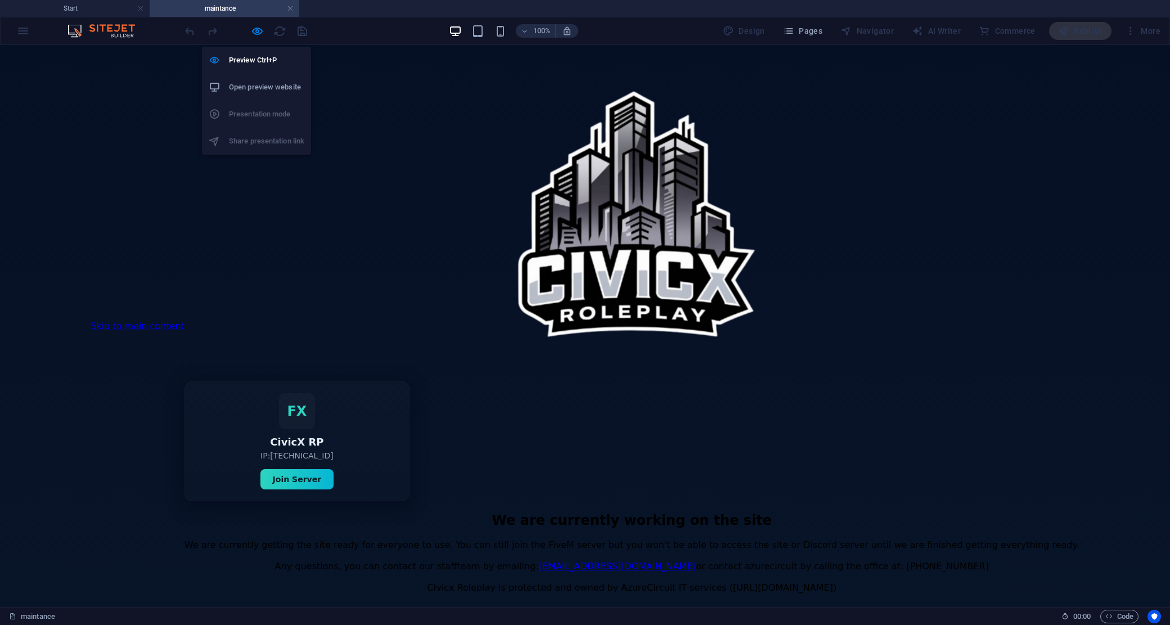
click at [256, 88] on h6 "Open preview website" at bounding box center [266, 86] width 75 height 13
click at [861, 324] on body "Skip to main content FiveM Server Join Widget FX CivicX RP IP: [TECHNICAL_ID] J…" at bounding box center [585, 326] width 1170 height 562
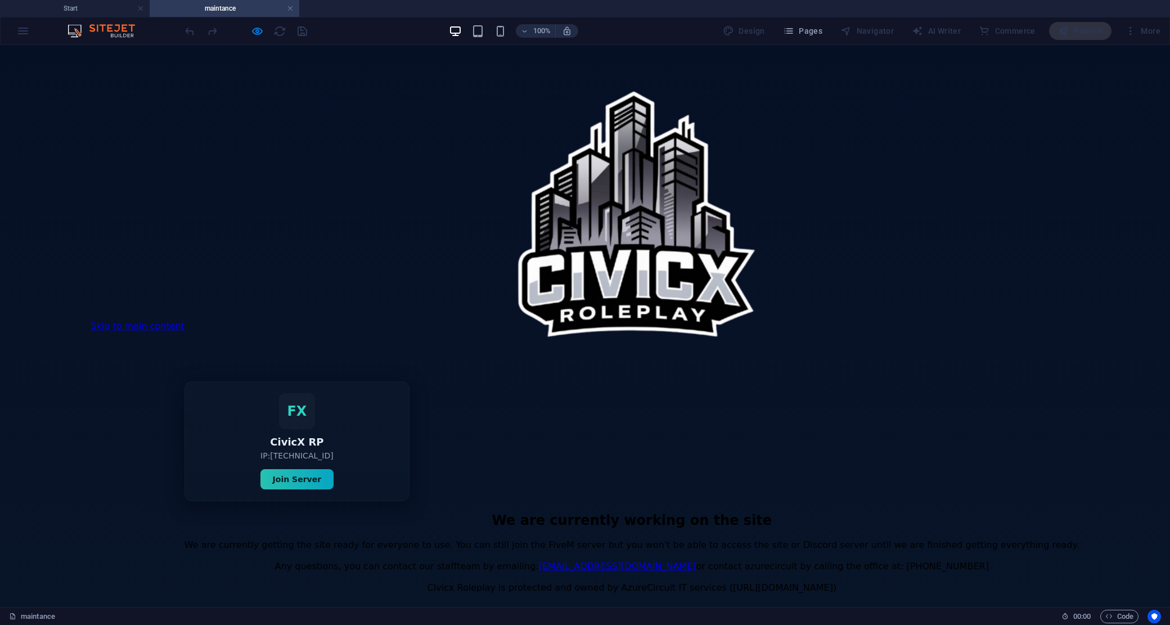
click at [333, 469] on button "Join Server" at bounding box center [296, 479] width 73 height 20
click at [321, 160] on figure at bounding box center [631, 215] width 895 height 331
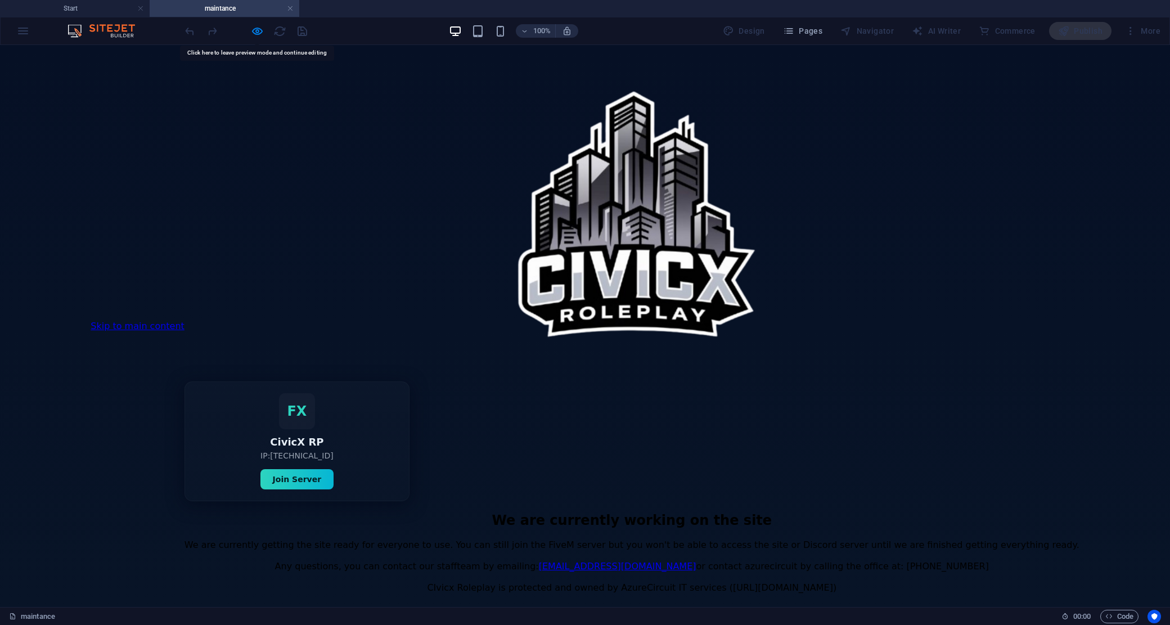
click at [252, 37] on span at bounding box center [256, 30] width 13 height 13
click at [255, 31] on icon "button" at bounding box center [257, 31] width 13 height 13
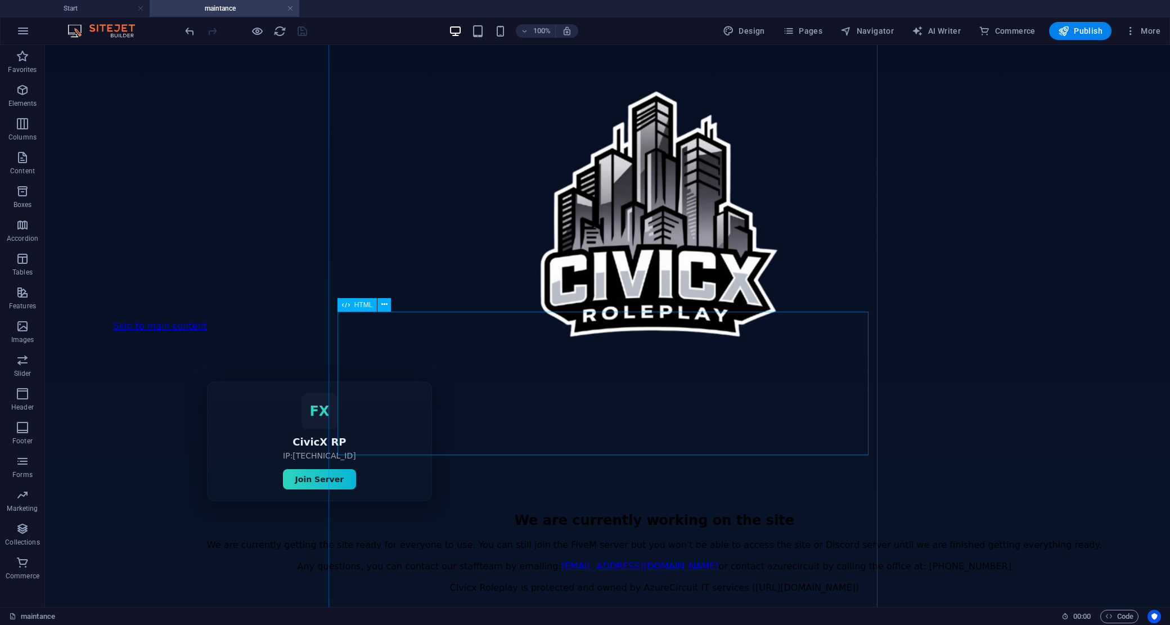
click at [540, 381] on div "FiveM Server Join Widget FX CivicX RP IP: [TECHNICAL_ID] Join Server" at bounding box center [654, 441] width 895 height 120
click at [385, 307] on icon at bounding box center [384, 305] width 6 height 12
click at [381, 301] on icon at bounding box center [384, 305] width 6 height 12
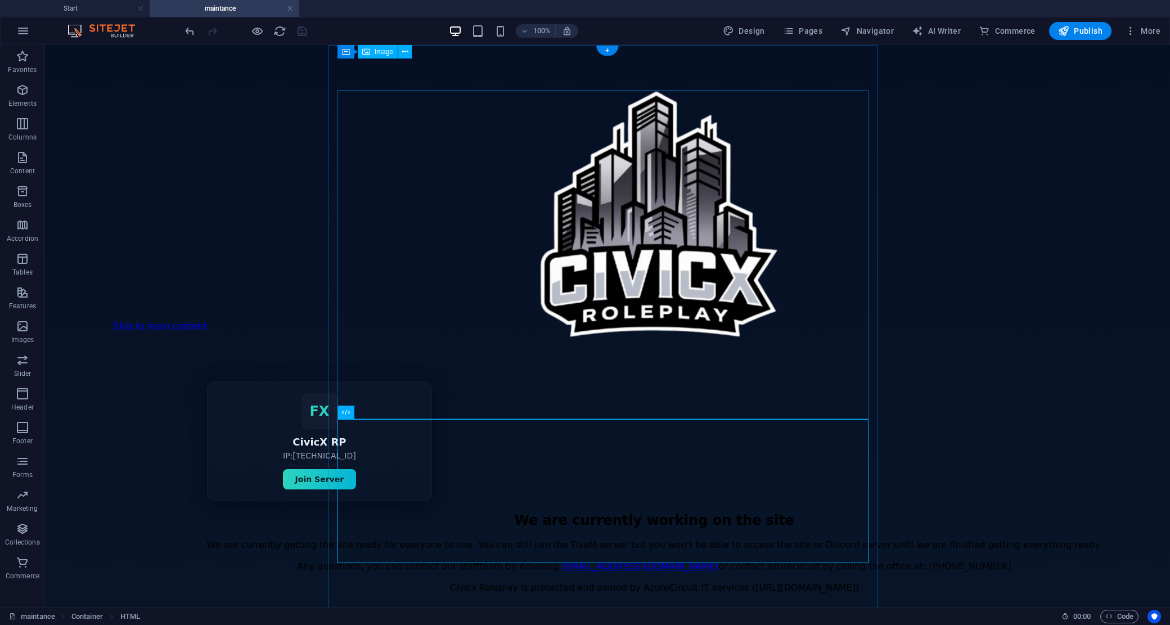
scroll to position [0, 0]
click at [649, 459] on div "FiveM Server Join Widget FX CivicX RP IP: [TECHNICAL_ID] Join Server" at bounding box center [654, 441] width 895 height 120
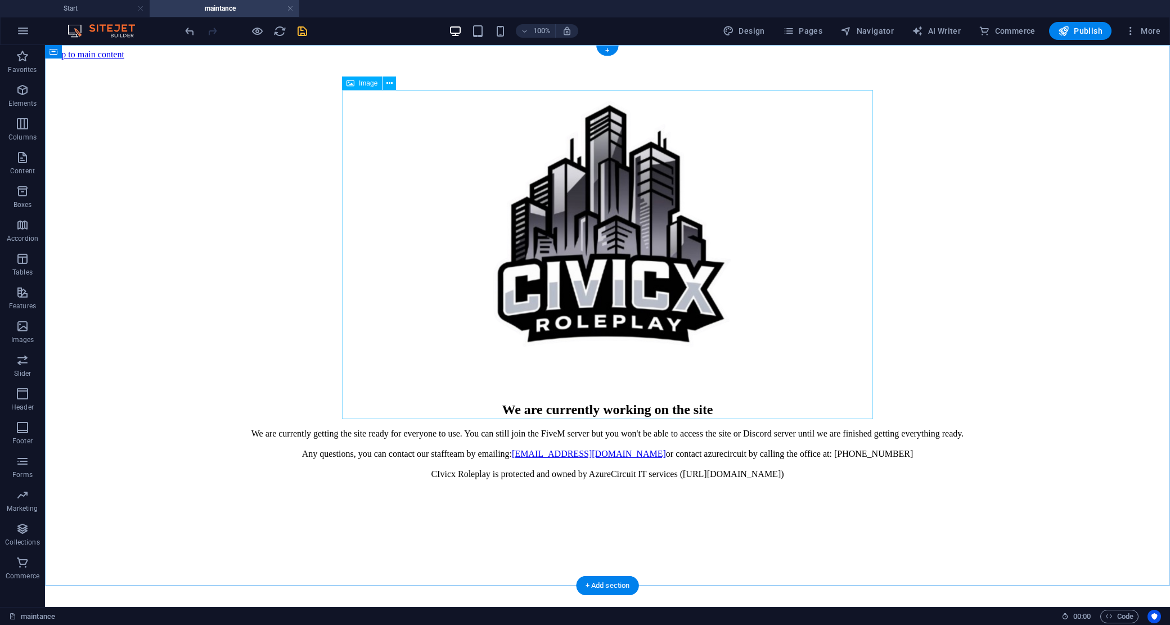
click at [1005, 300] on div "We are currently working on the site We are currently getting the site ready fo…" at bounding box center [607, 269] width 1116 height 419
click at [1005, 301] on div "We are currently working on the site We are currently getting the site ready fo…" at bounding box center [607, 269] width 1116 height 419
click at [1007, 301] on div "We are currently working on the site We are currently getting the site ready fo…" at bounding box center [607, 269] width 1116 height 419
click at [1009, 299] on div "We are currently working on the site We are currently getting the site ready fo…" at bounding box center [607, 269] width 1116 height 419
click at [1009, 295] on div "We are currently working on the site We are currently getting the site ready fo…" at bounding box center [607, 269] width 1116 height 419
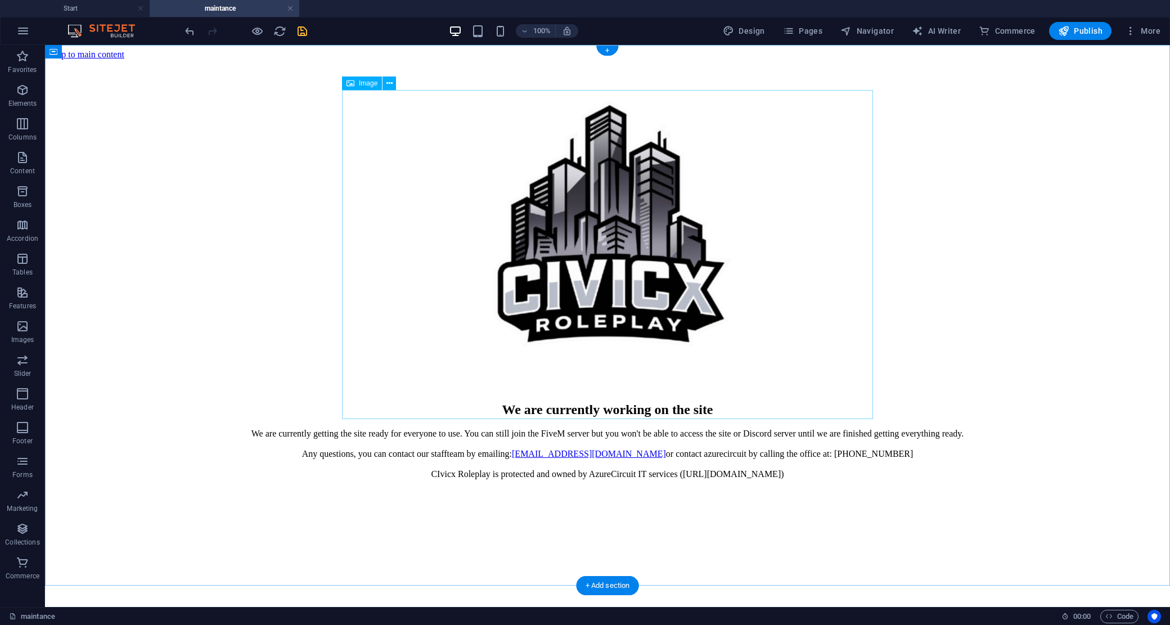
click at [199, 143] on div "We are currently working on the site We are currently getting the site ready fo…" at bounding box center [607, 269] width 1116 height 419
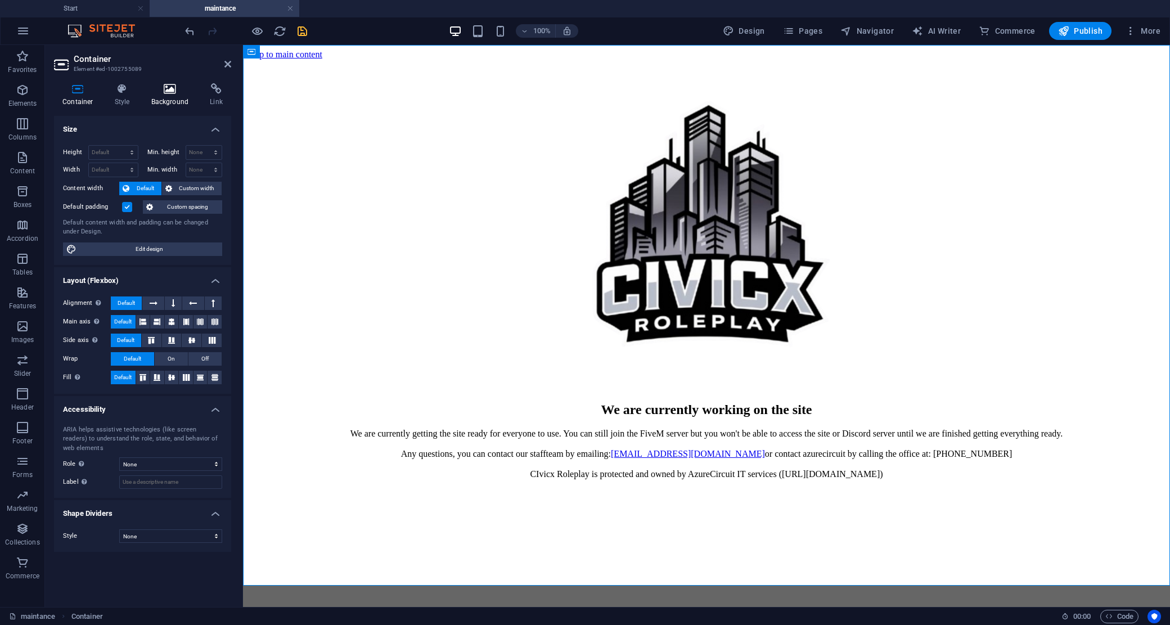
click at [165, 94] on icon at bounding box center [170, 88] width 55 height 11
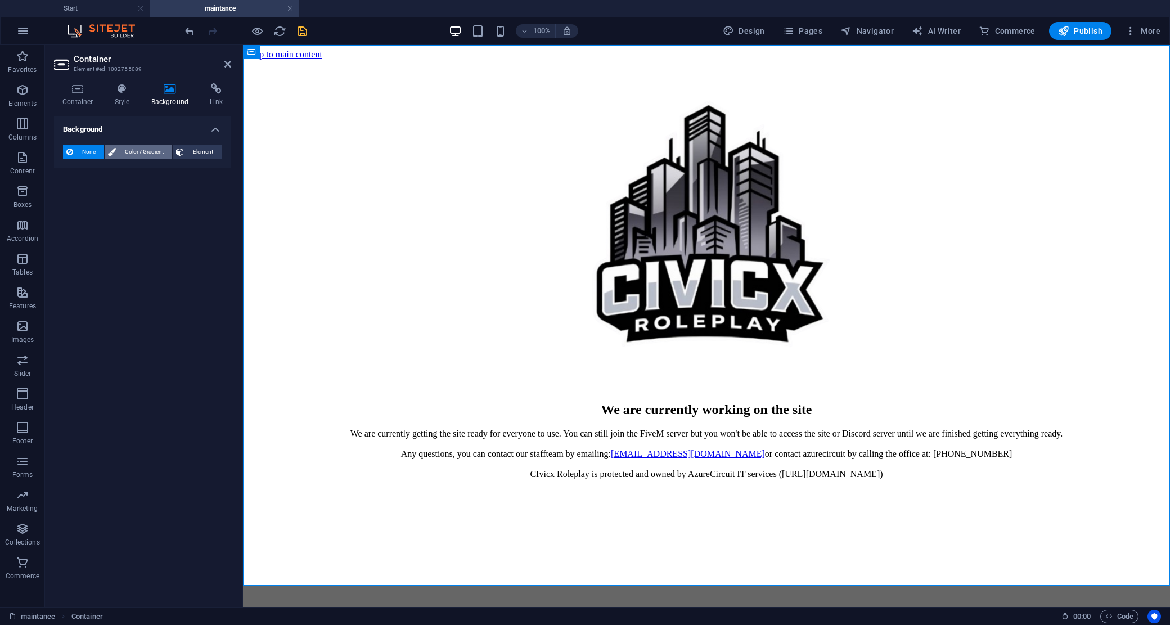
click at [139, 151] on span "Color / Gradient" at bounding box center [143, 151] width 49 height 13
click at [71, 196] on span at bounding box center [70, 197] width 12 height 12
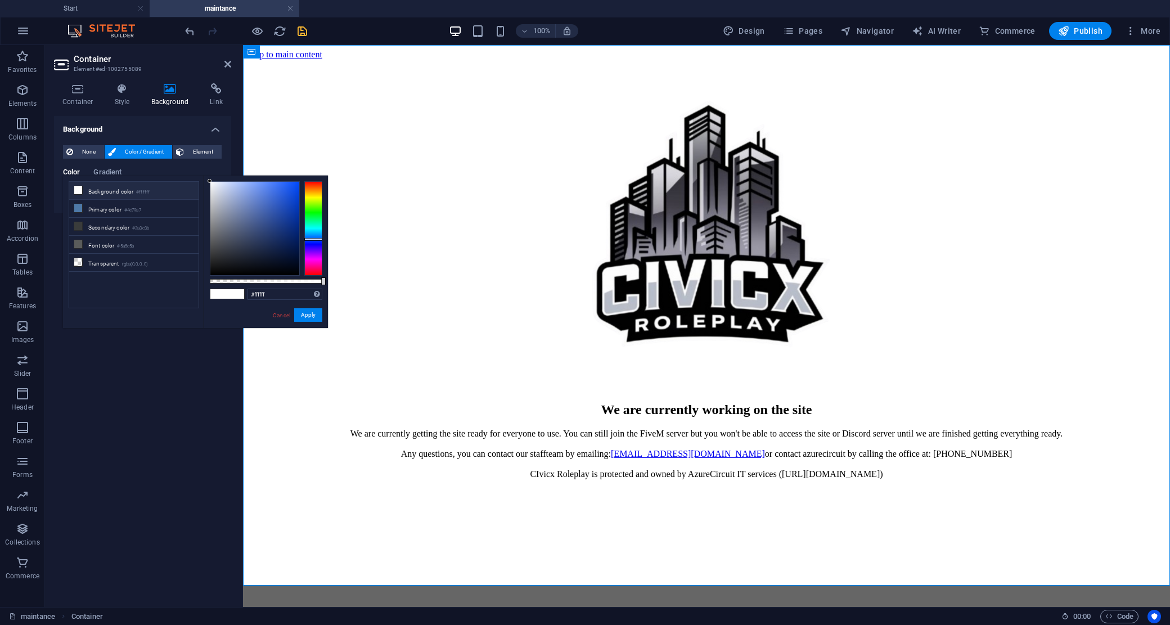
drag, startPoint x: 318, startPoint y: 227, endPoint x: 254, endPoint y: 210, distance: 65.7
click at [317, 242] on div at bounding box center [313, 228] width 18 height 94
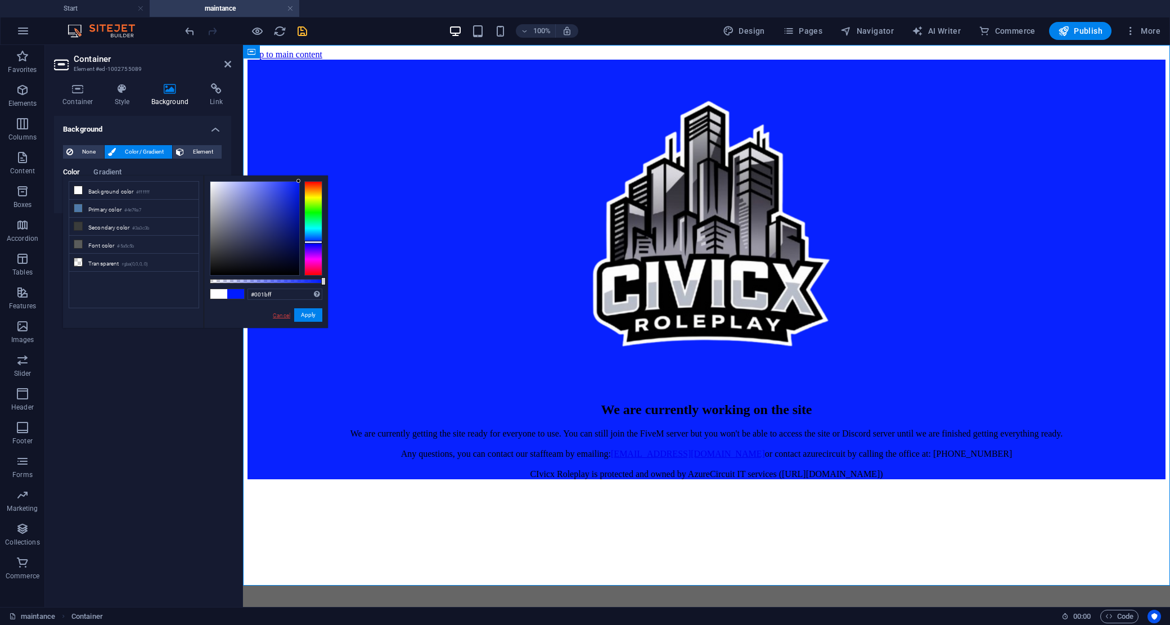
drag, startPoint x: 254, startPoint y: 210, endPoint x: 276, endPoint y: 315, distance: 107.3
click at [348, 156] on body "Individual Start maintance Favorites Elements Columns Content Boxes Accordion T…" at bounding box center [585, 312] width 1170 height 625
click at [278, 316] on link "Cancel" at bounding box center [282, 315] width 20 height 8
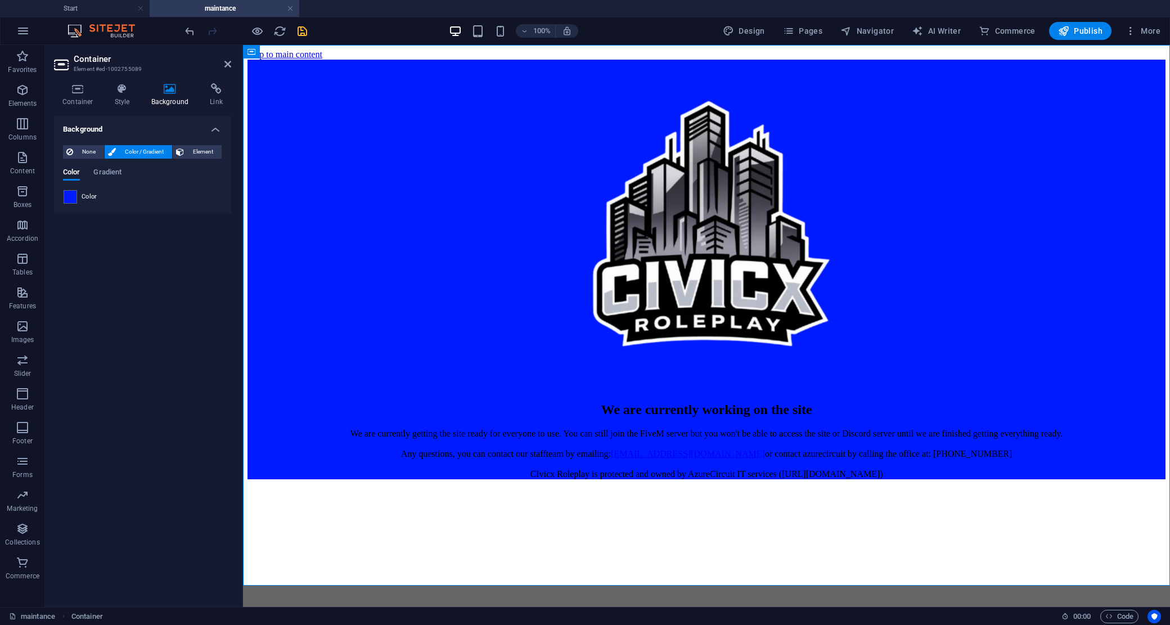
click at [454, 164] on figure at bounding box center [706, 225] width 918 height 331
click at [66, 197] on span at bounding box center [70, 197] width 12 height 12
click at [71, 197] on span at bounding box center [70, 197] width 12 height 12
click at [161, 237] on div "Background None Color / Gradient Element Stretch background to full-width Color…" at bounding box center [142, 357] width 177 height 482
click at [162, 237] on div "Background None Color / Gradient Element Stretch background to full-width Color…" at bounding box center [142, 357] width 177 height 482
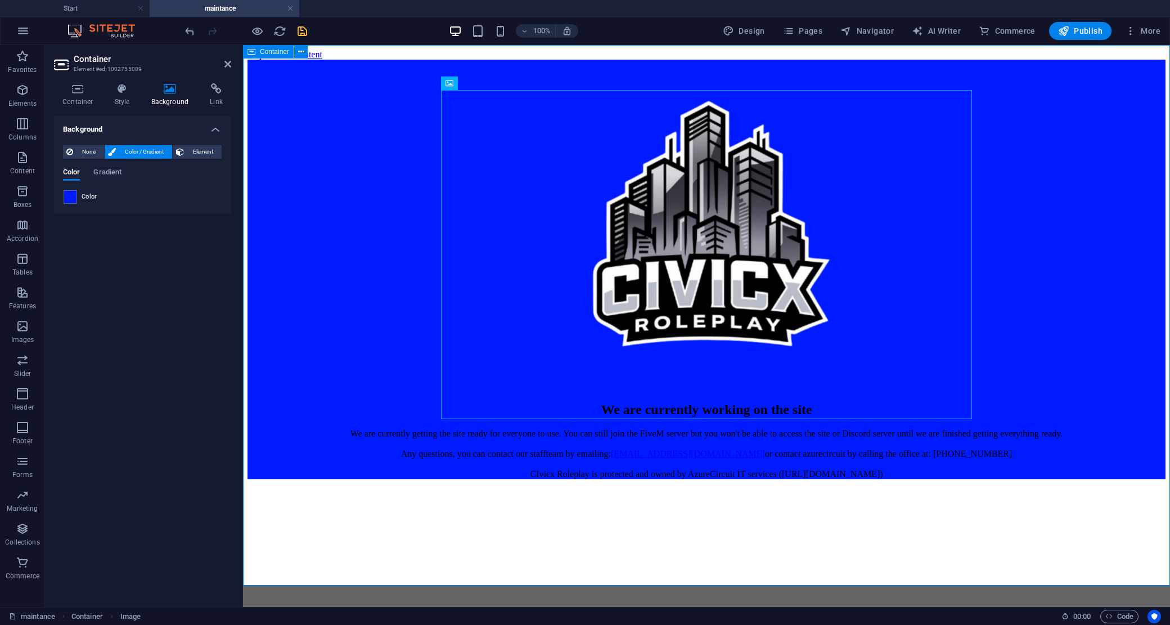
click at [358, 227] on div "We are currently working on the site We are currently getting the site ready fo…" at bounding box center [706, 269] width 918 height 419
click at [72, 198] on span at bounding box center [70, 197] width 12 height 12
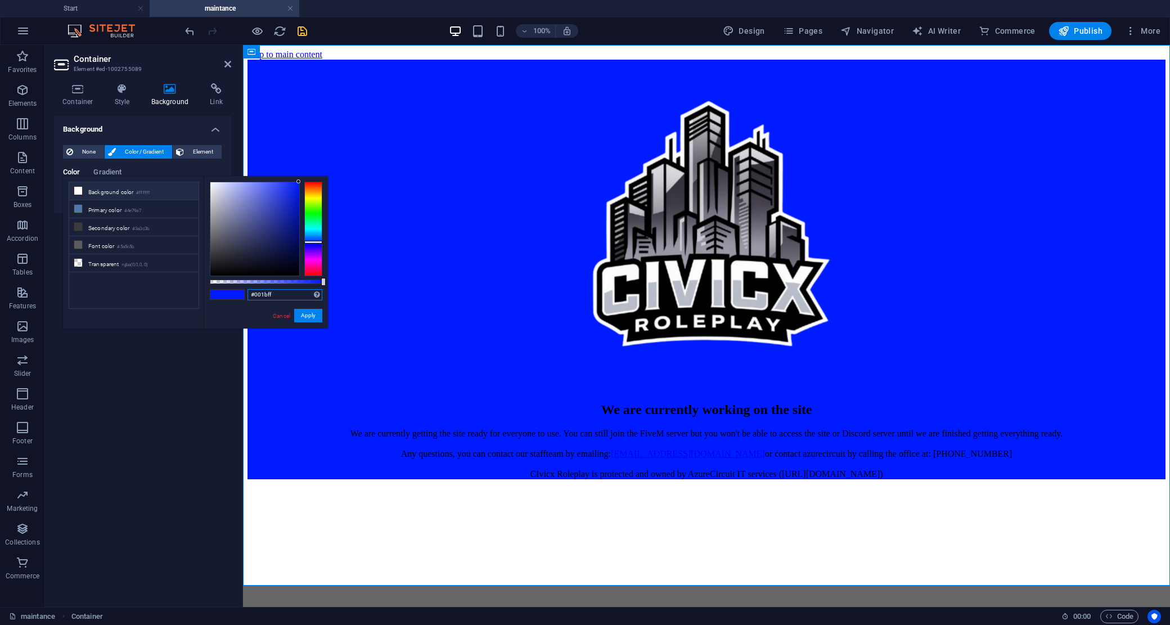
drag, startPoint x: 273, startPoint y: 292, endPoint x: 245, endPoint y: 291, distance: 27.6
click at [245, 291] on div "#001bff Supported formats #0852ed rgb(8, 82, 237) rgba(8, 82, 237, 90%) hsv(221…" at bounding box center [266, 333] width 124 height 315
paste input "081427"
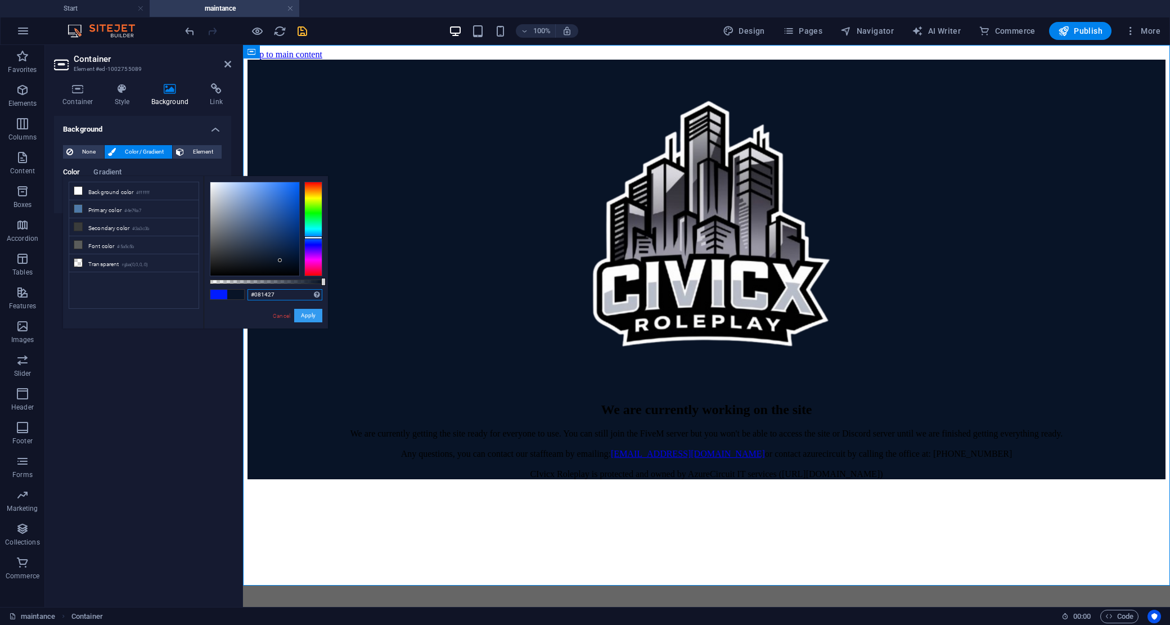
type input "#081427"
click at [310, 314] on button "Apply" at bounding box center [308, 315] width 28 height 13
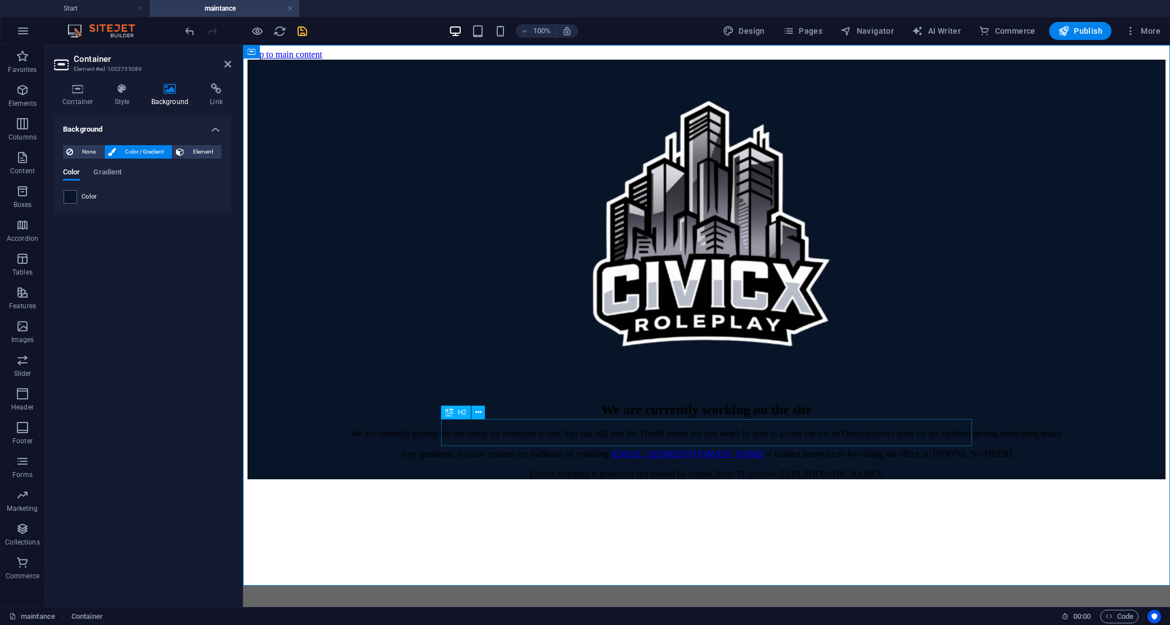
click at [668, 417] on div "We are currently working on the site" at bounding box center [706, 409] width 918 height 15
click at [667, 417] on div "We are currently working on the site" at bounding box center [706, 409] width 918 height 15
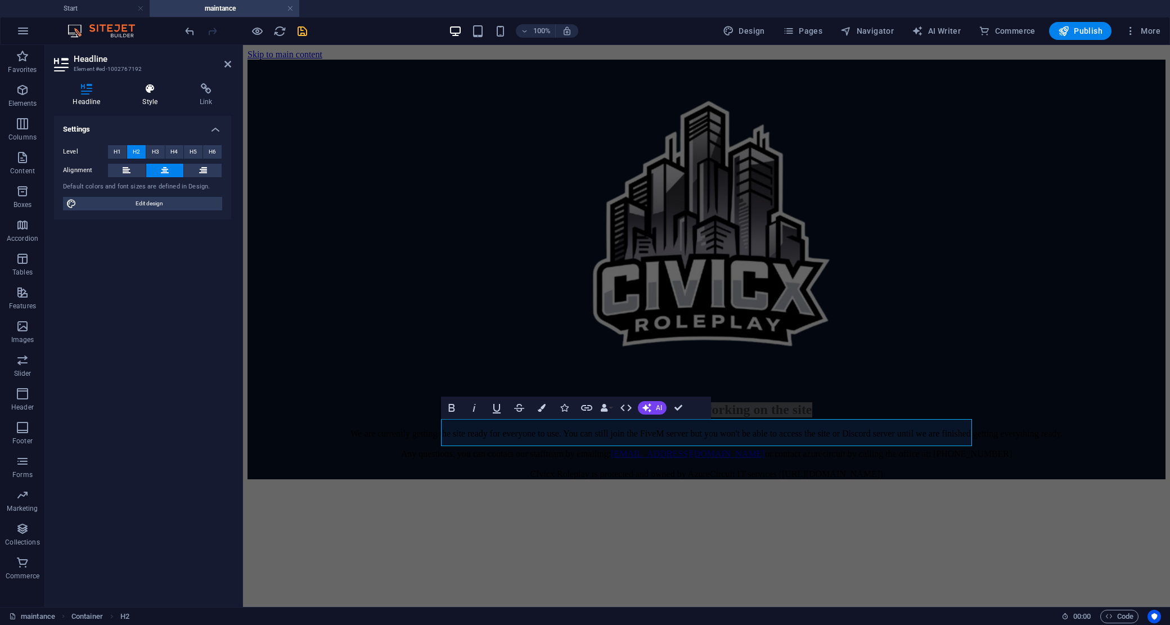
click at [142, 86] on icon at bounding box center [150, 88] width 53 height 11
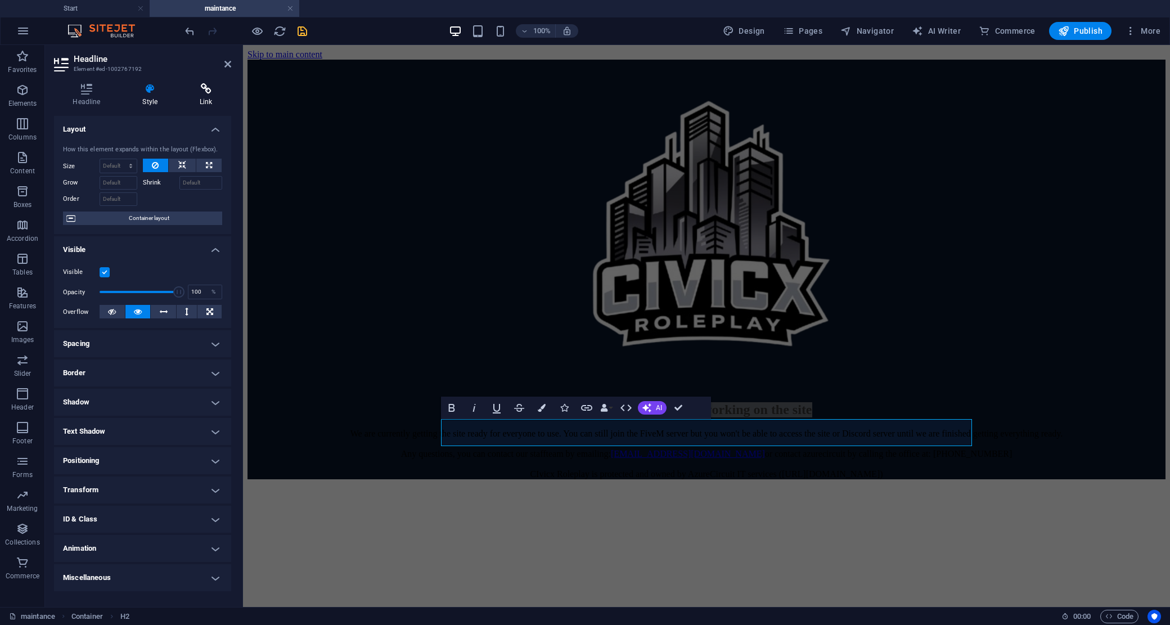
click at [204, 96] on h4 "Link" at bounding box center [206, 95] width 50 height 24
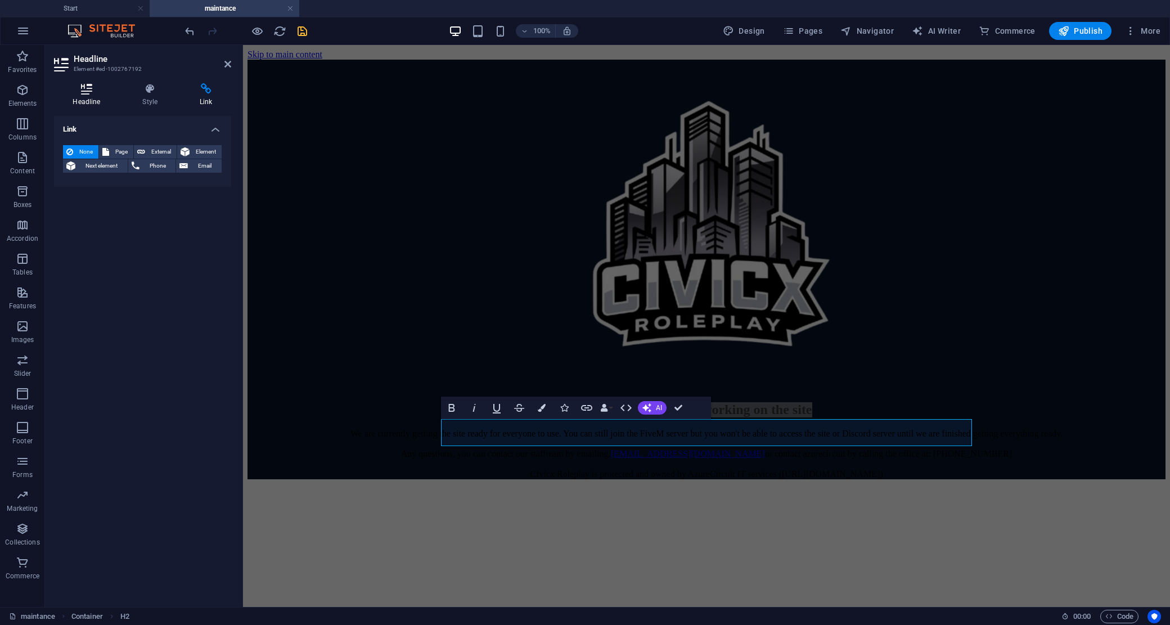
click at [85, 96] on h4 "Headline" at bounding box center [89, 95] width 70 height 24
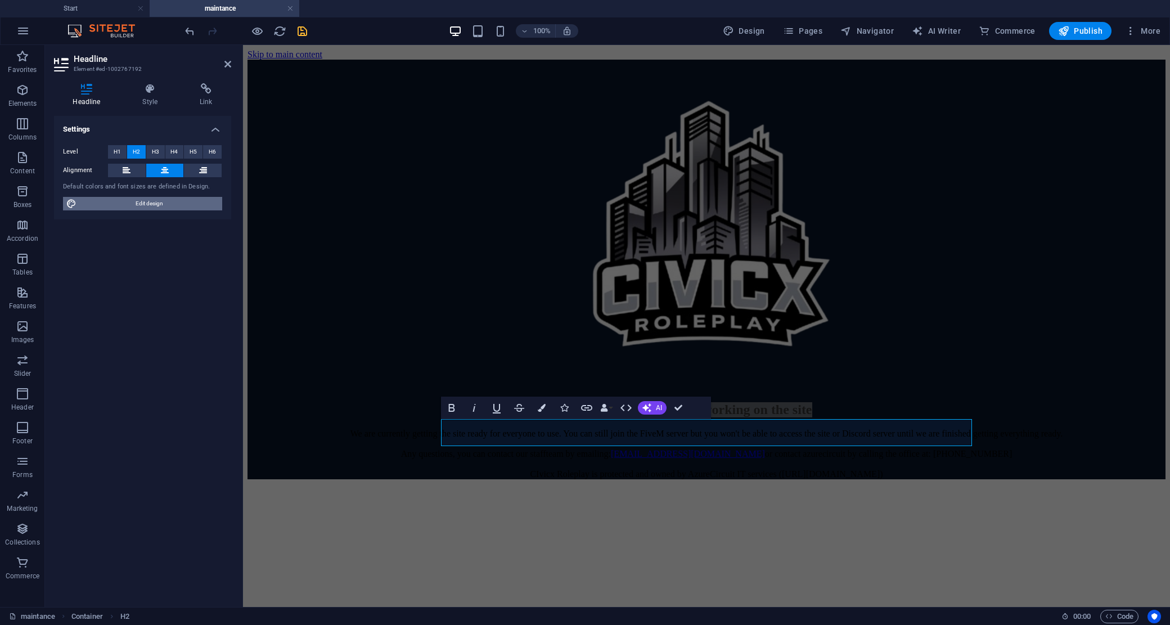
click at [155, 209] on span "Edit design" at bounding box center [149, 203] width 139 height 13
select select "px"
select select "400"
select select "px"
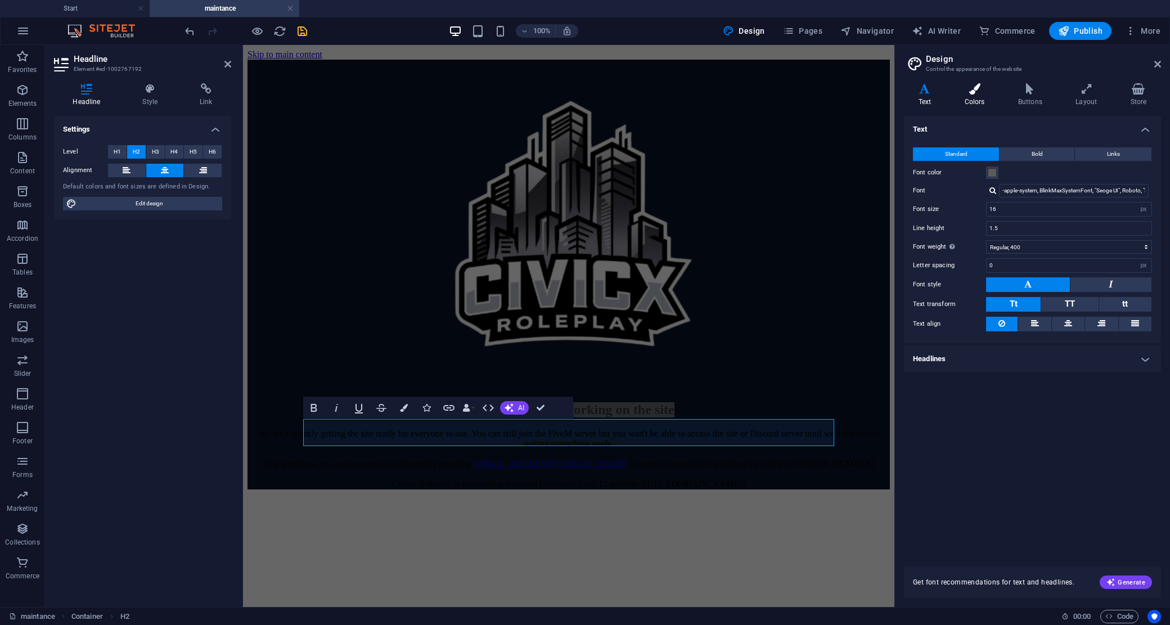
click at [986, 93] on icon at bounding box center [974, 88] width 49 height 11
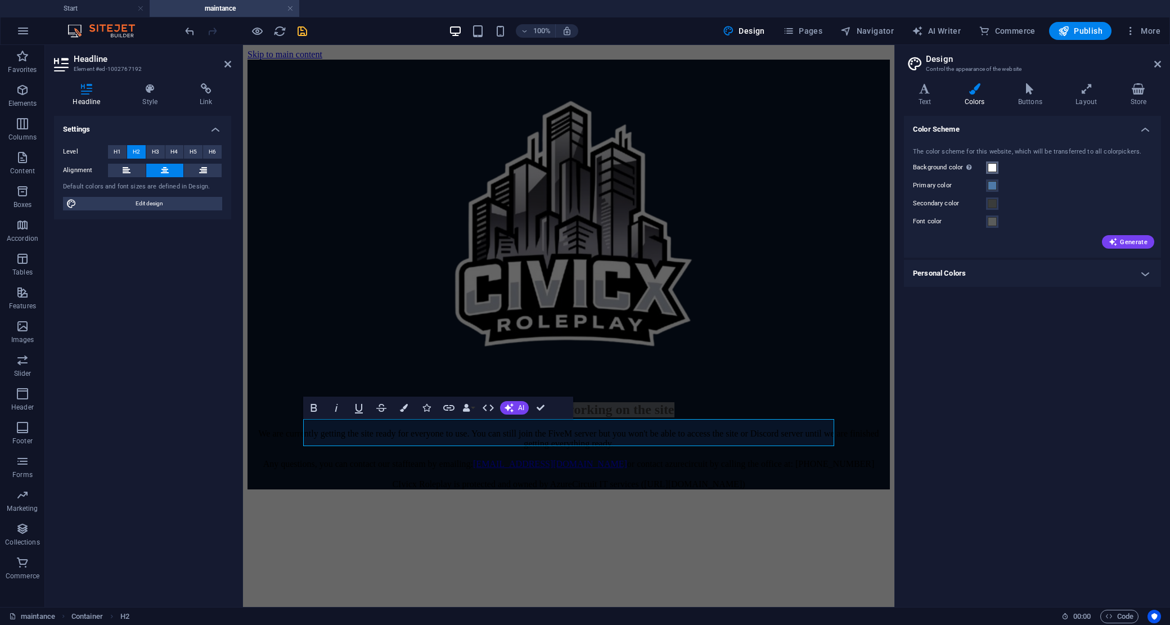
click at [990, 170] on span at bounding box center [991, 167] width 9 height 9
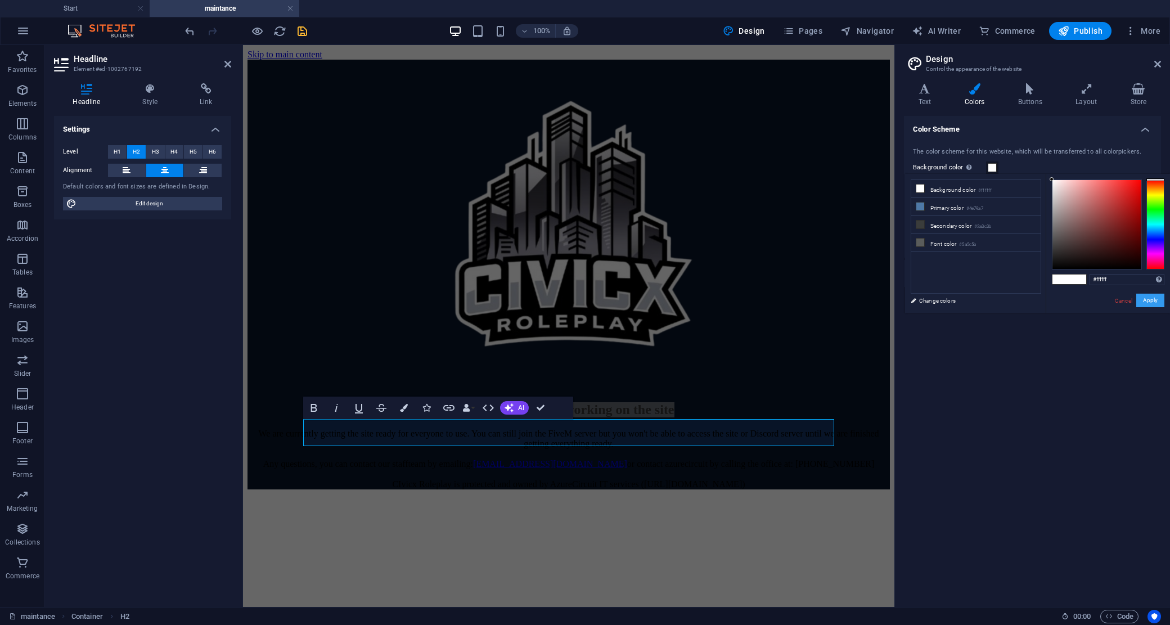
click at [1157, 299] on button "Apply" at bounding box center [1150, 300] width 28 height 13
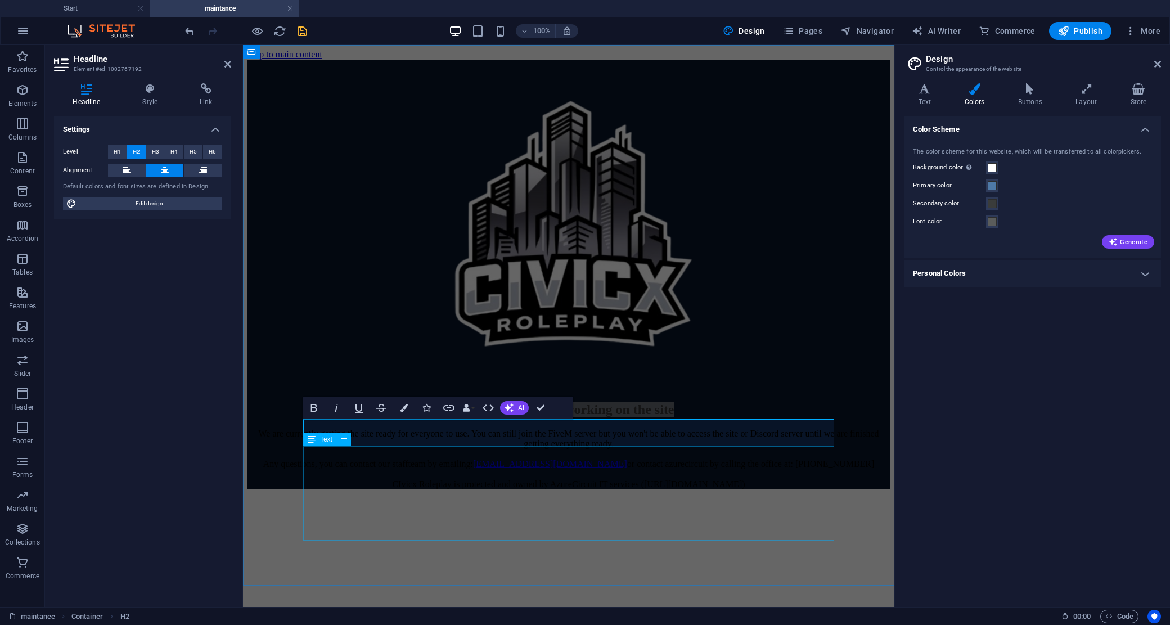
click at [669, 452] on div "We are currently getting the site ready for everyone to use. You can still join…" at bounding box center [568, 458] width 642 height 61
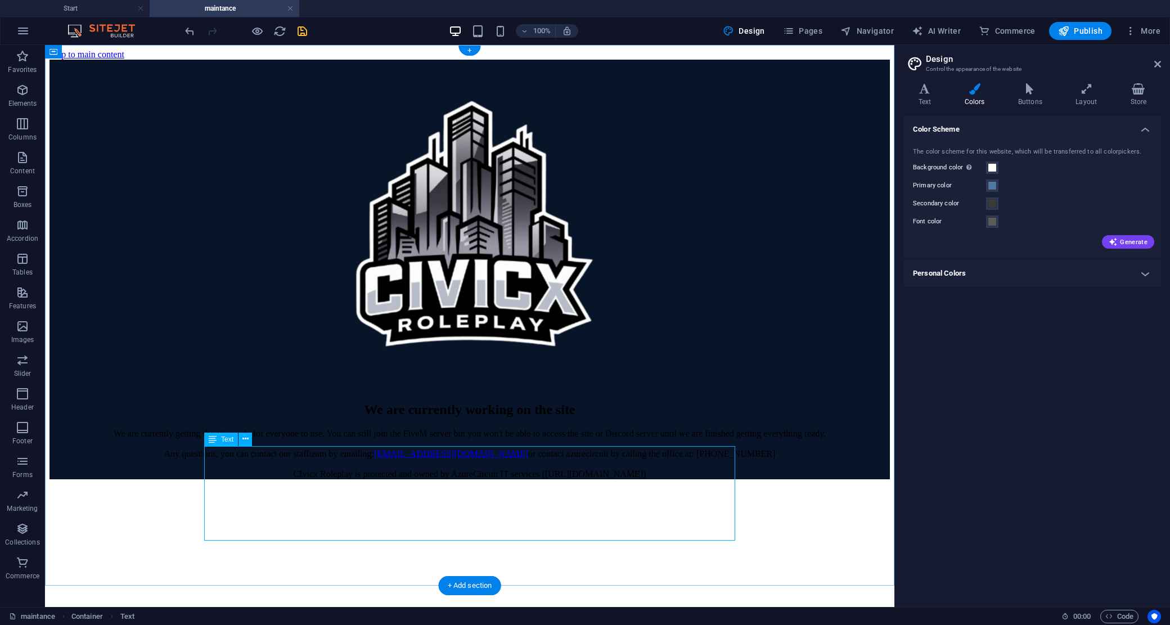
click at [583, 470] on div "We are currently getting the site ready for everyone to use. You can still join…" at bounding box center [469, 453] width 840 height 51
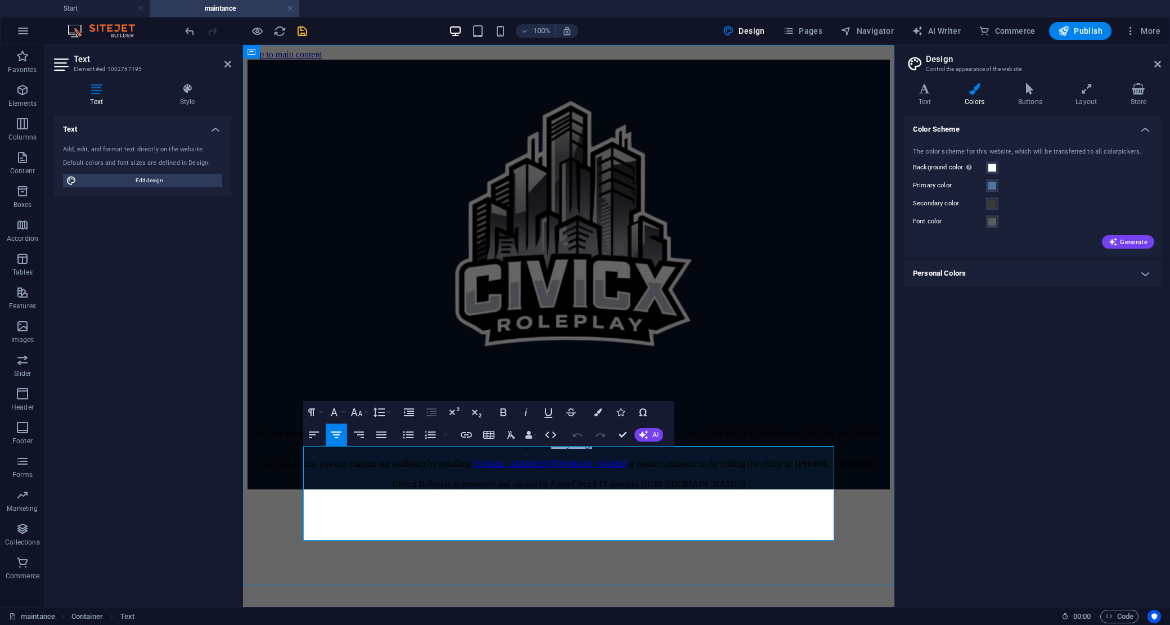
click at [637, 470] on p "We are currently getting the site ready for everyone to use. You can still join…" at bounding box center [568, 458] width 642 height 61
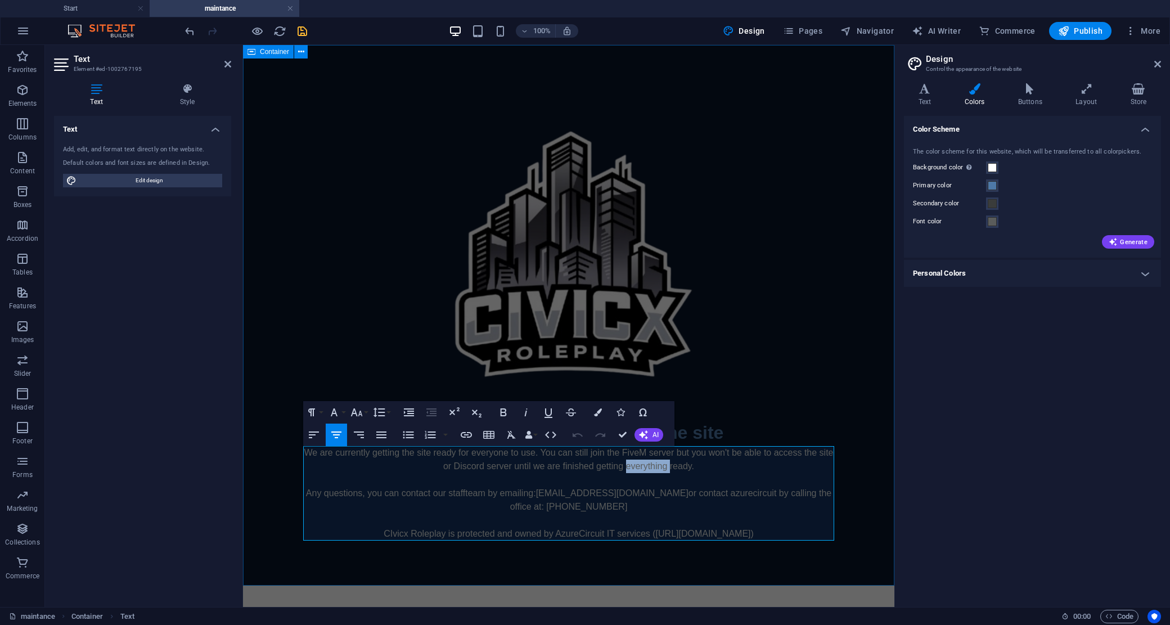
drag, startPoint x: 771, startPoint y: 535, endPoint x: 867, endPoint y: 311, distance: 243.7
click at [282, 451] on div "We are currently working on the site We are currently getting the site ready fo…" at bounding box center [568, 315] width 651 height 540
click at [991, 183] on span at bounding box center [991, 185] width 9 height 9
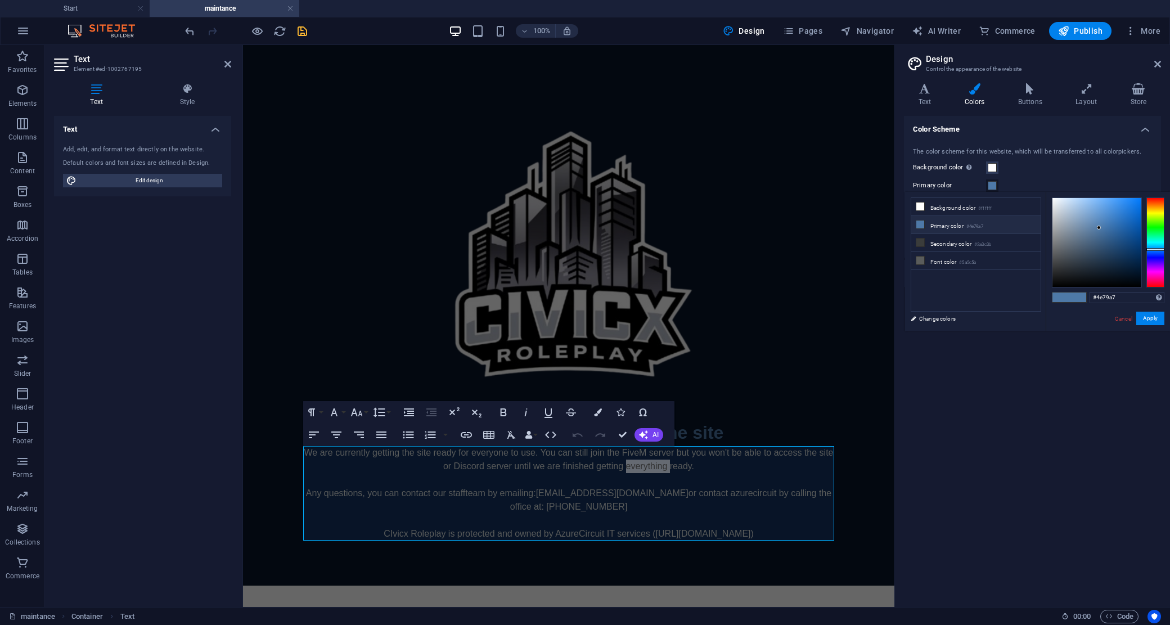
click at [951, 229] on li "Primary color #4e79a7" at bounding box center [975, 225] width 129 height 18
type input "#ffffff"
drag, startPoint x: 1041, startPoint y: 211, endPoint x: 1135, endPoint y: 279, distance: 115.2
click at [1035, 183] on body "Individual Start maintance Favorites Elements Columns Content Boxes Accordion T…" at bounding box center [585, 312] width 1170 height 625
click at [1155, 324] on button "Apply" at bounding box center [1150, 318] width 28 height 13
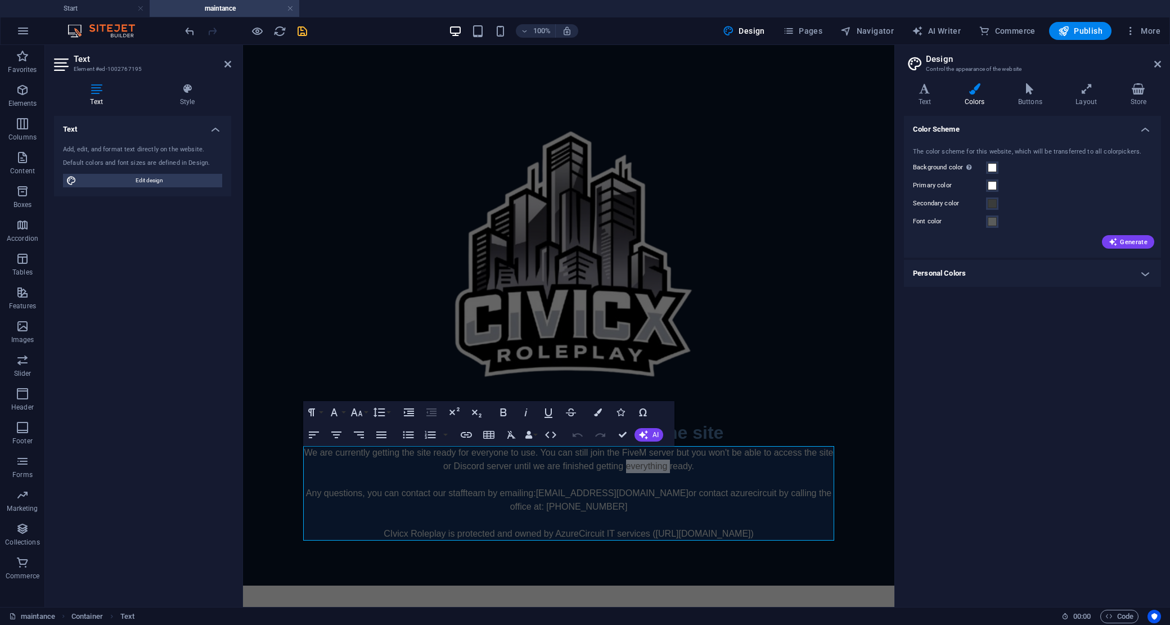
click at [1049, 346] on div "Color Scheme The color scheme for this website, which will be transferred to al…" at bounding box center [1032, 357] width 257 height 482
click at [776, 386] on figure at bounding box center [568, 254] width 531 height 329
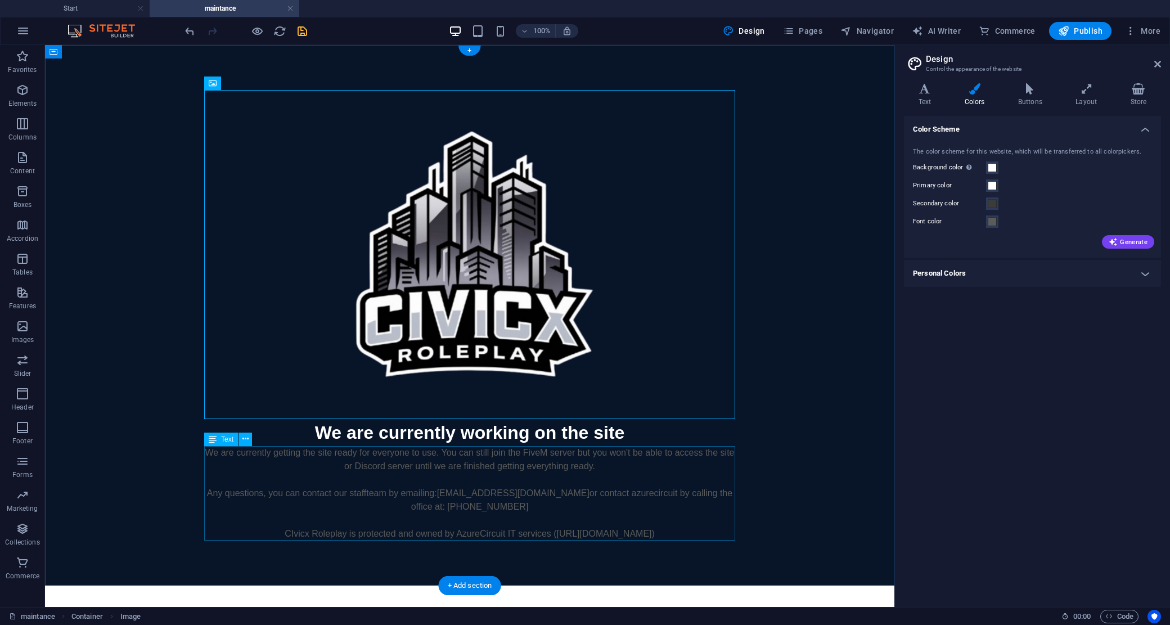
click at [626, 510] on div "We are currently getting the site ready for everyone to use. You can still join…" at bounding box center [469, 493] width 531 height 94
click at [681, 532] on div "We are currently getting the site ready for everyone to use. You can still join…" at bounding box center [469, 493] width 531 height 94
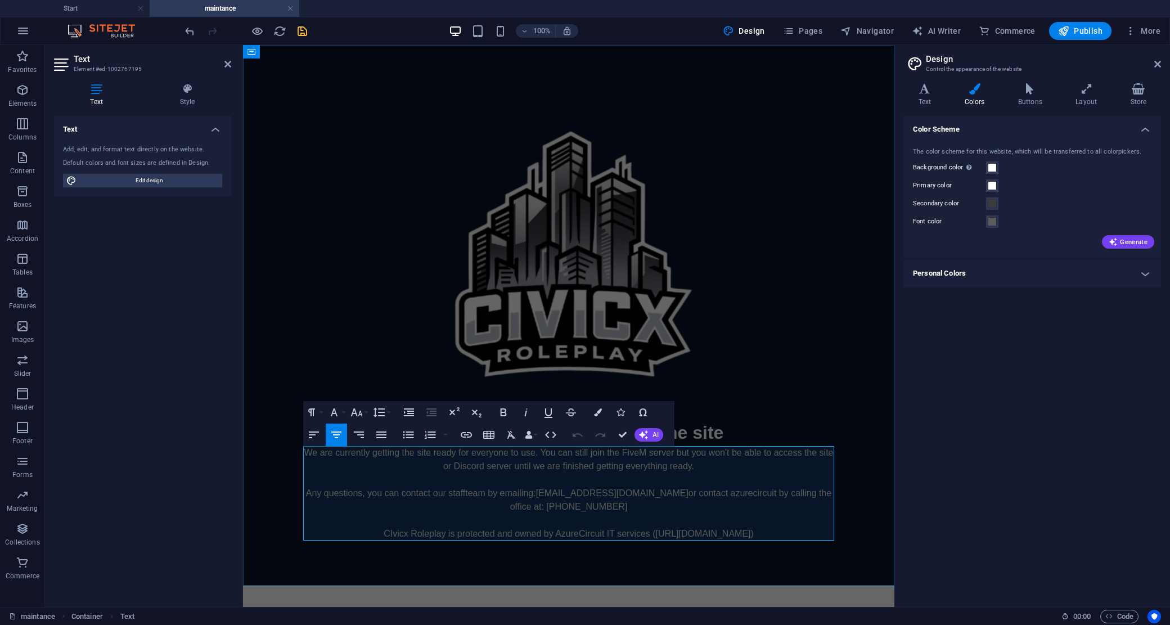
click at [748, 531] on p "We are currently getting the site ready for everyone to use. You can still join…" at bounding box center [568, 493] width 531 height 94
drag, startPoint x: 751, startPoint y: 539, endPoint x: 247, endPoint y: 445, distance: 511.8
click at [247, 445] on div "We are currently working on the site We are currently getting the site ready fo…" at bounding box center [568, 315] width 651 height 540
click at [597, 412] on icon "button" at bounding box center [598, 412] width 8 height 8
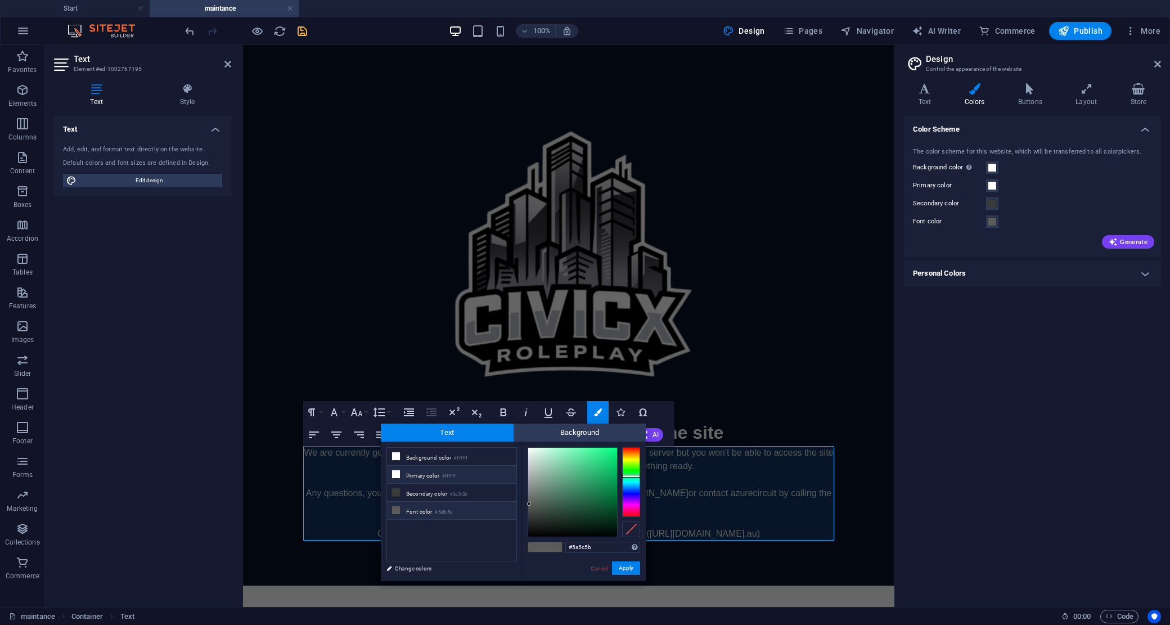
click at [422, 476] on li "Primary color #ffffff" at bounding box center [451, 475] width 129 height 18
type input "#ffffff"
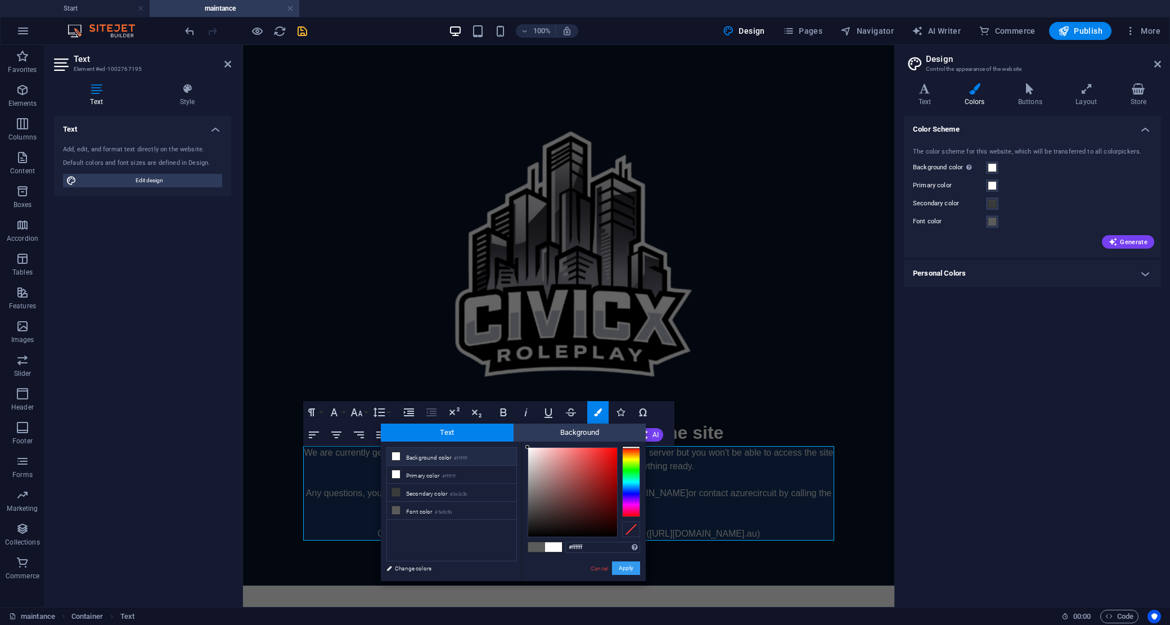
click at [626, 566] on button "Apply" at bounding box center [626, 567] width 28 height 13
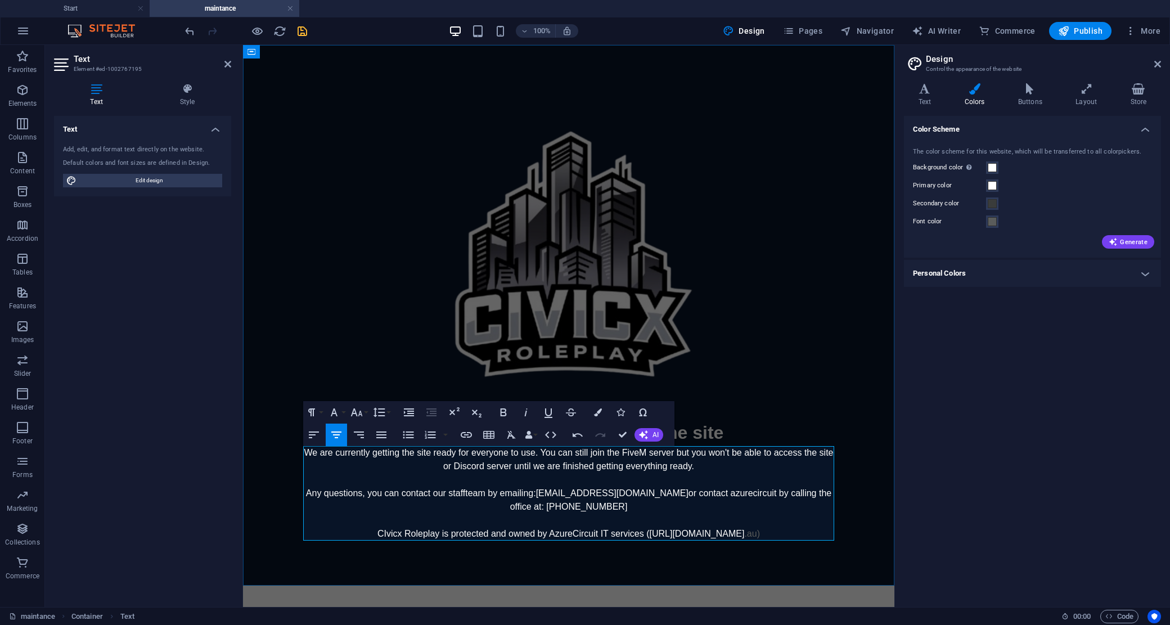
click at [733, 524] on p "We are currently getting the site ready for everyone to use. You can still join…" at bounding box center [568, 493] width 531 height 94
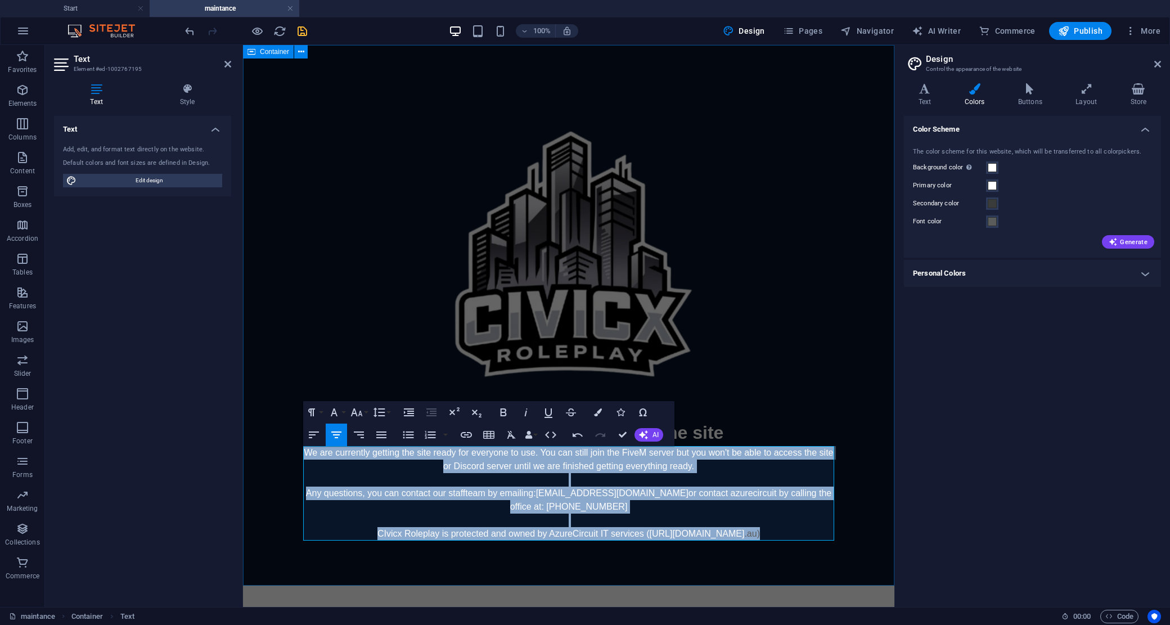
drag, startPoint x: 776, startPoint y: 534, endPoint x: 237, endPoint y: 435, distance: 548.4
click at [243, 435] on html "Skip to main content We are currently working on the site We are currently gett…" at bounding box center [568, 315] width 651 height 540
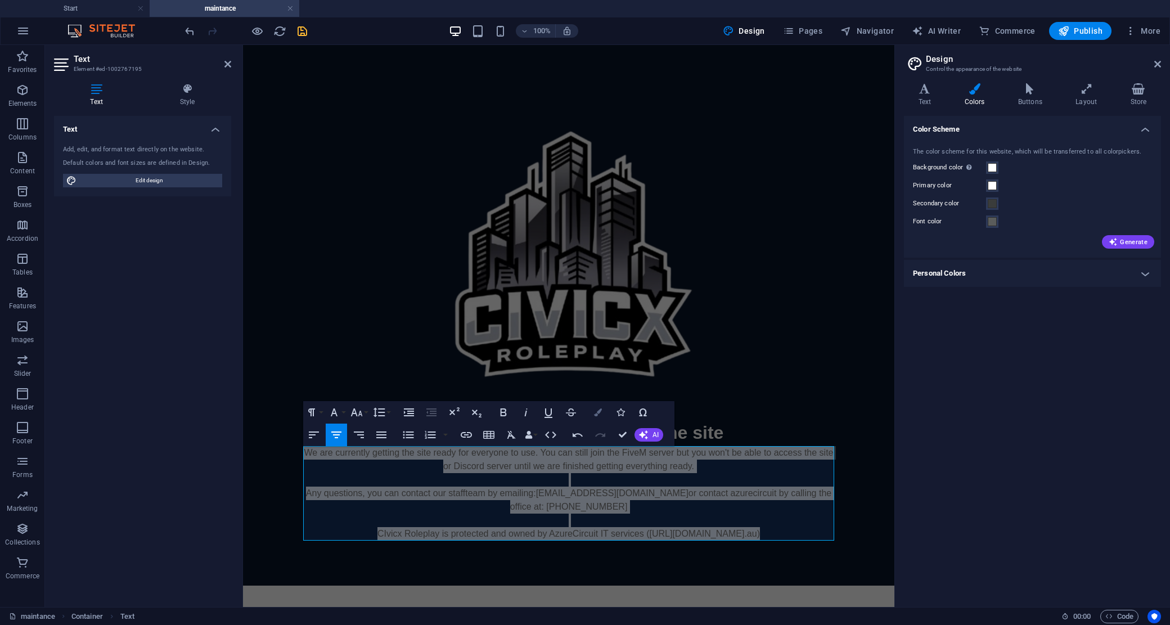
click at [592, 413] on button "Colors" at bounding box center [597, 412] width 21 height 22
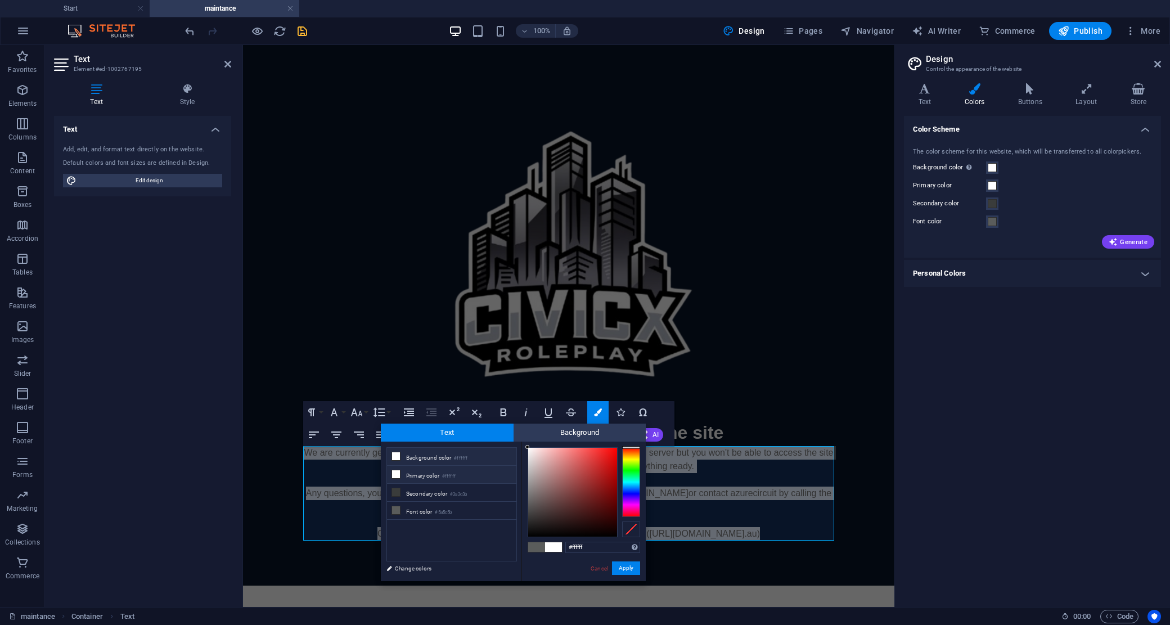
click at [414, 478] on li "Primary color #ffffff" at bounding box center [451, 475] width 129 height 18
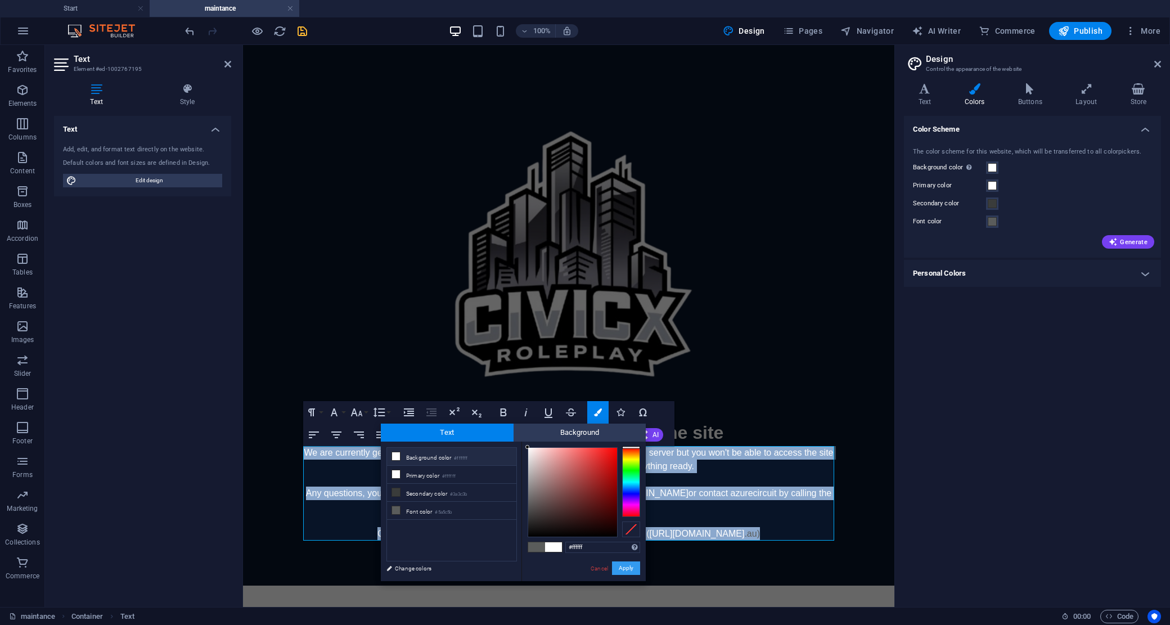
click at [630, 566] on button "Apply" at bounding box center [626, 567] width 28 height 13
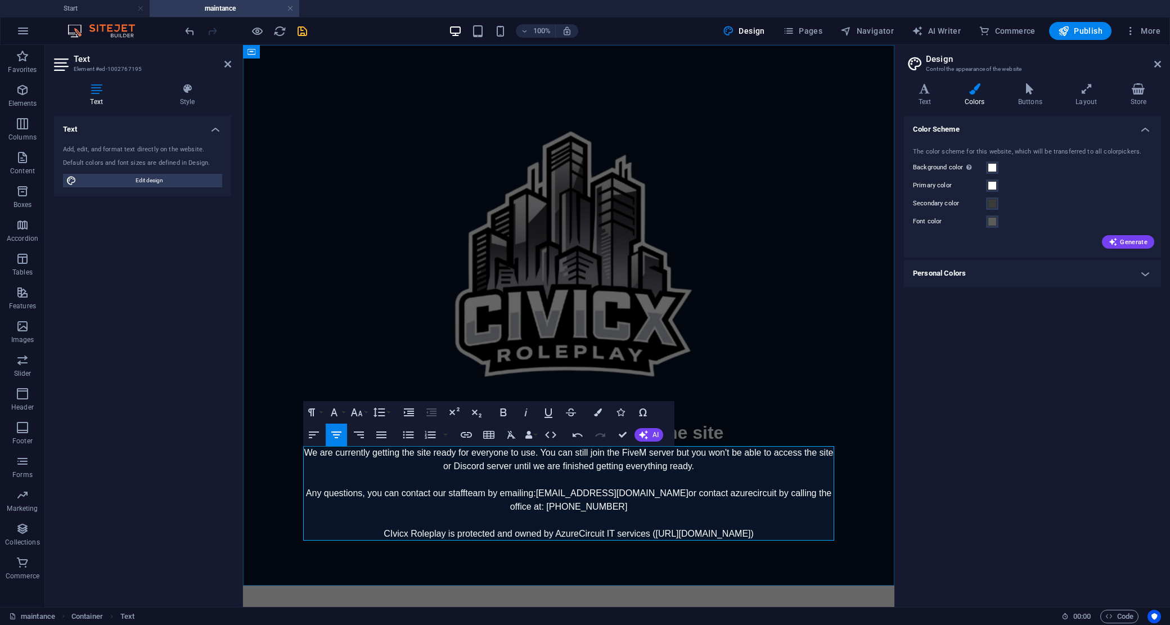
click at [769, 531] on p "We are currently getting the site ready for everyone to use. You can still join…" at bounding box center [568, 493] width 531 height 94
drag, startPoint x: 757, startPoint y: 533, endPoint x: 289, endPoint y: 436, distance: 477.7
click at [243, 440] on html "Skip to main content We are currently working on the site We are currently gett…" at bounding box center [568, 315] width 651 height 540
click at [502, 414] on icon "button" at bounding box center [503, 411] width 13 height 13
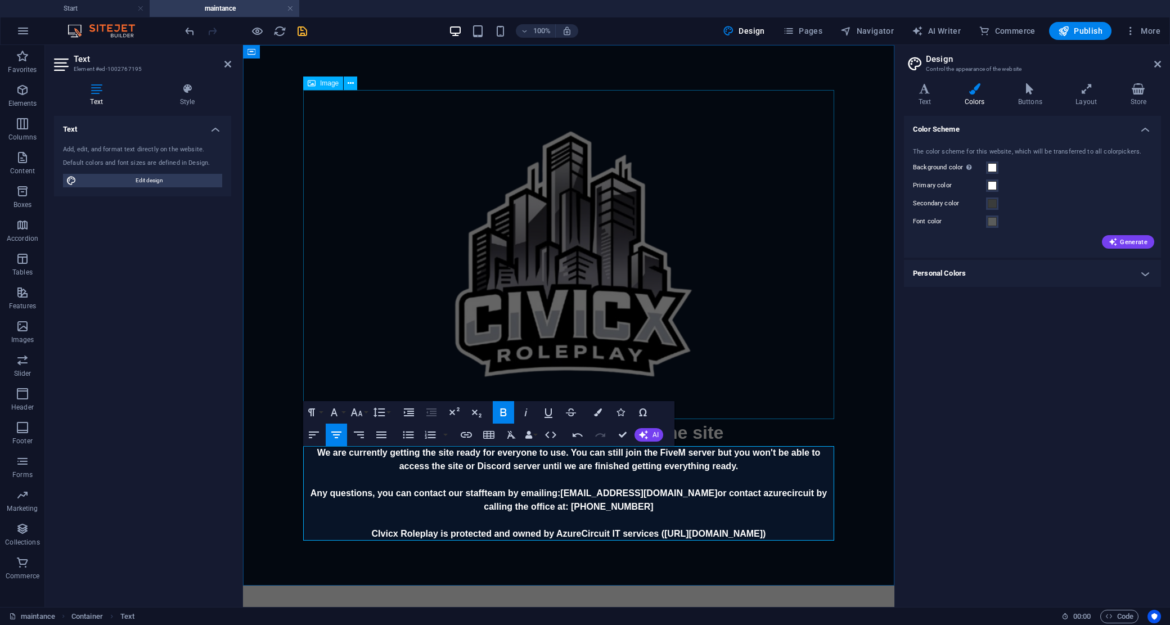
click at [743, 371] on figure at bounding box center [568, 254] width 531 height 329
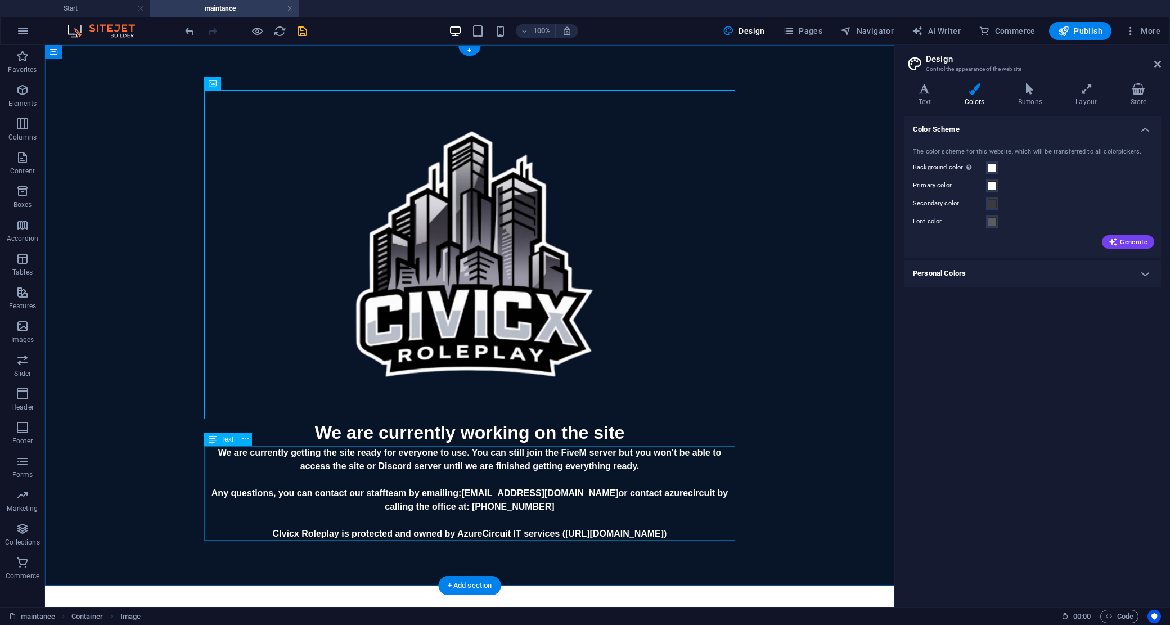
click at [544, 464] on div "We are currently getting the site ready for everyone to use. You can still join…" at bounding box center [469, 493] width 531 height 94
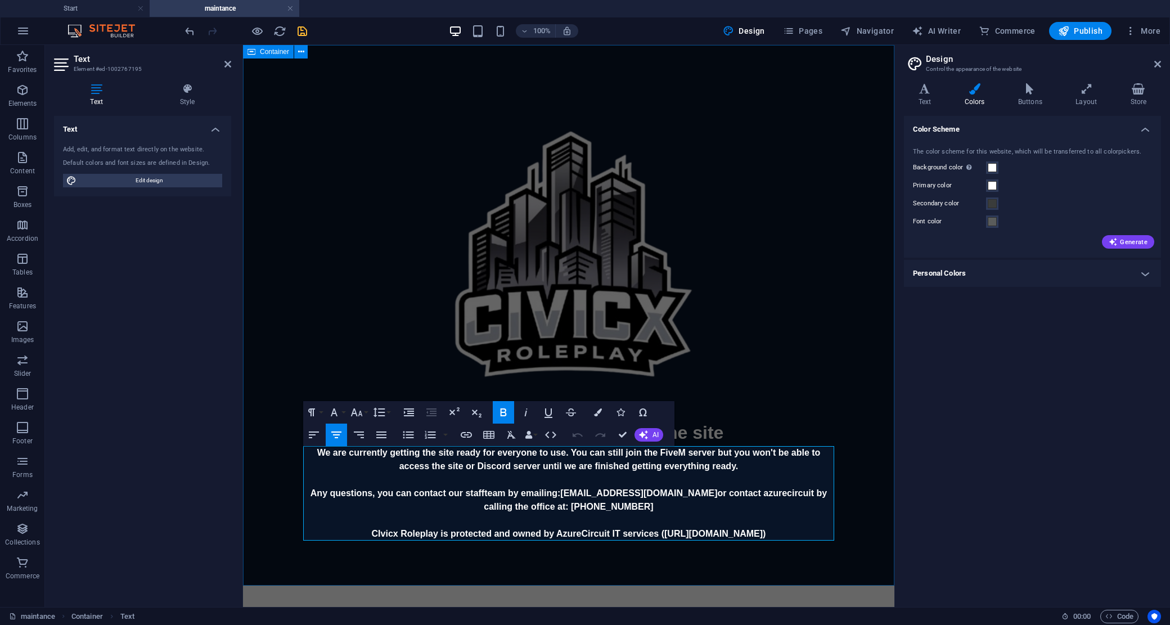
drag, startPoint x: 786, startPoint y: 530, endPoint x: 764, endPoint y: 469, distance: 64.4
click at [243, 435] on html "Skip to main content We are currently working on the site We are currently gett…" at bounding box center [568, 315] width 651 height 540
click at [509, 414] on icon "button" at bounding box center [503, 411] width 13 height 13
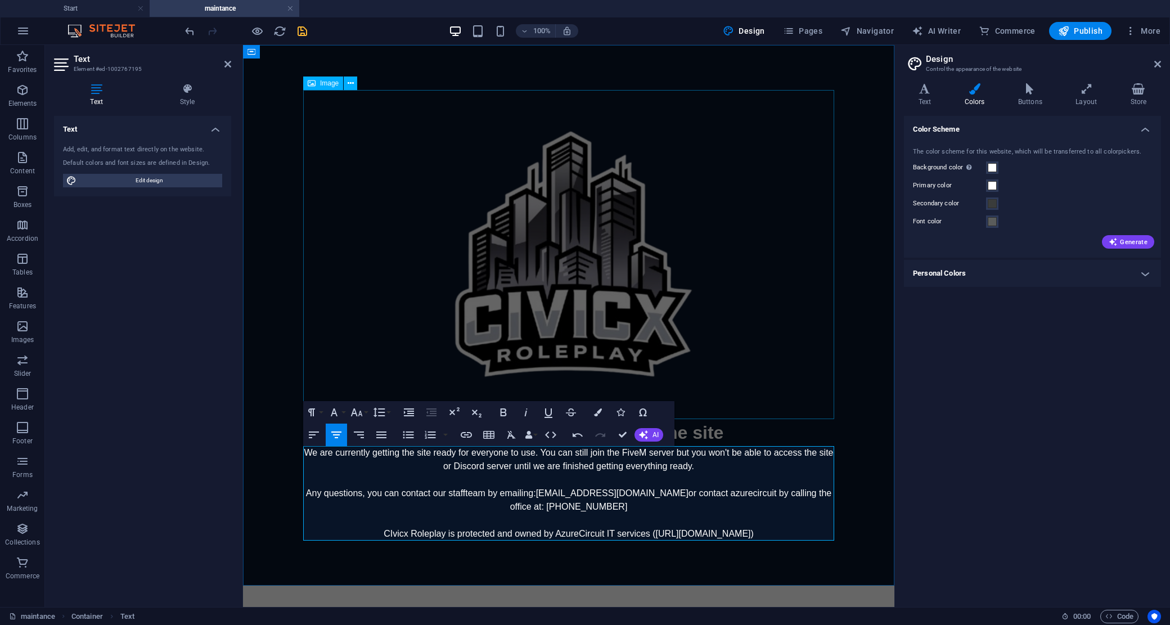
click at [757, 355] on figure at bounding box center [568, 254] width 531 height 329
click at [834, 430] on div "We are currently working on the site" at bounding box center [568, 432] width 531 height 27
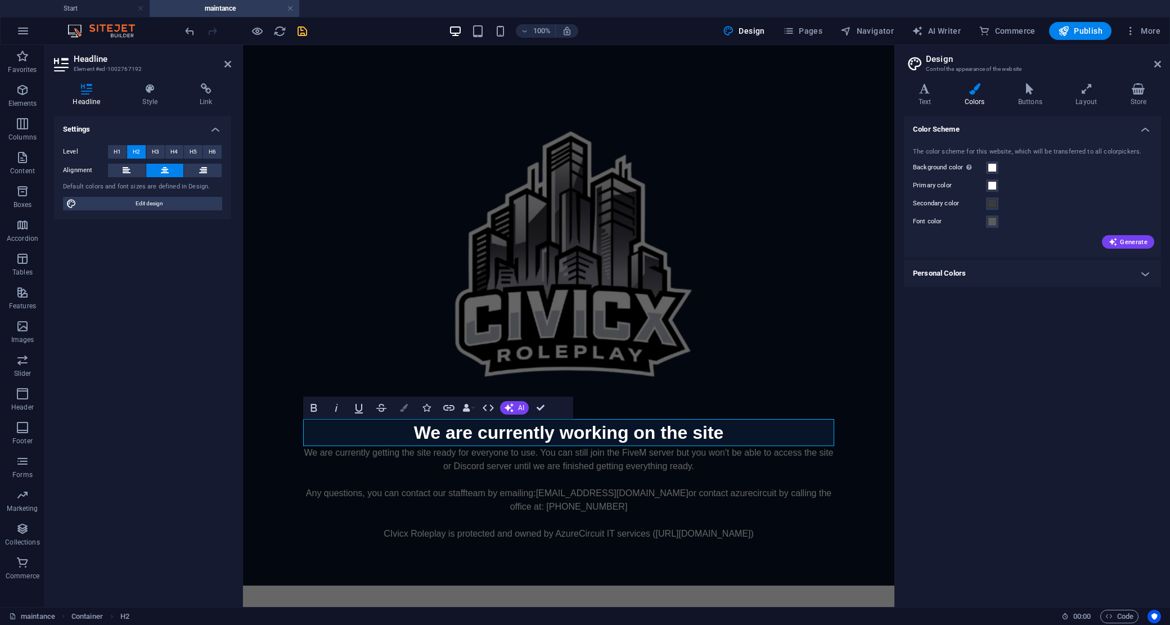
click at [405, 407] on icon "button" at bounding box center [404, 408] width 8 height 8
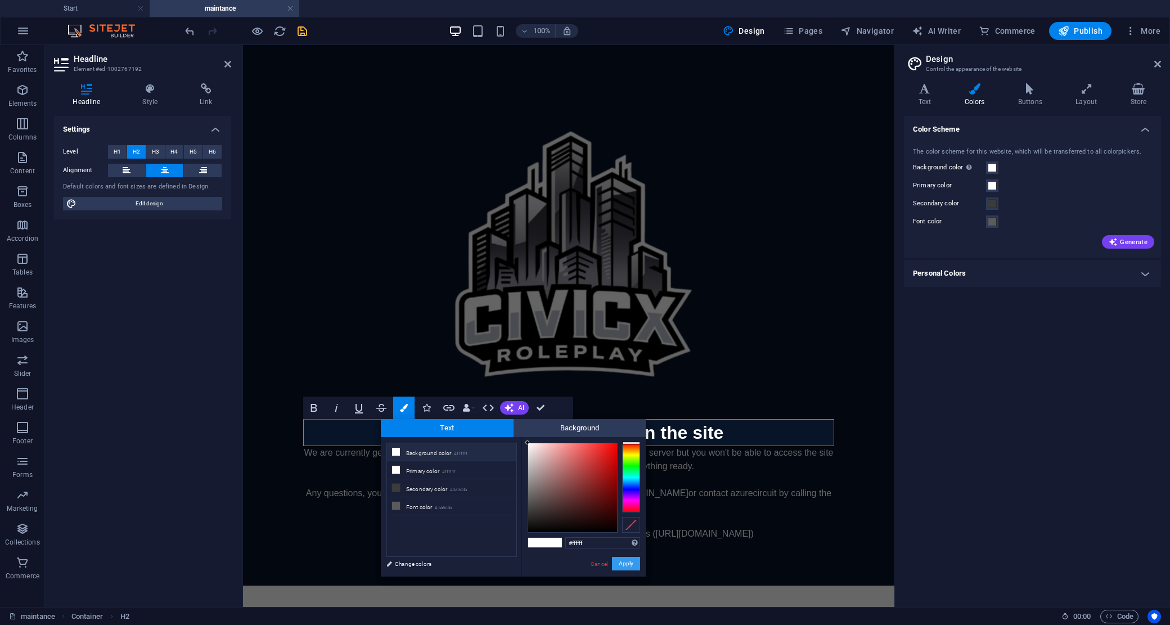
click at [627, 561] on button "Apply" at bounding box center [626, 563] width 28 height 13
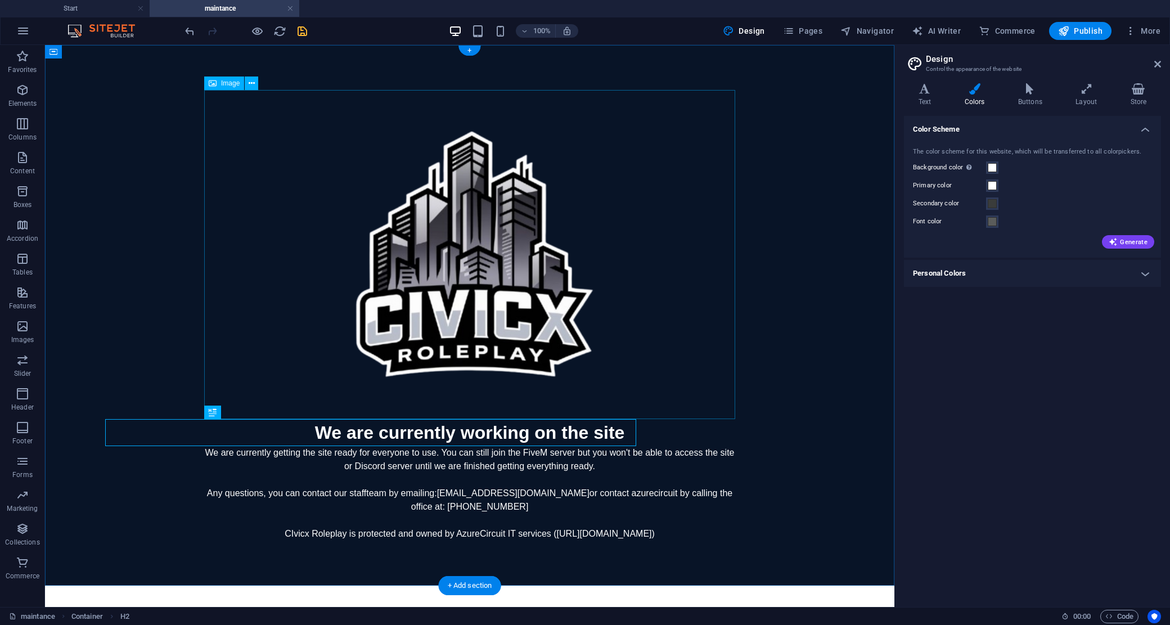
click at [683, 388] on figure at bounding box center [469, 254] width 531 height 329
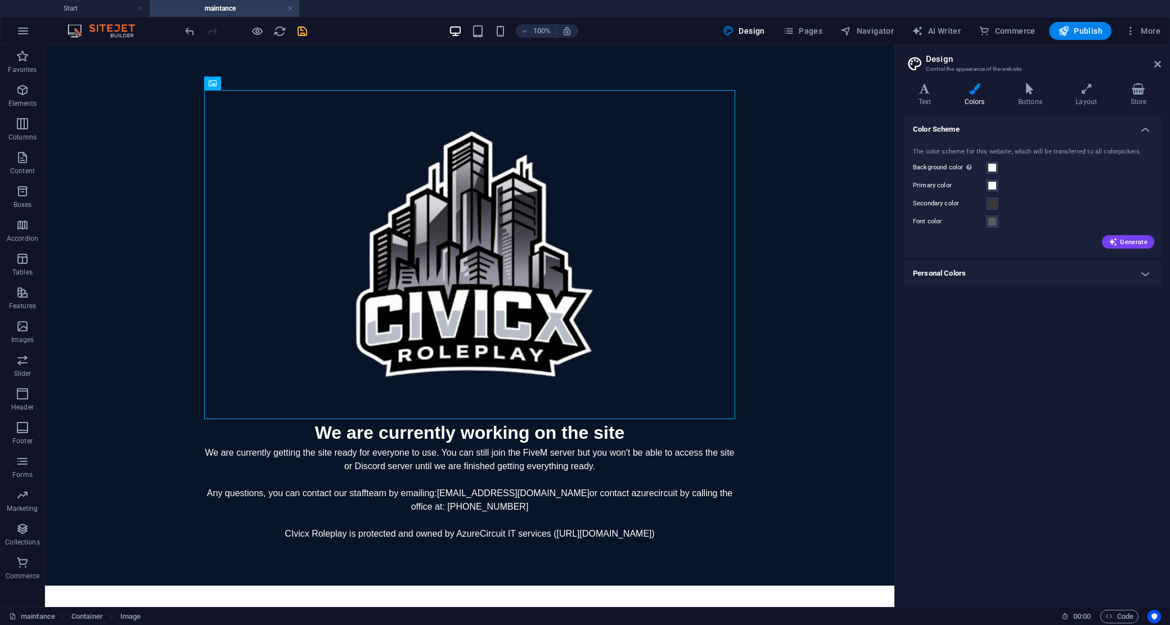
click at [308, 585] on html "Skip to main content We are currently working on the site We are currently gett…" at bounding box center [469, 315] width 849 height 540
drag, startPoint x: 1156, startPoint y: 65, endPoint x: 1104, endPoint y: 18, distance: 70.5
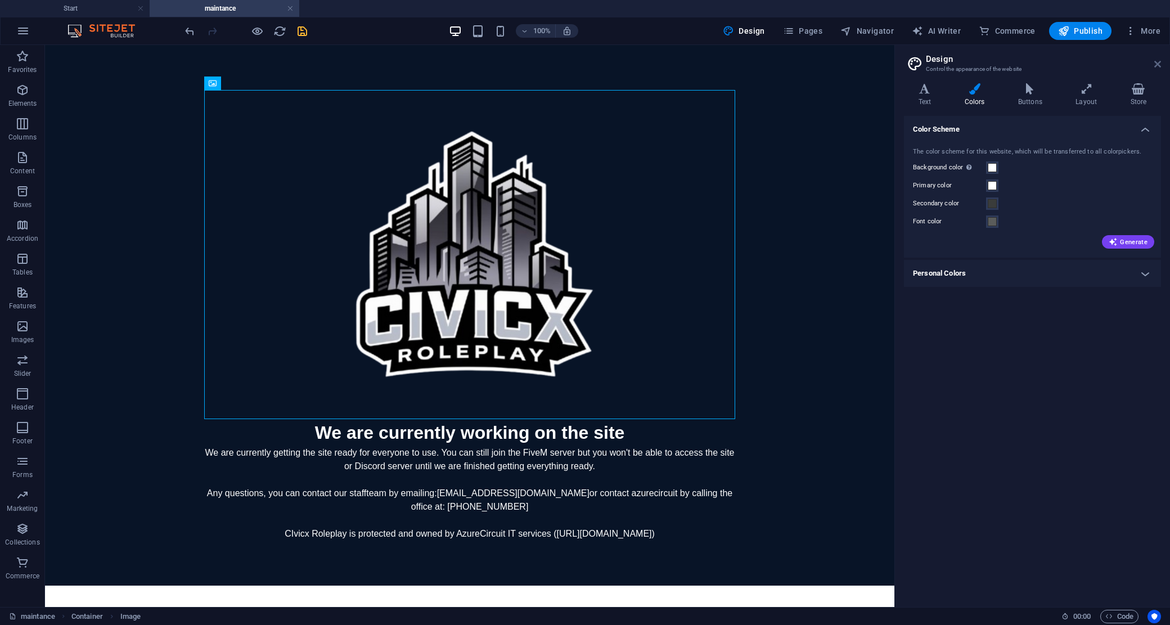
click at [1156, 65] on icon at bounding box center [1157, 64] width 7 height 9
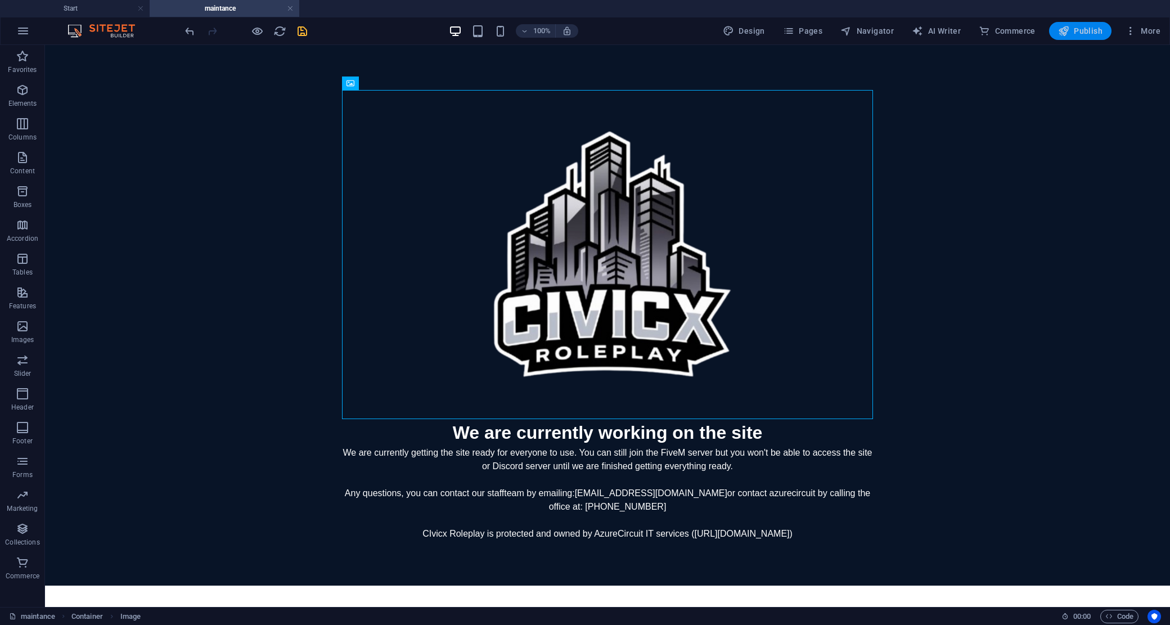
click at [1092, 31] on span "Publish" at bounding box center [1080, 30] width 44 height 11
